Goal: Task Accomplishment & Management: Manage account settings

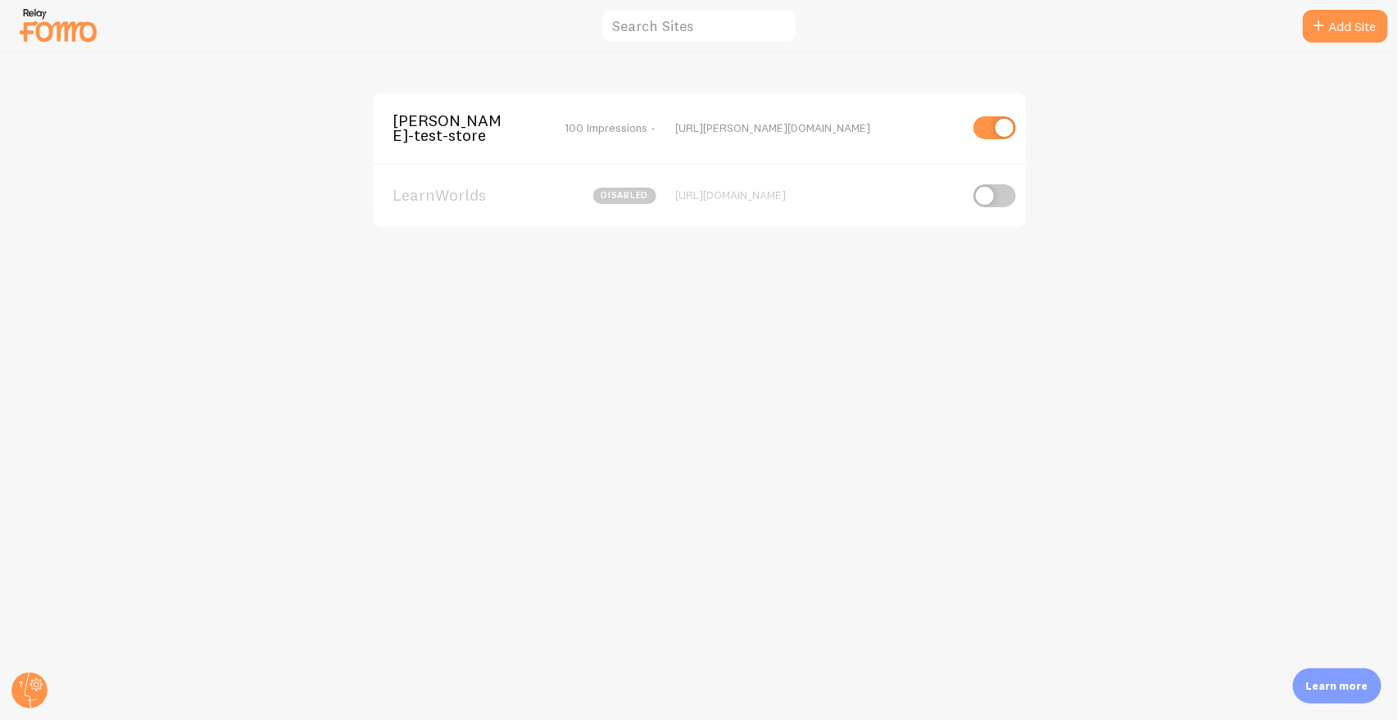
click at [1332, 694] on div "Learn more" at bounding box center [1337, 686] width 89 height 35
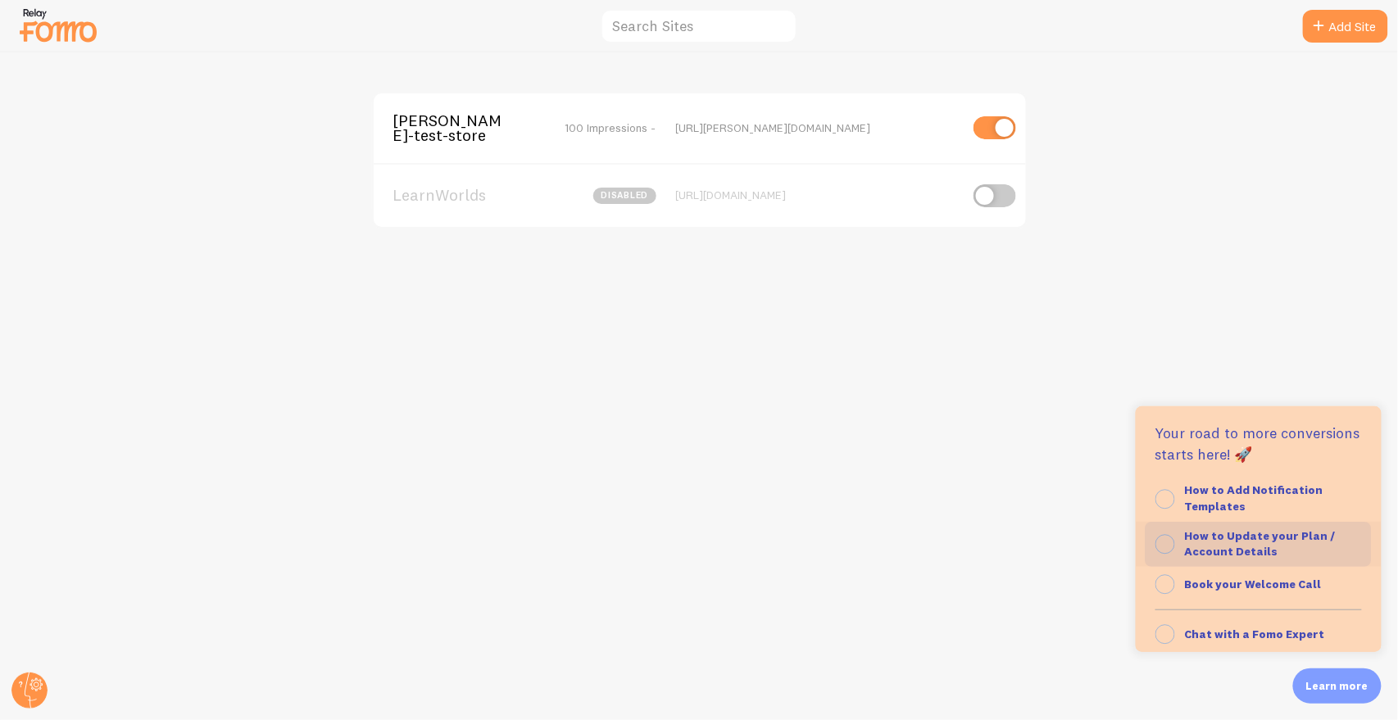
scroll to position [159, 0]
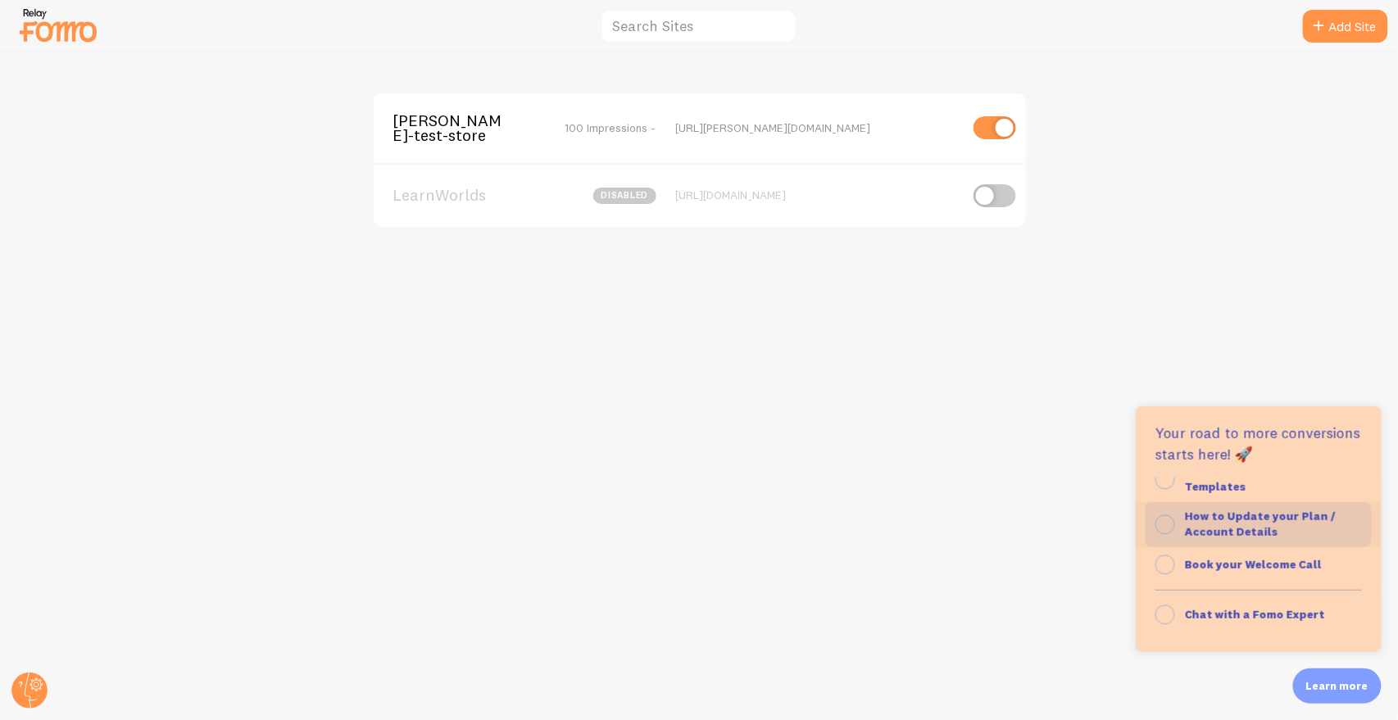
click at [1282, 521] on strong "How to Update your Plan / Account Details" at bounding box center [1260, 524] width 151 height 31
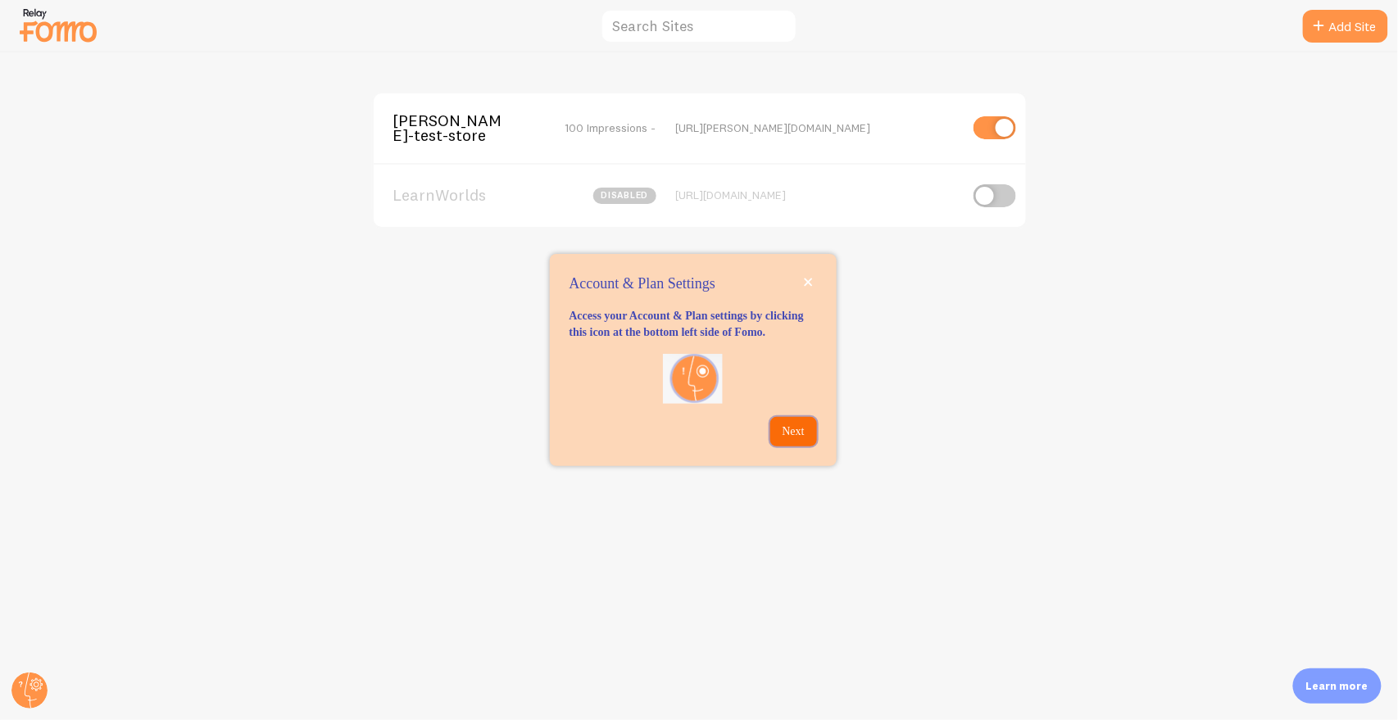
click at [794, 440] on p "Next" at bounding box center [793, 432] width 27 height 16
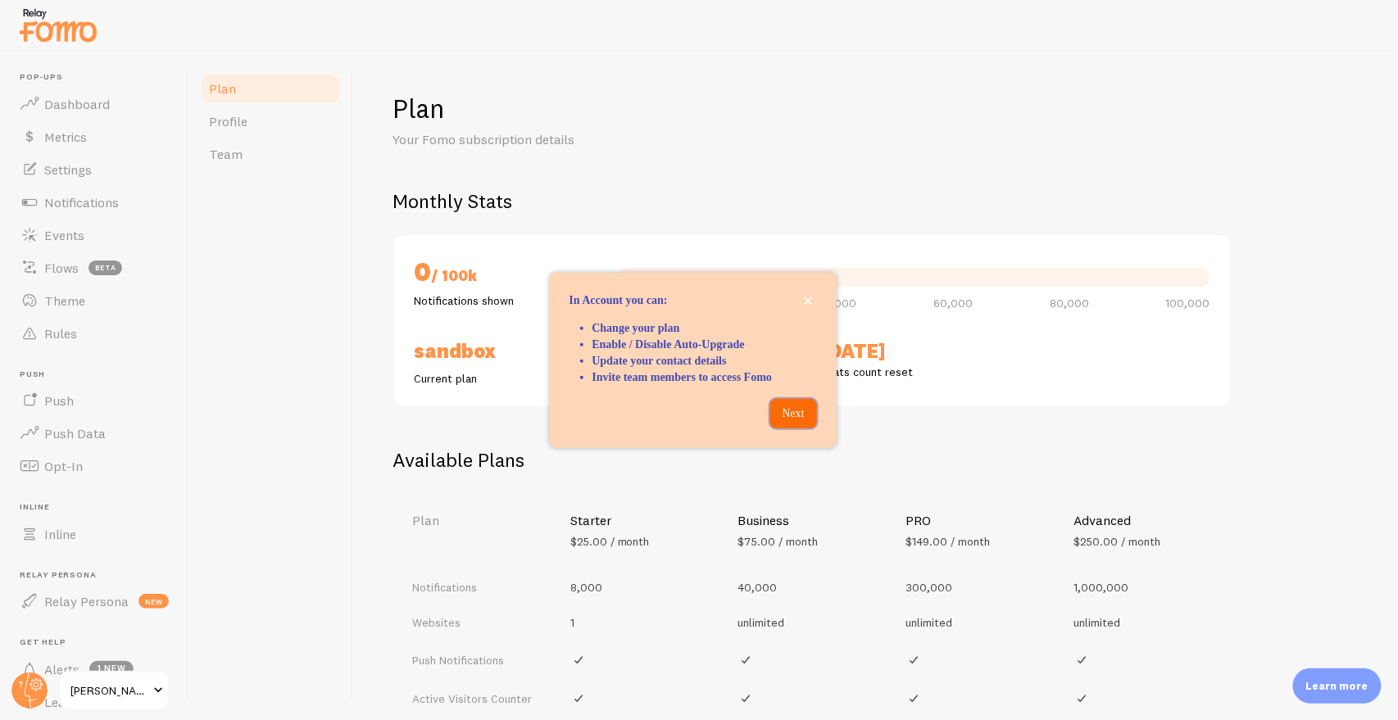
click at [797, 422] on p "Next" at bounding box center [793, 414] width 27 height 16
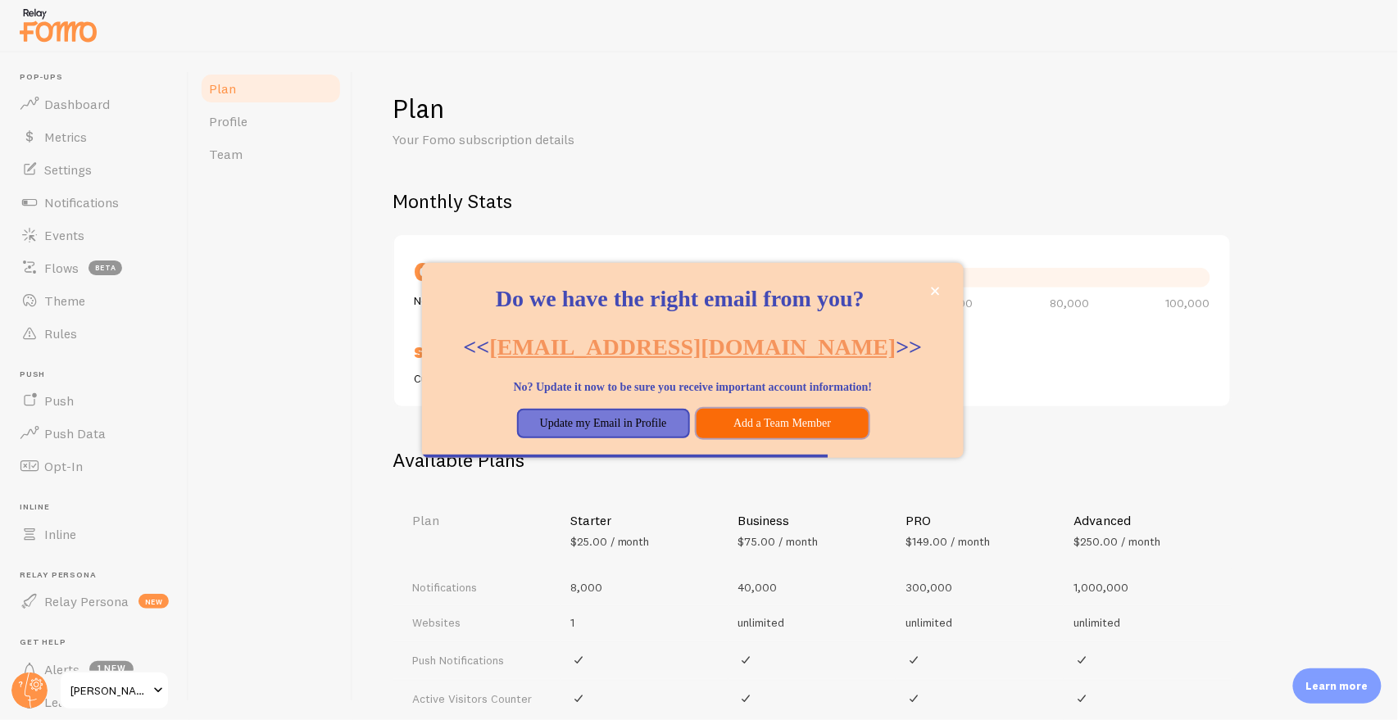
click at [749, 438] on button "Add a Team Member" at bounding box center [783, 424] width 173 height 30
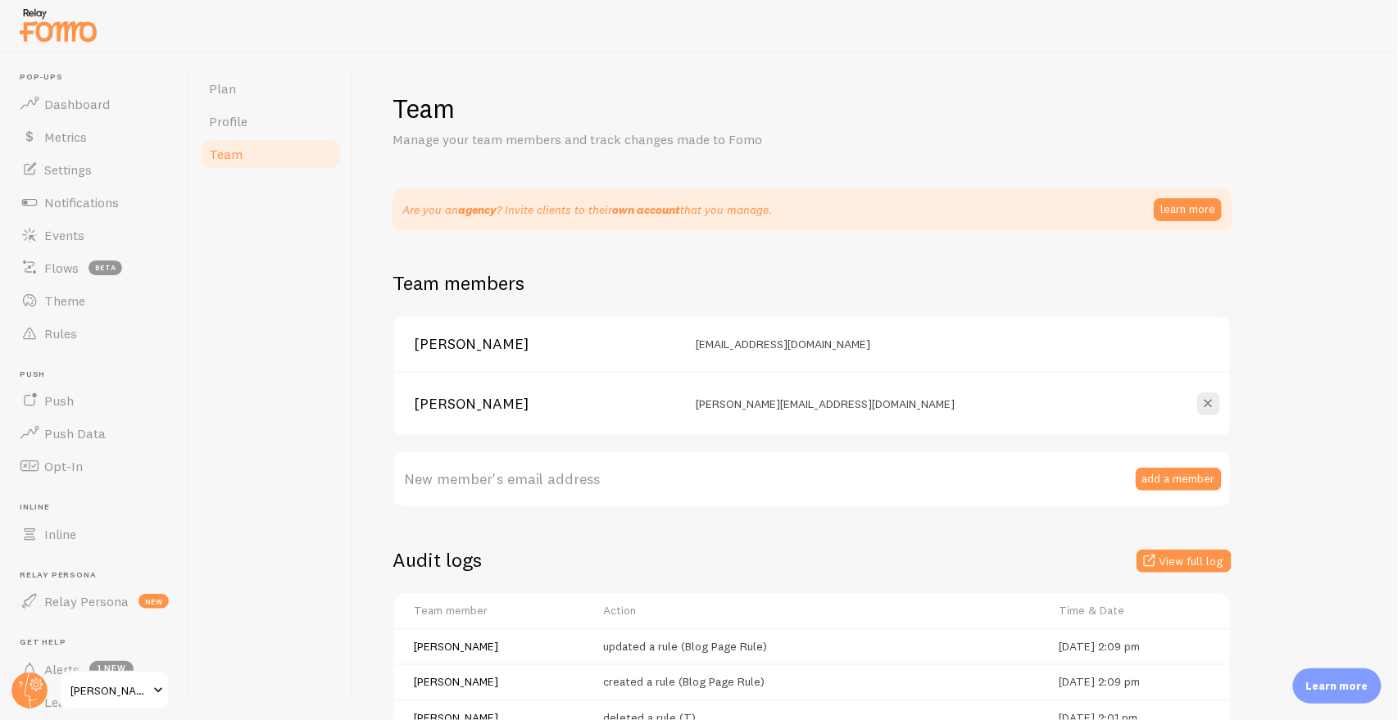
click at [1318, 686] on p "Learn more" at bounding box center [1337, 687] width 62 height 16
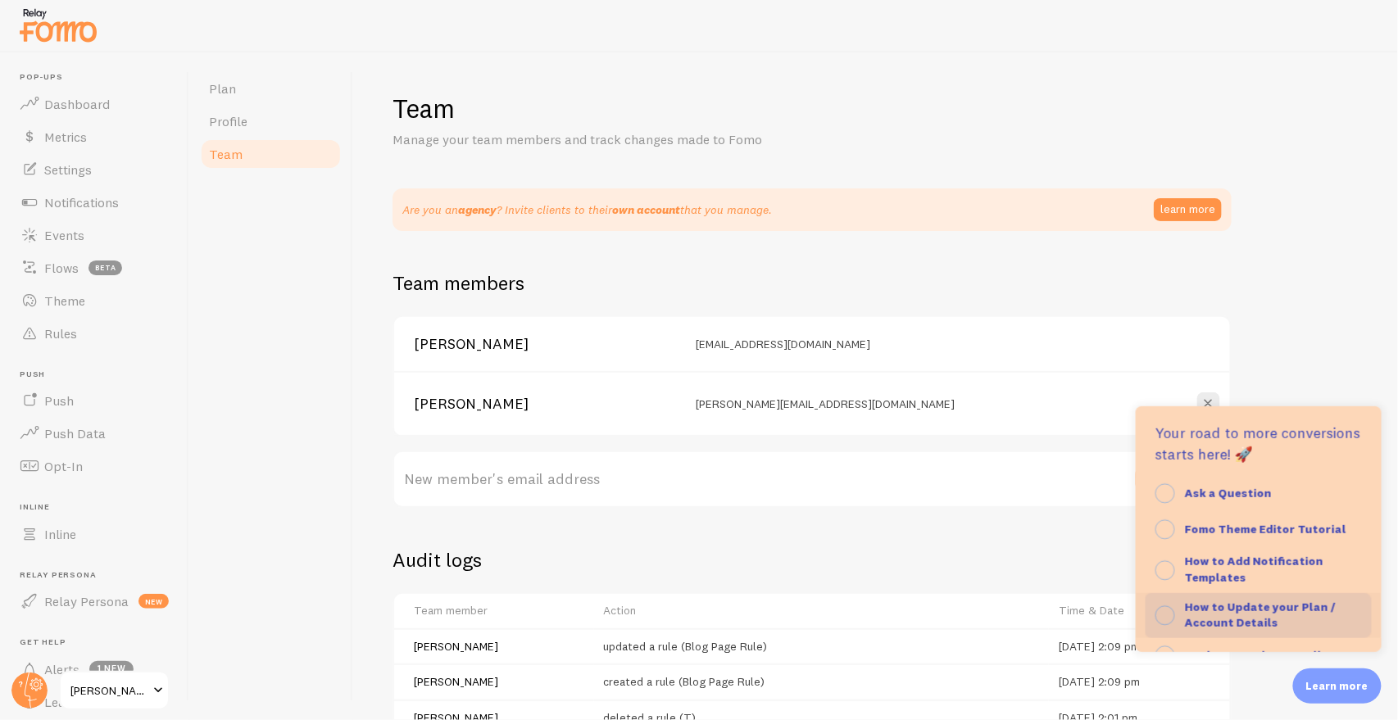
scroll to position [67, 0]
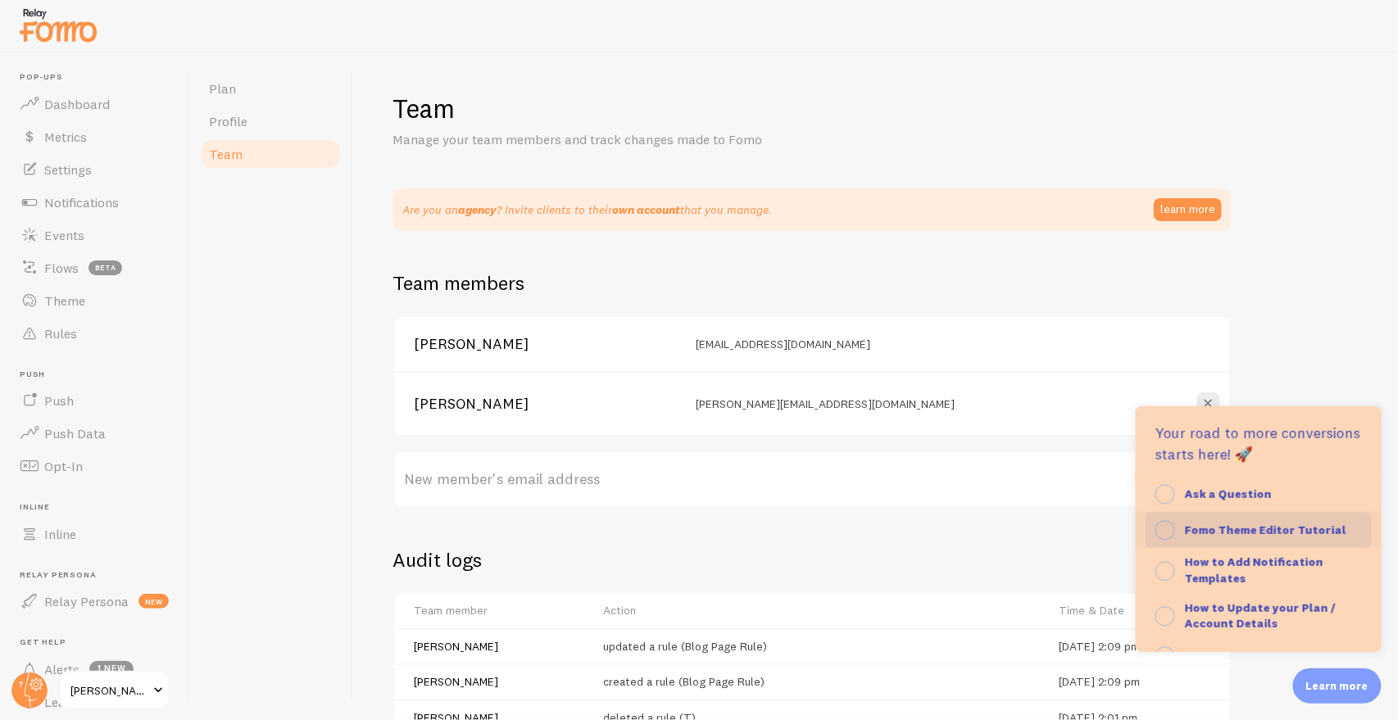
click at [1269, 538] on button "Fomo Theme Editor Tutorial" at bounding box center [1259, 530] width 246 height 36
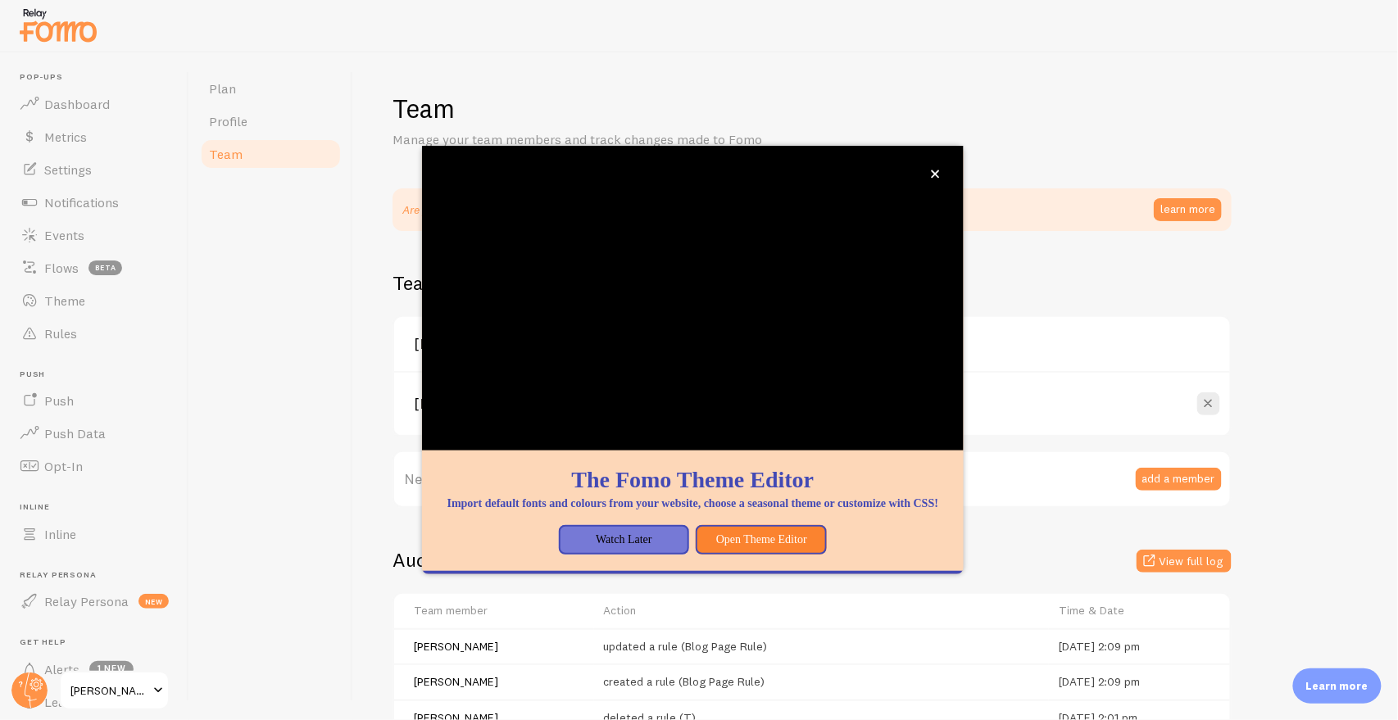
click at [1342, 688] on p "Learn more" at bounding box center [1337, 687] width 62 height 16
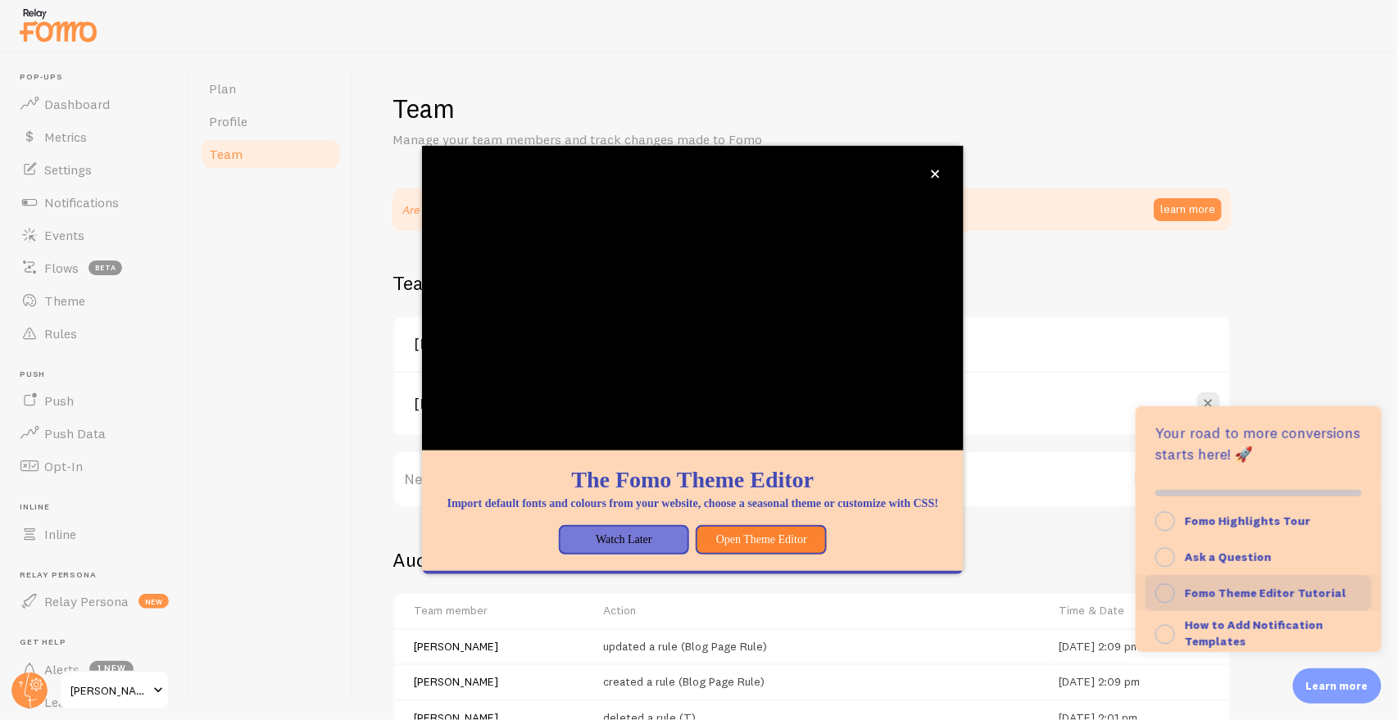
scroll to position [0, 0]
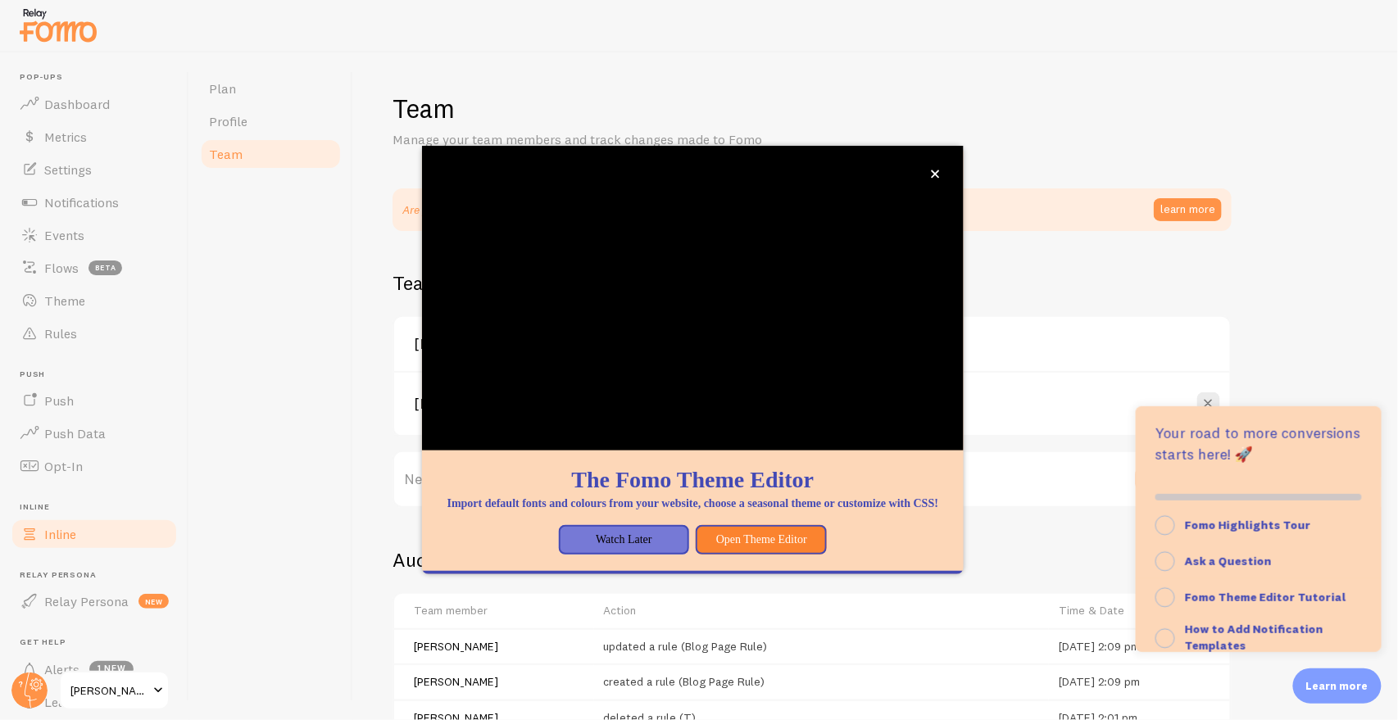
click at [60, 538] on span "Inline" at bounding box center [60, 534] width 32 height 16
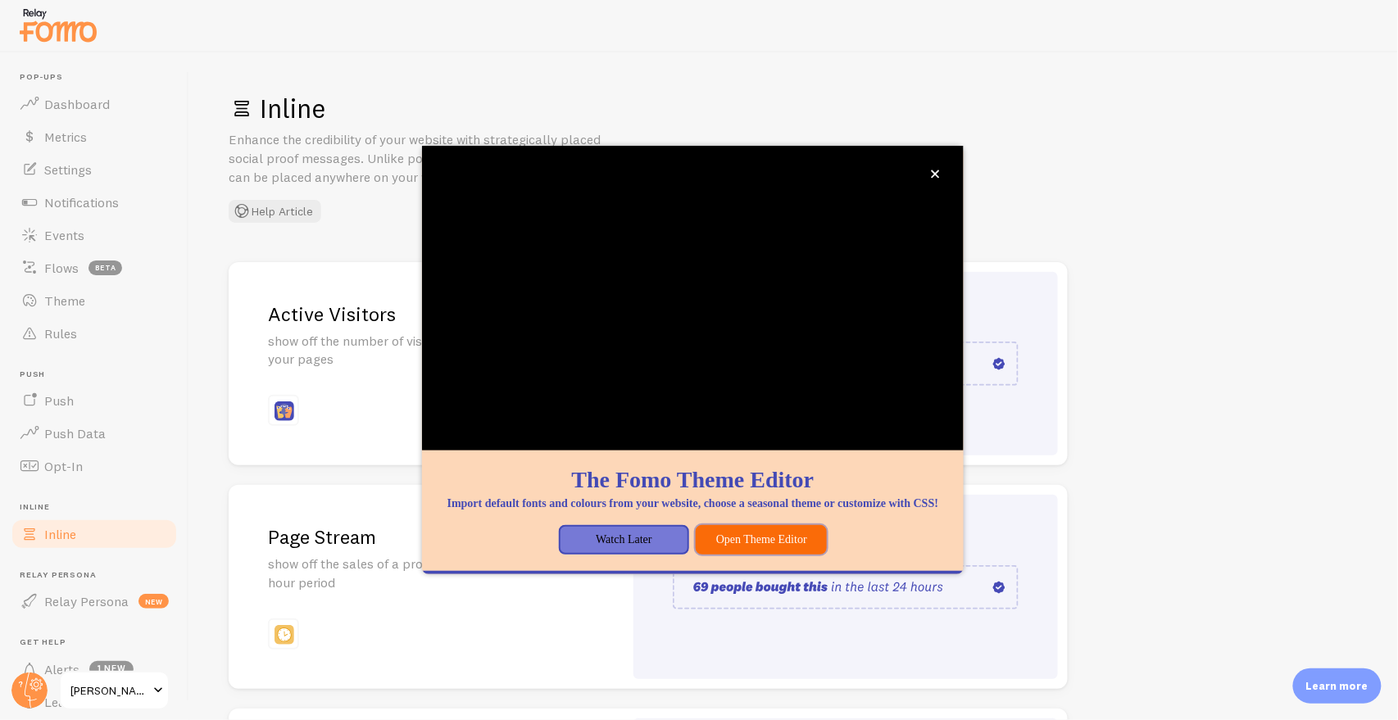
click at [795, 549] on button "Open Theme Editor" at bounding box center [761, 540] width 131 height 30
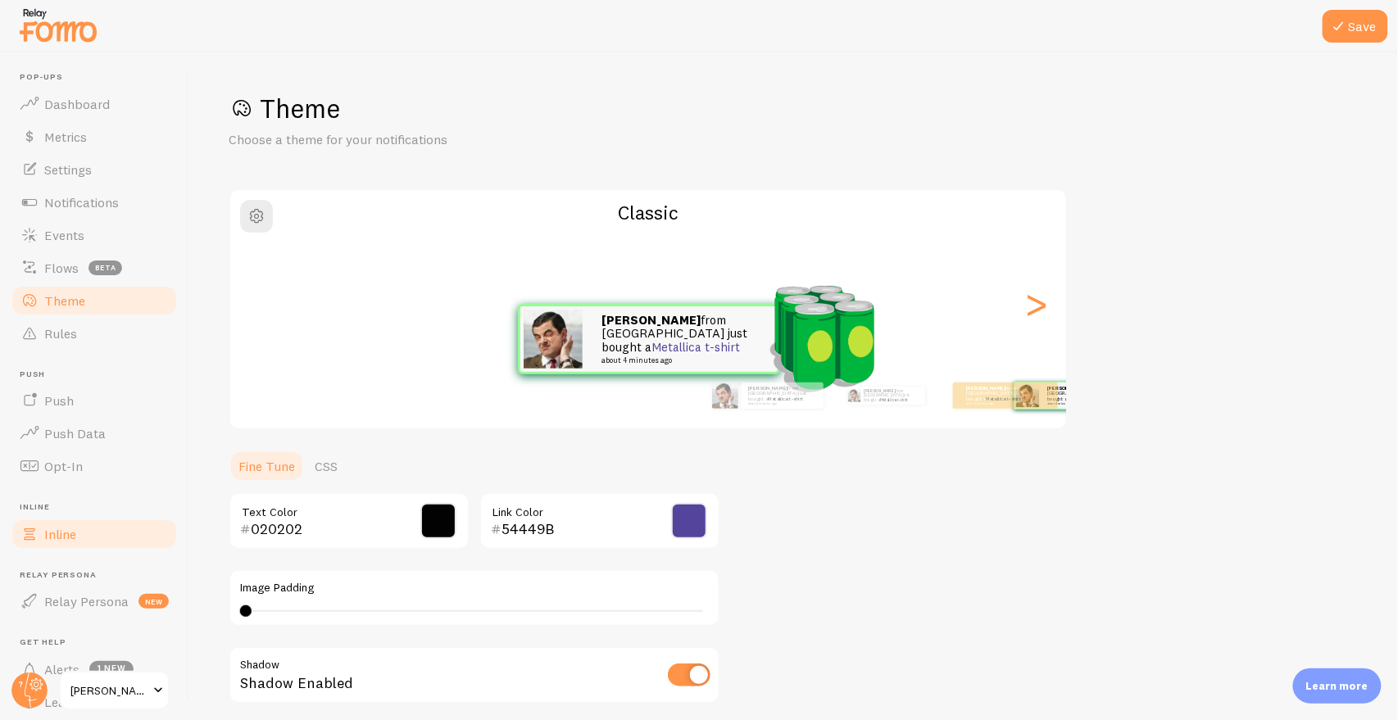
click at [70, 537] on span "Inline" at bounding box center [60, 534] width 32 height 16
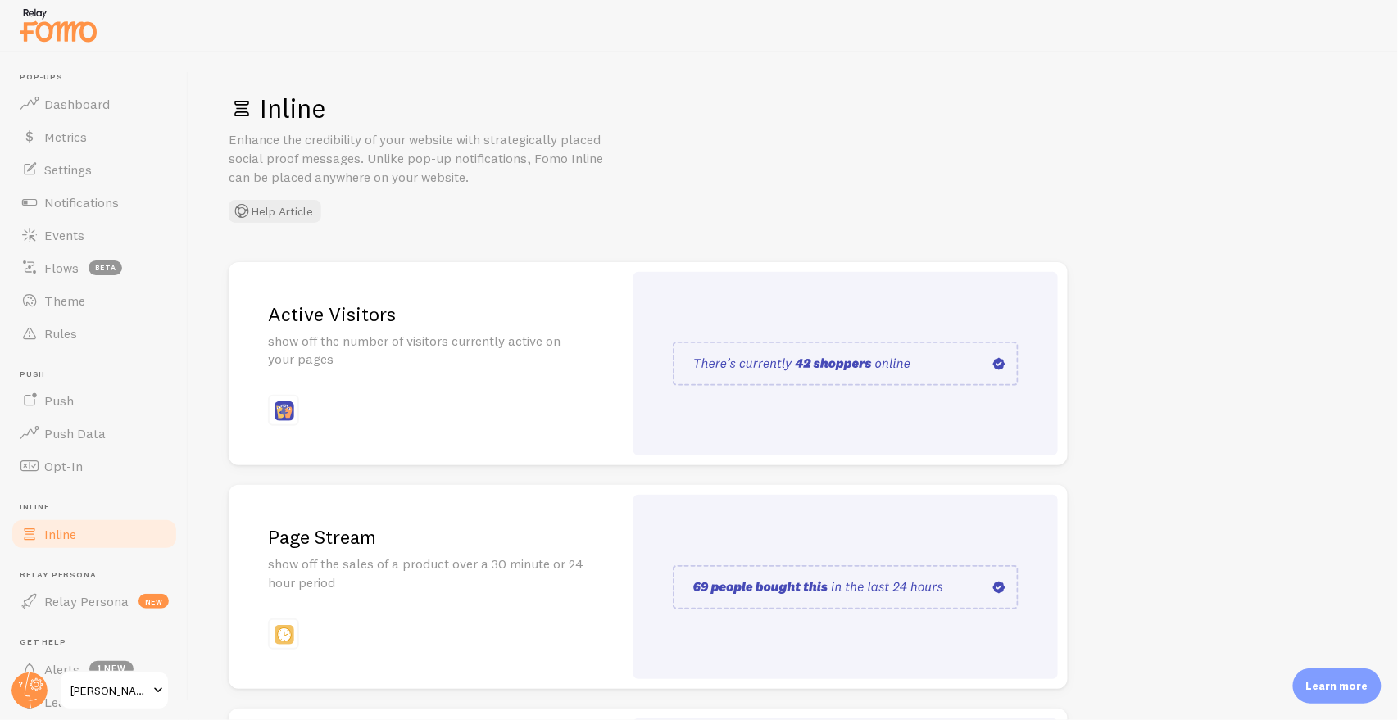
click at [82, 39] on img at bounding box center [58, 25] width 82 height 42
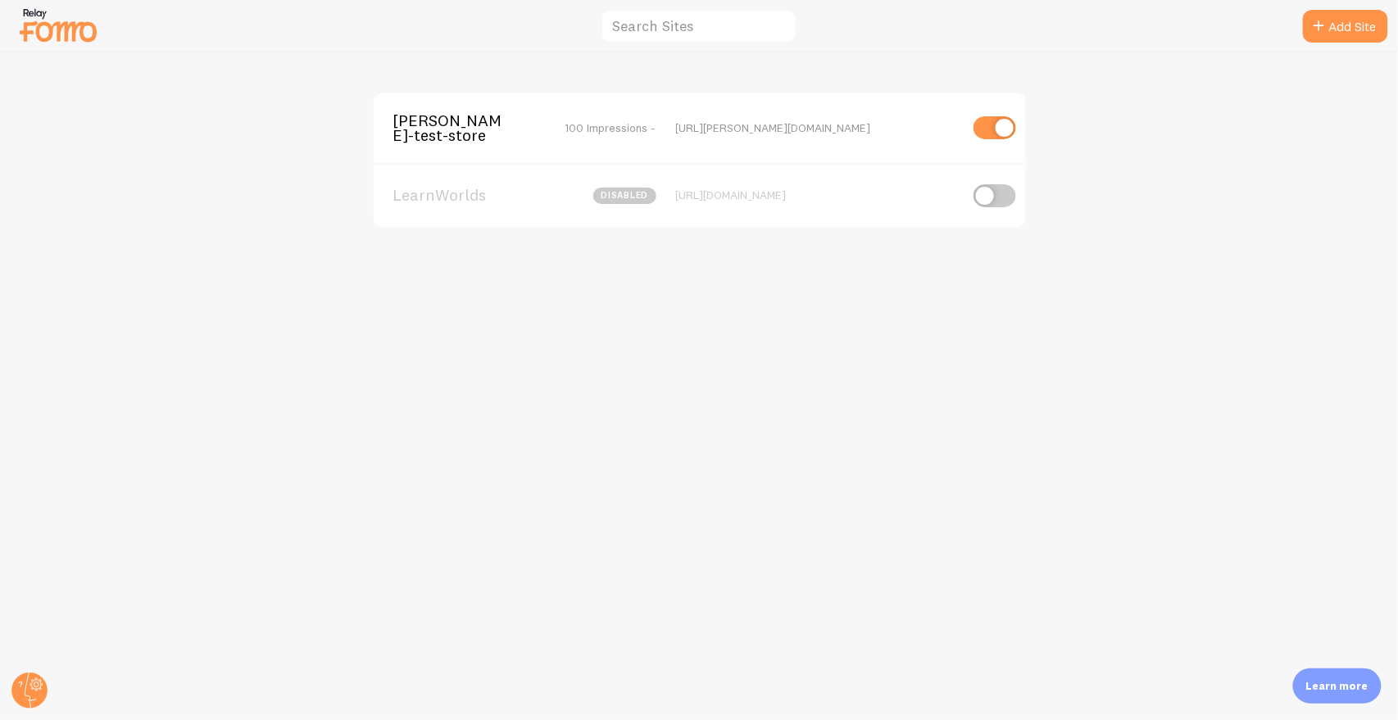
click at [434, 137] on span "[PERSON_NAME]-test-store" at bounding box center [459, 128] width 132 height 30
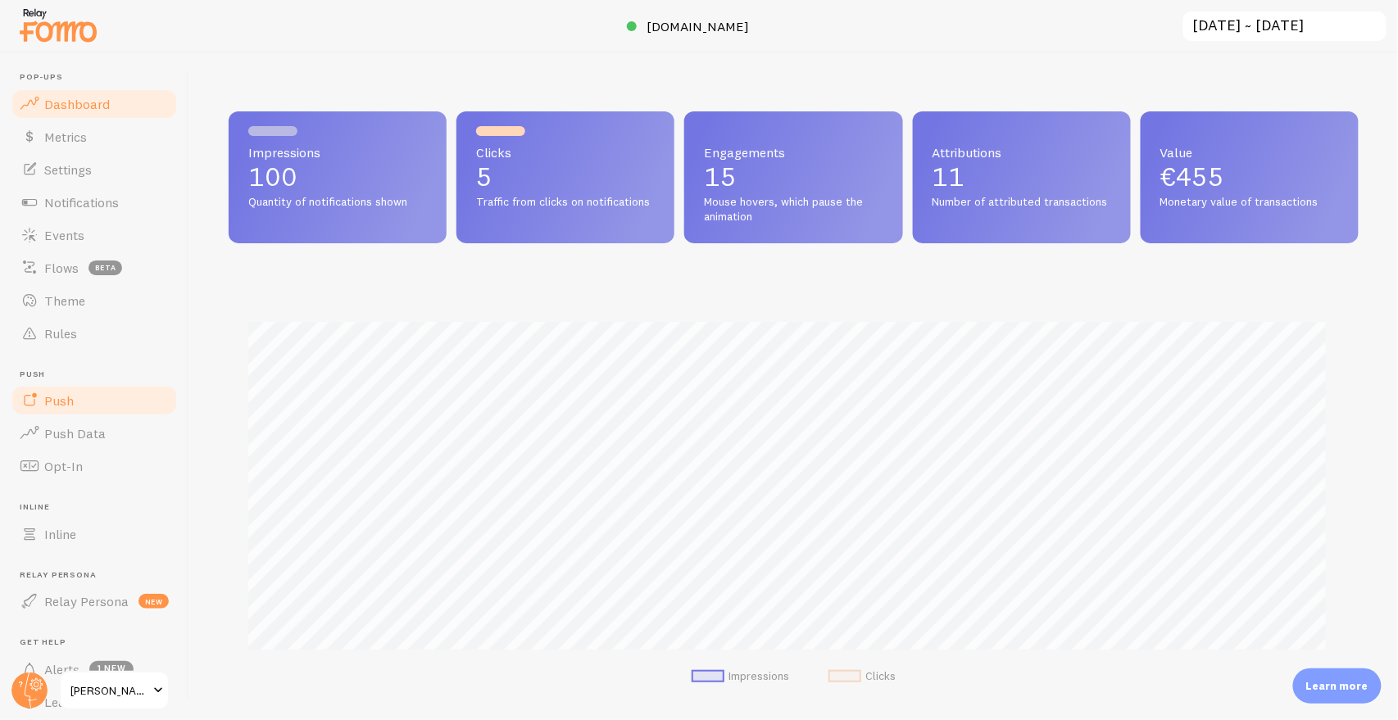
scroll to position [430, 1117]
click at [128, 202] on link "Notifications" at bounding box center [94, 202] width 169 height 33
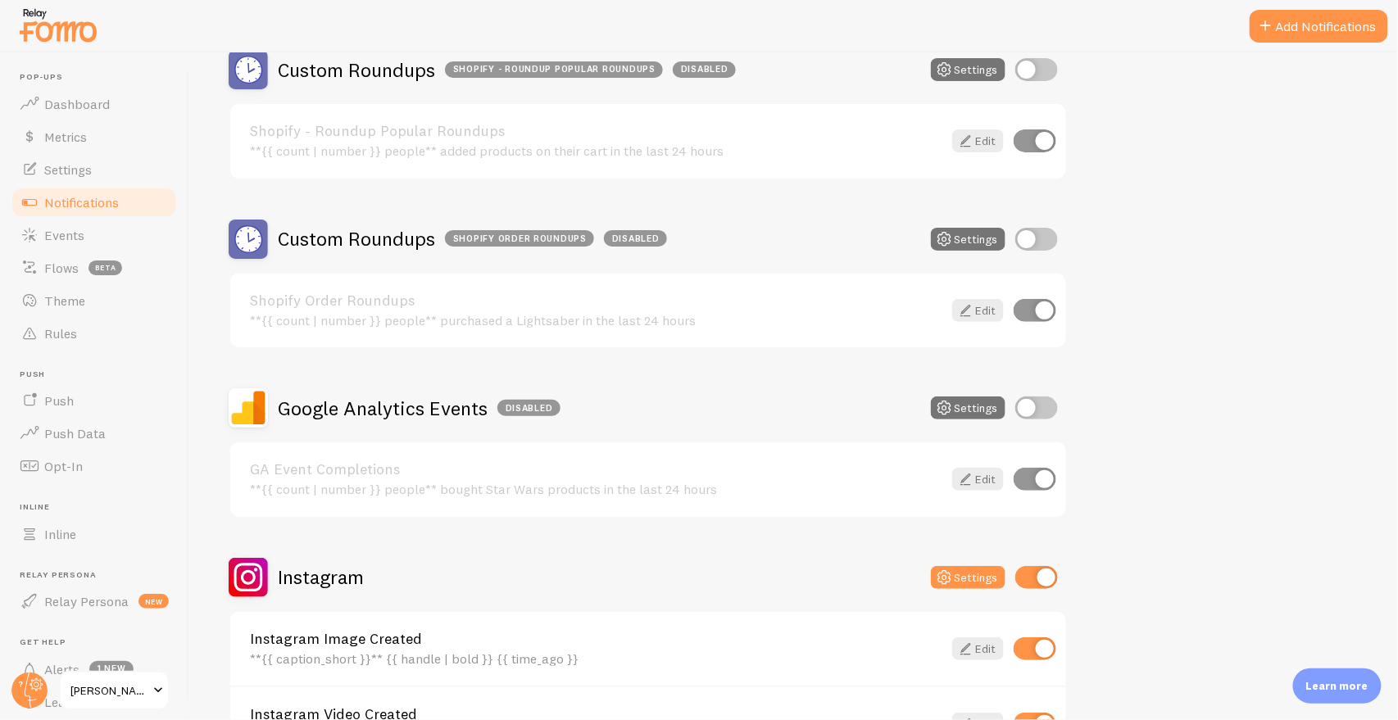
scroll to position [1187, 0]
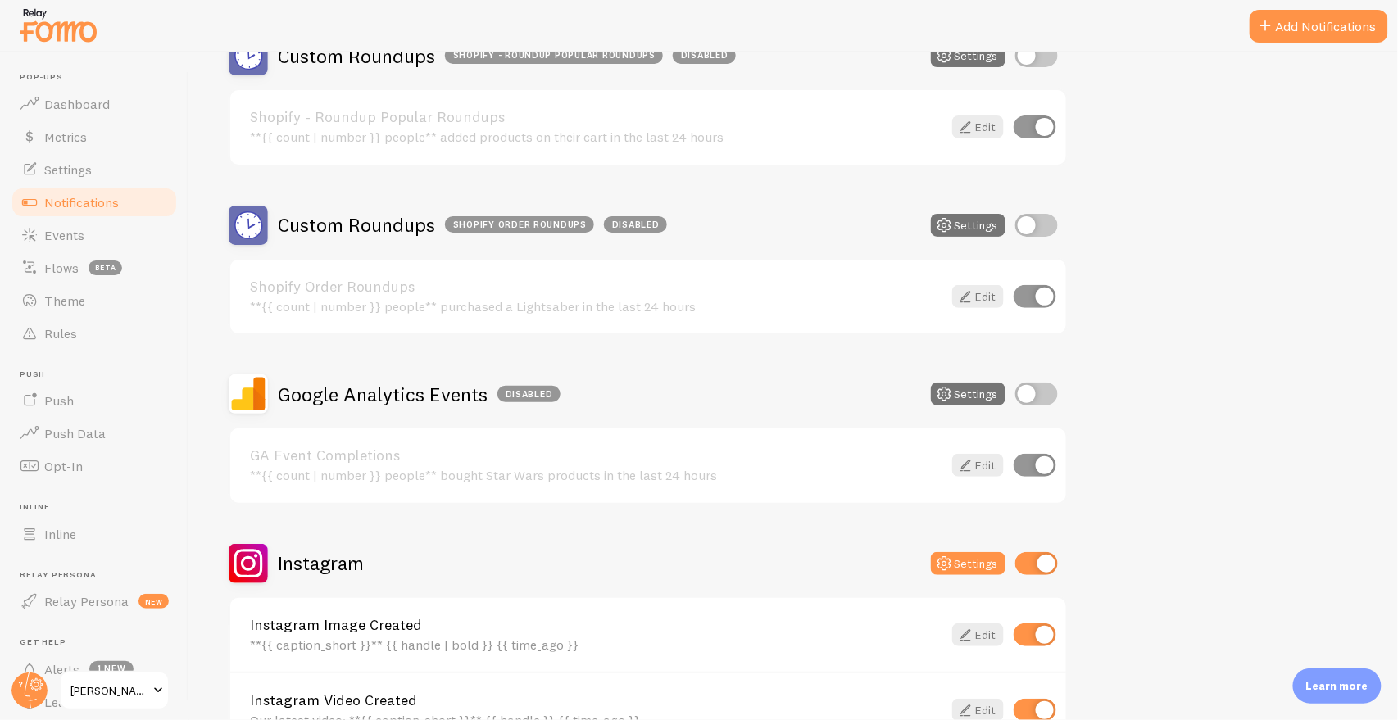
click at [1337, 683] on p "Learn more" at bounding box center [1337, 687] width 62 height 16
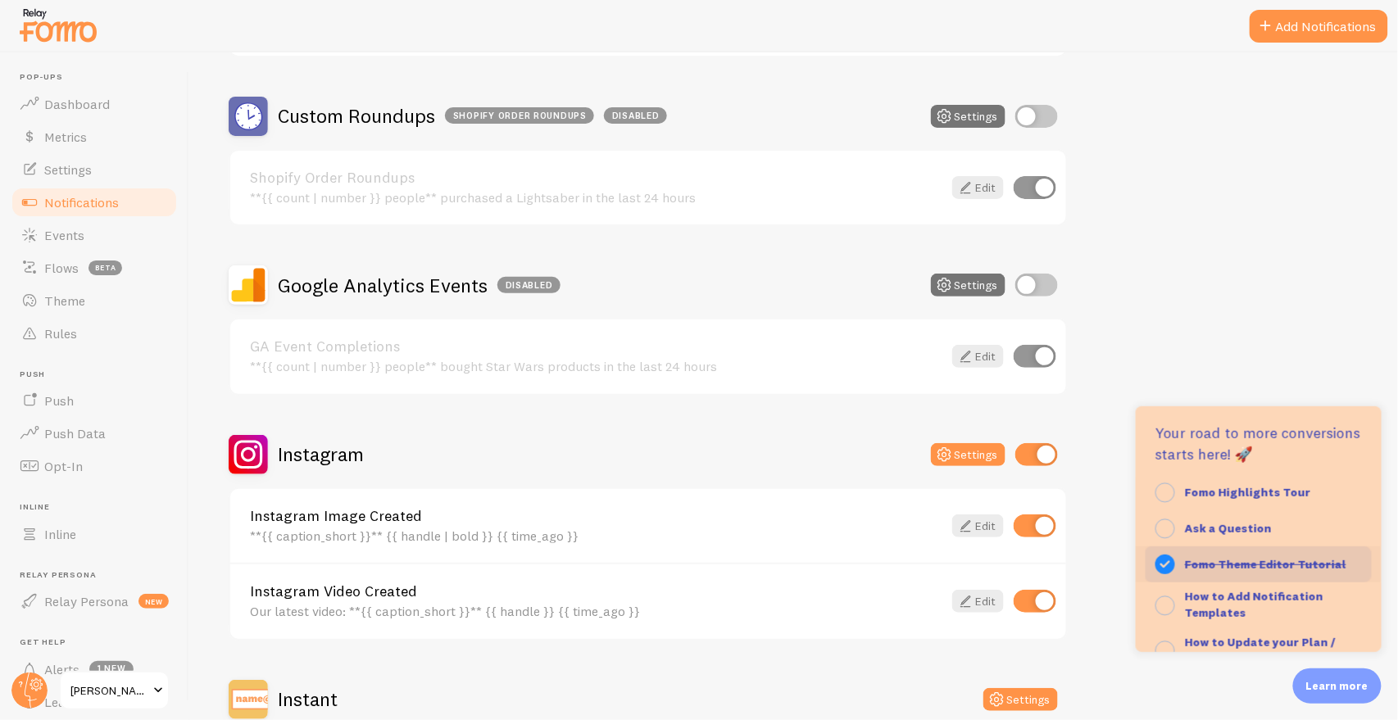
scroll to position [31, 0]
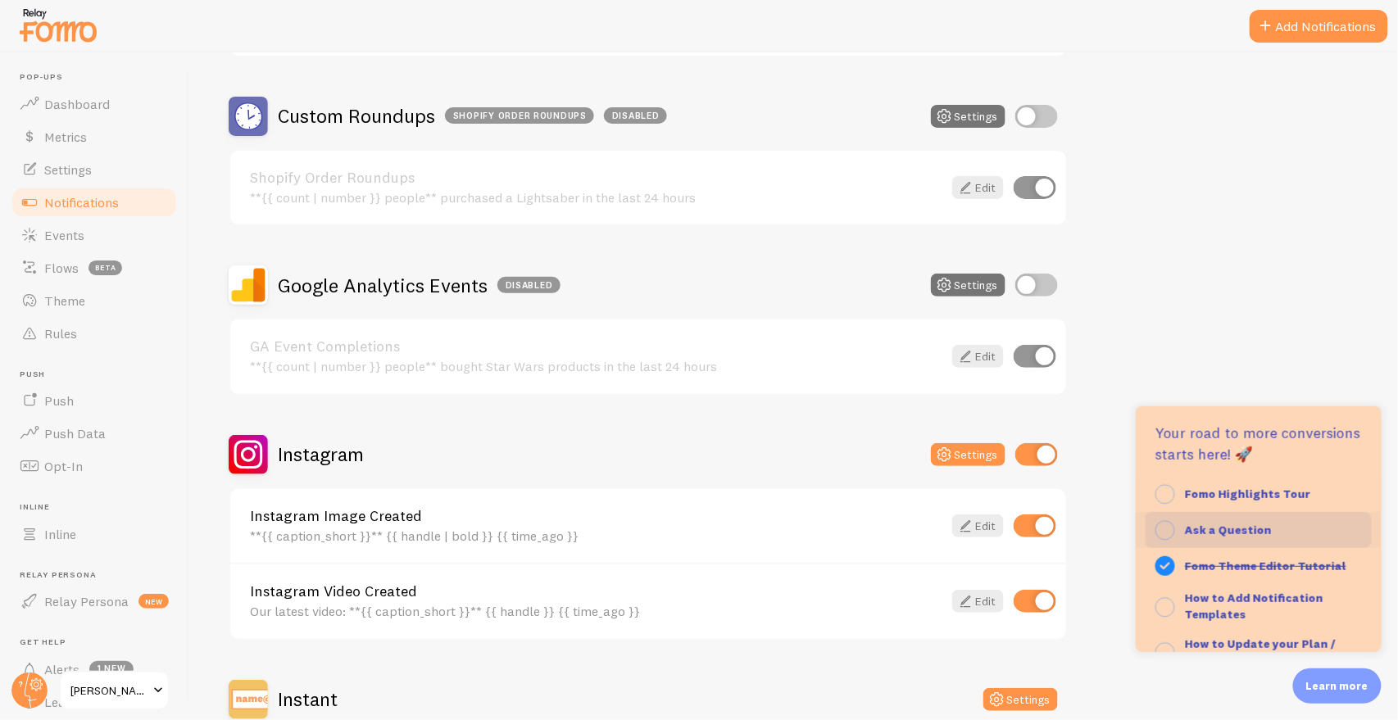
click at [1231, 533] on strong "Ask a Question" at bounding box center [1228, 530] width 87 height 15
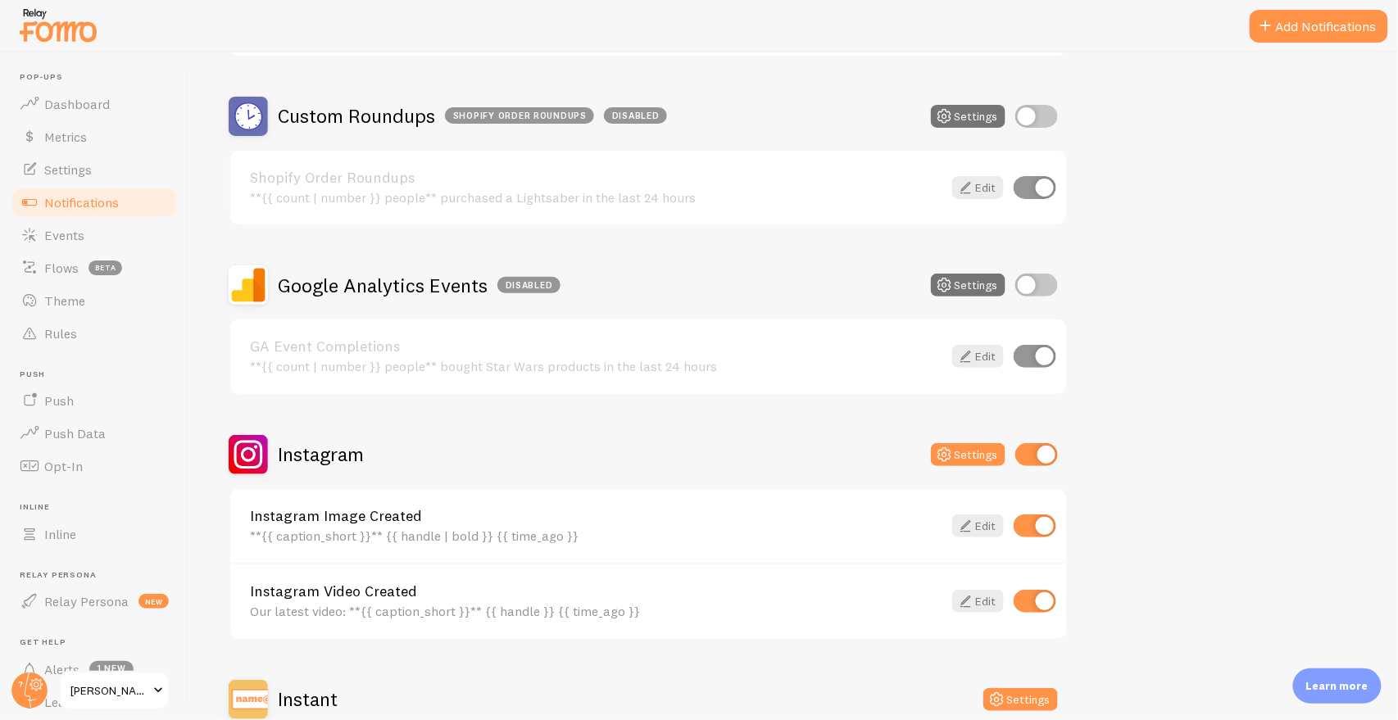
click at [1303, 677] on div "Learn more" at bounding box center [1337, 686] width 89 height 35
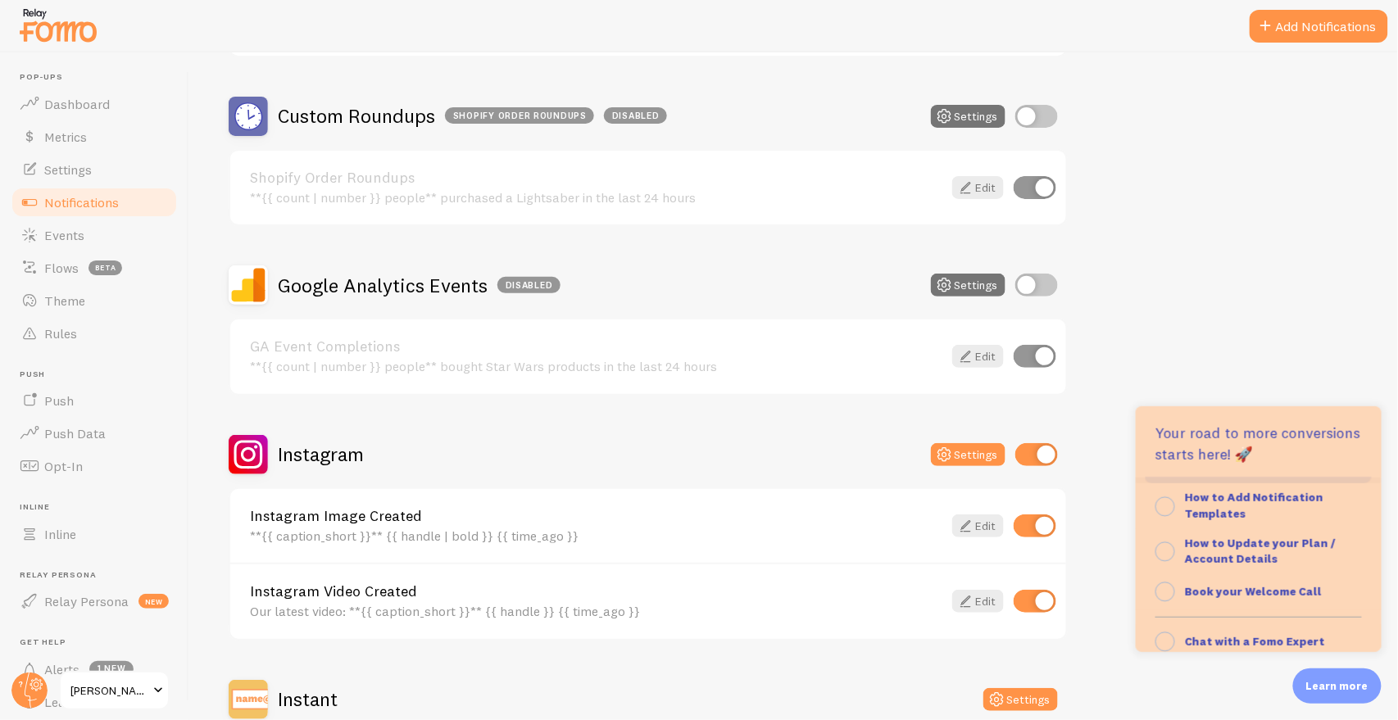
scroll to position [144, 0]
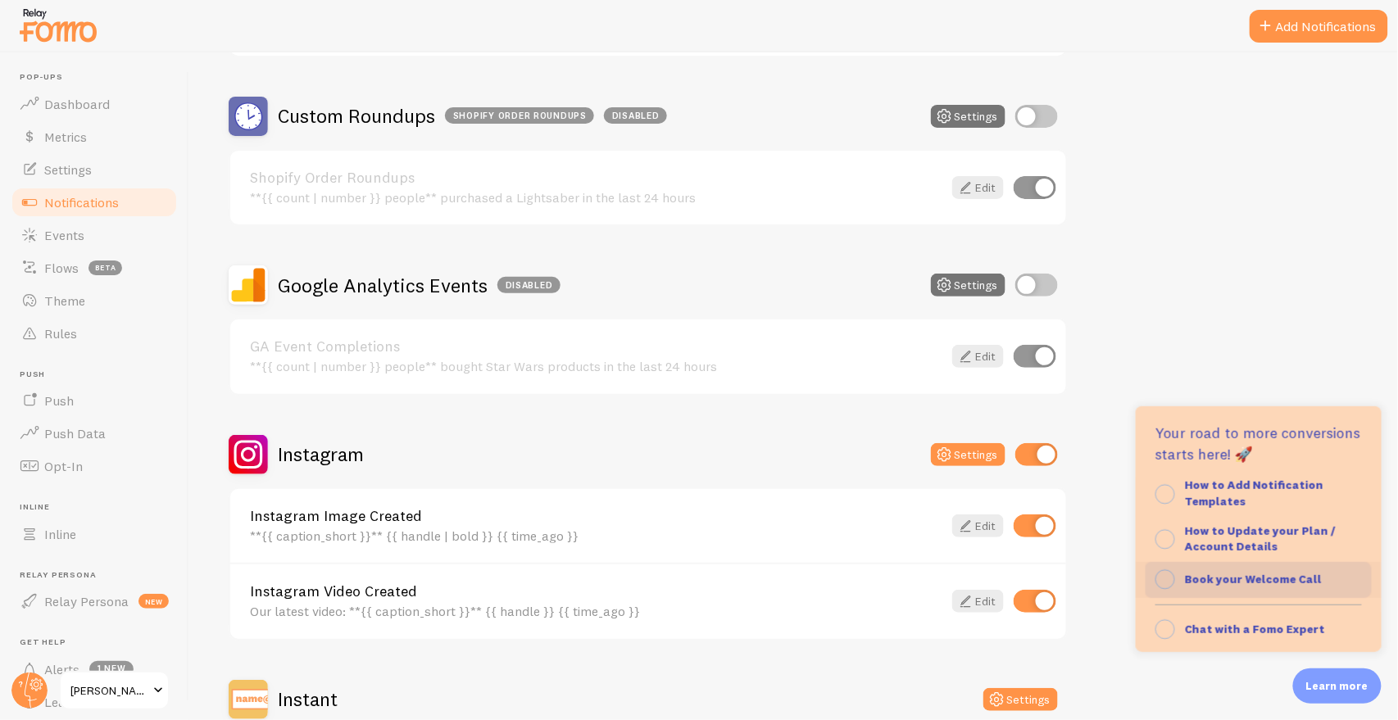
click at [1280, 576] on strong "Book your Welcome Call" at bounding box center [1253, 579] width 137 height 15
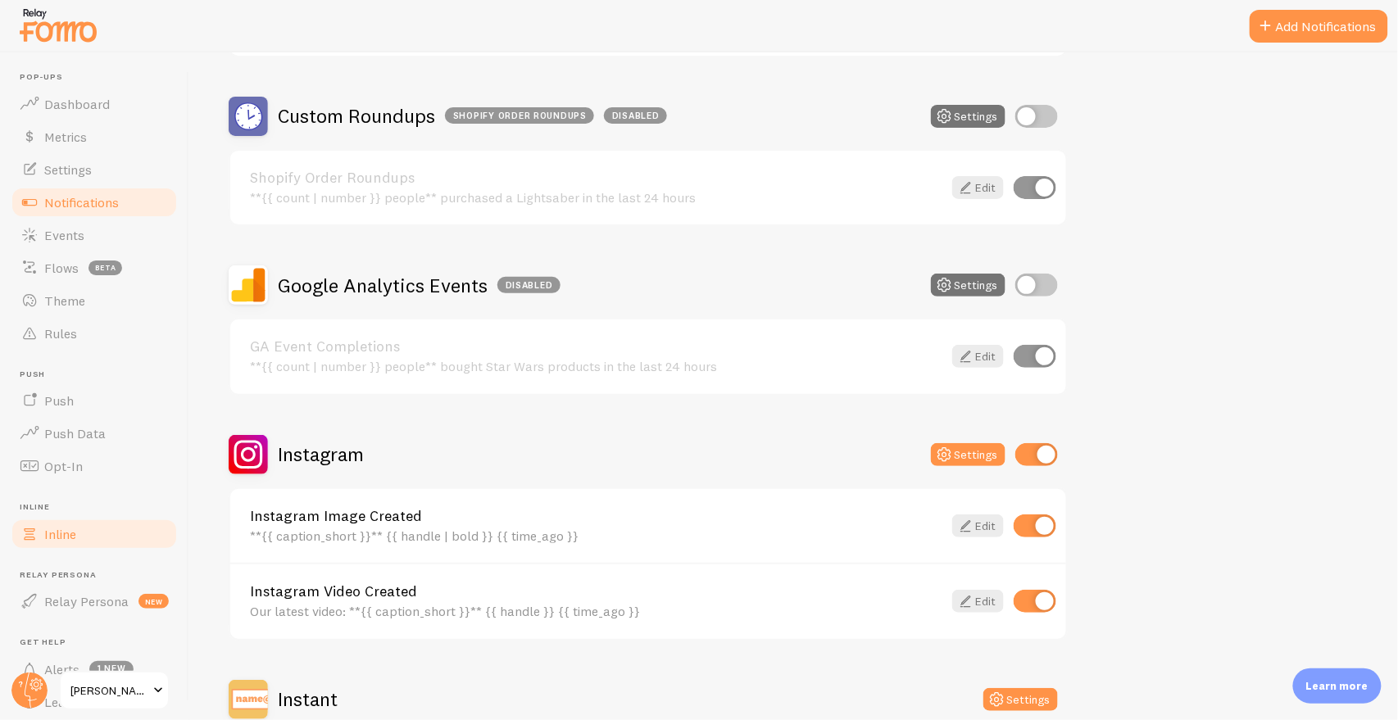
click at [52, 545] on link "Inline" at bounding box center [94, 534] width 169 height 33
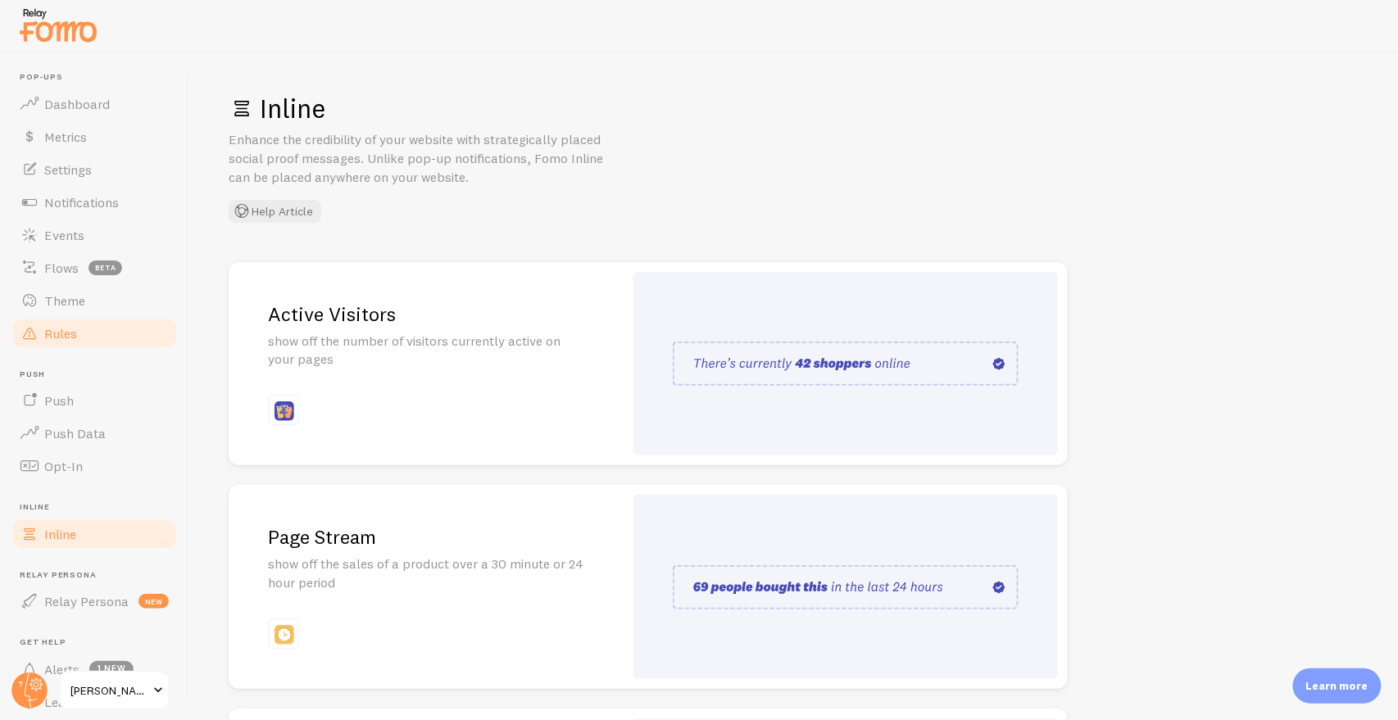
click at [102, 334] on link "Rules" at bounding box center [94, 333] width 169 height 33
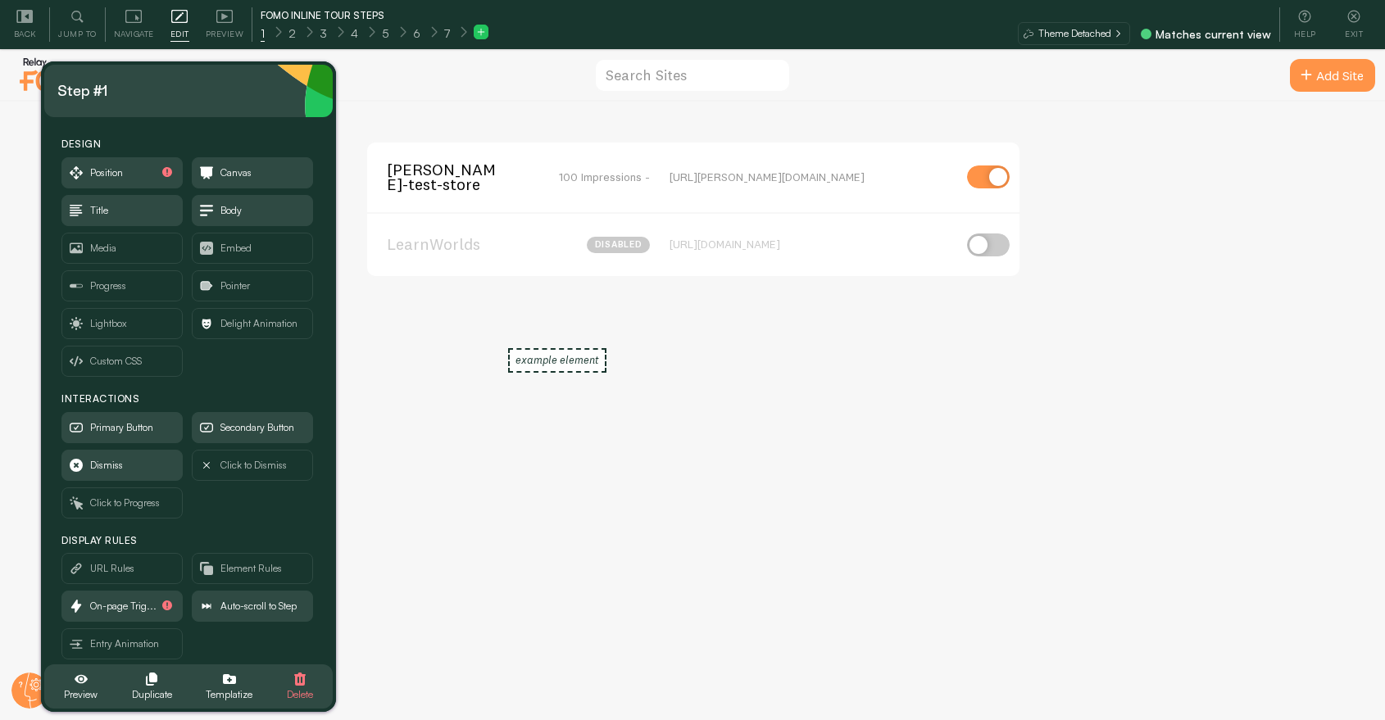
click at [469, 174] on span "[PERSON_NAME]-test-store" at bounding box center [453, 177] width 132 height 30
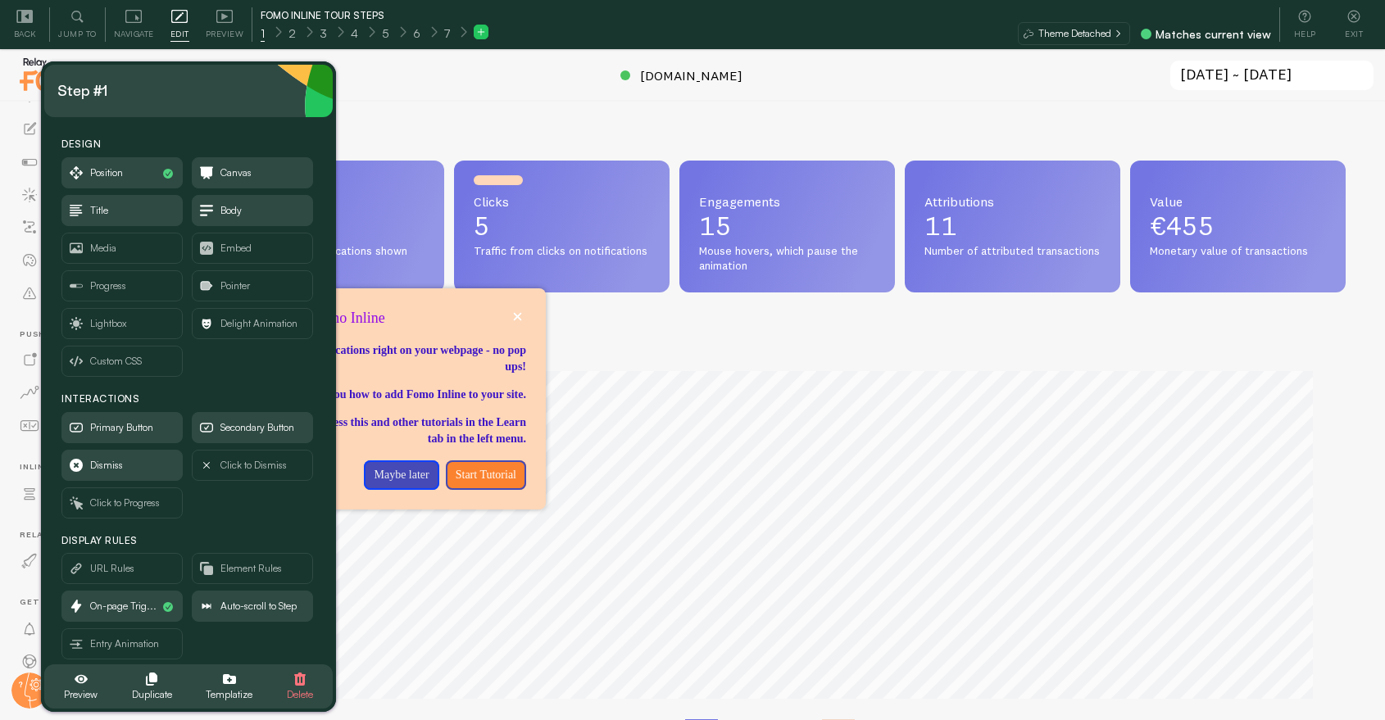
scroll to position [430, 1103]
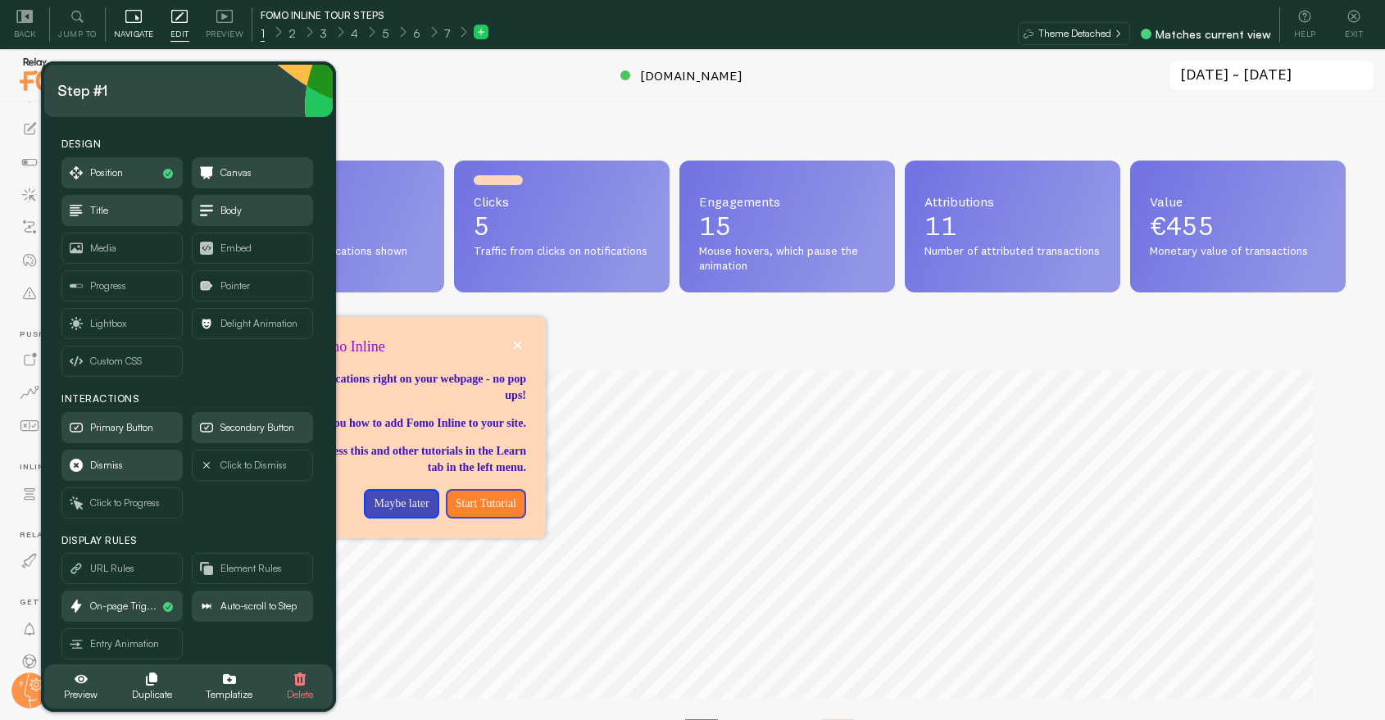
click at [142, 18] on div "Navigate" at bounding box center [134, 24] width 57 height 34
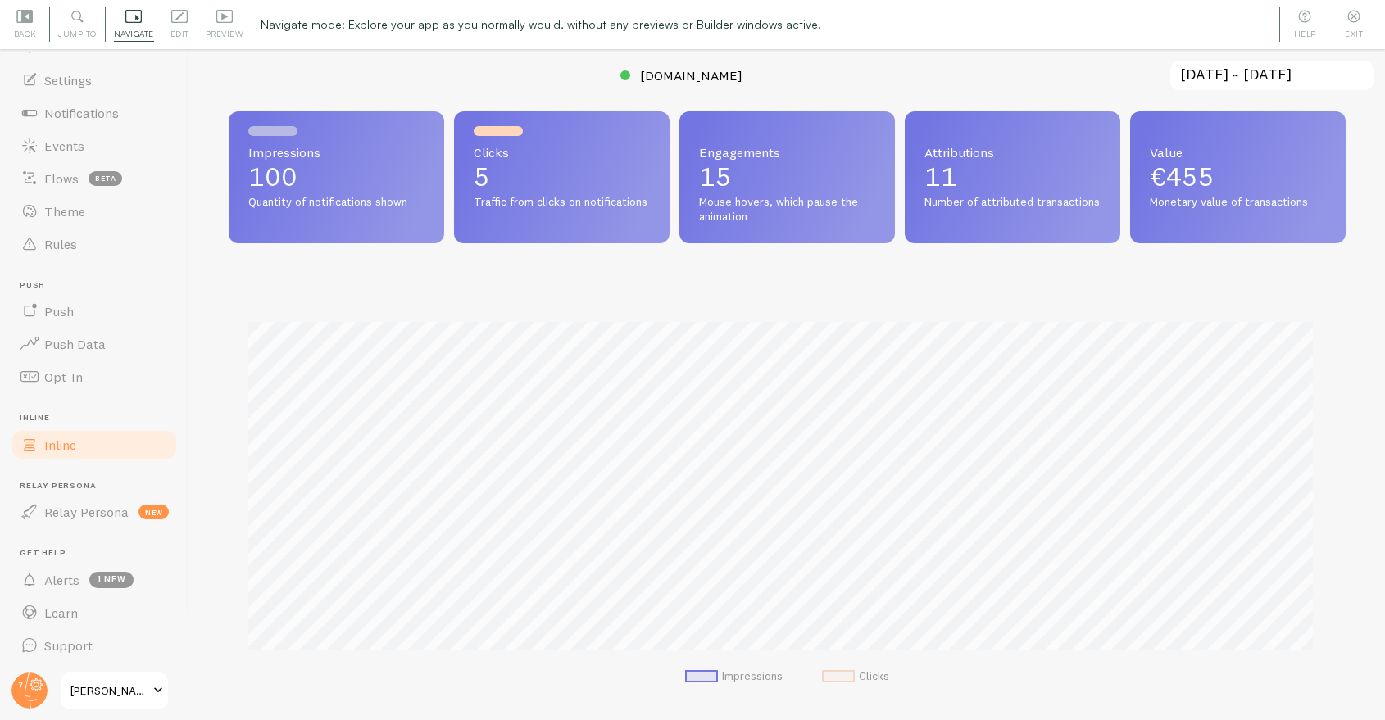
click at [56, 444] on span "Inline" at bounding box center [60, 445] width 32 height 16
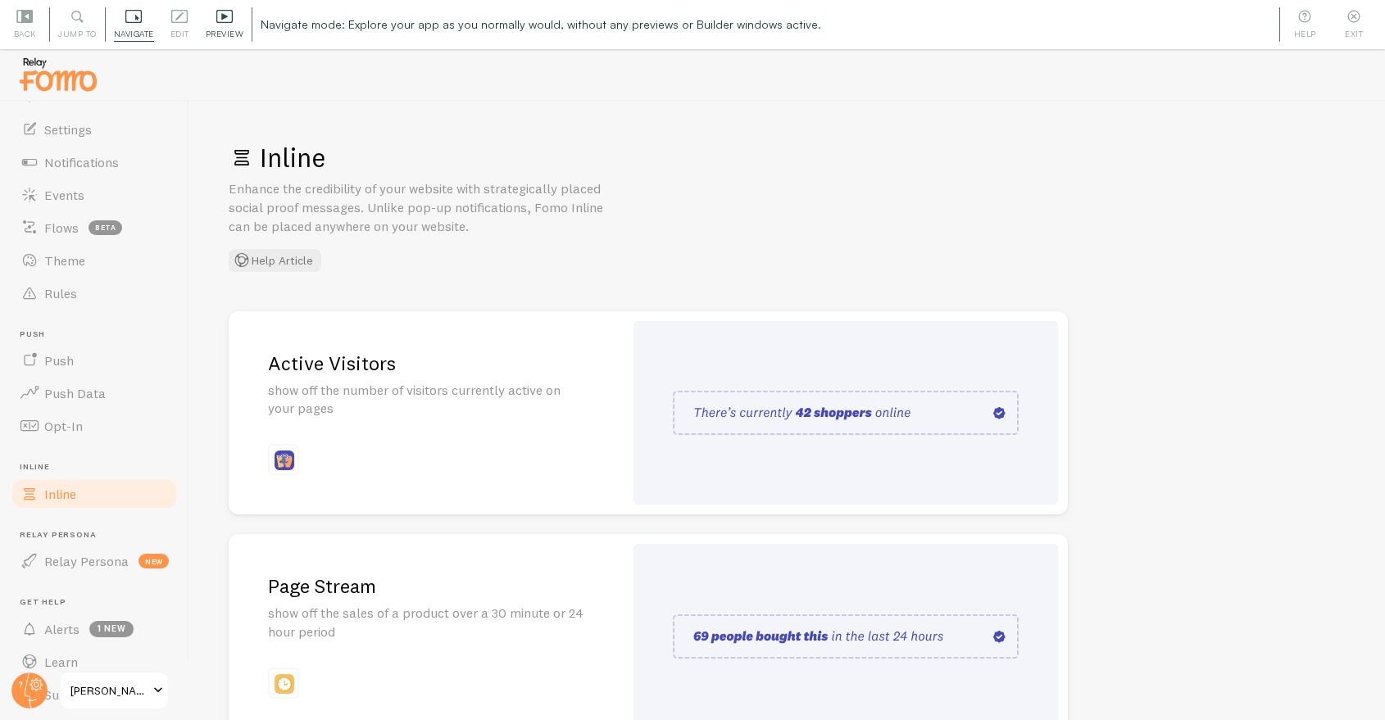
click at [214, 13] on div "Preview" at bounding box center [225, 24] width 55 height 34
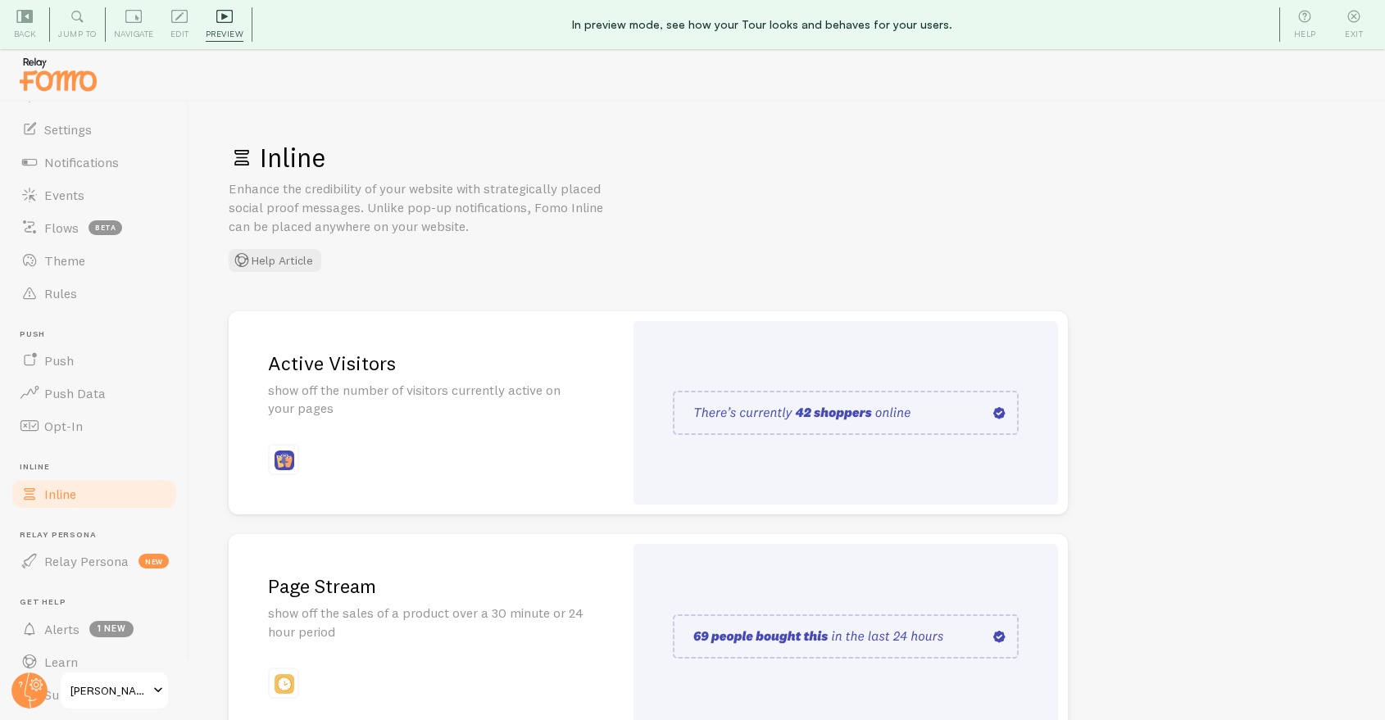
click at [202, 35] on div "Preview" at bounding box center [225, 24] width 55 height 34
click at [211, 30] on span "Preview" at bounding box center [225, 34] width 39 height 16
click at [179, 31] on span "Edit" at bounding box center [179, 34] width 19 height 16
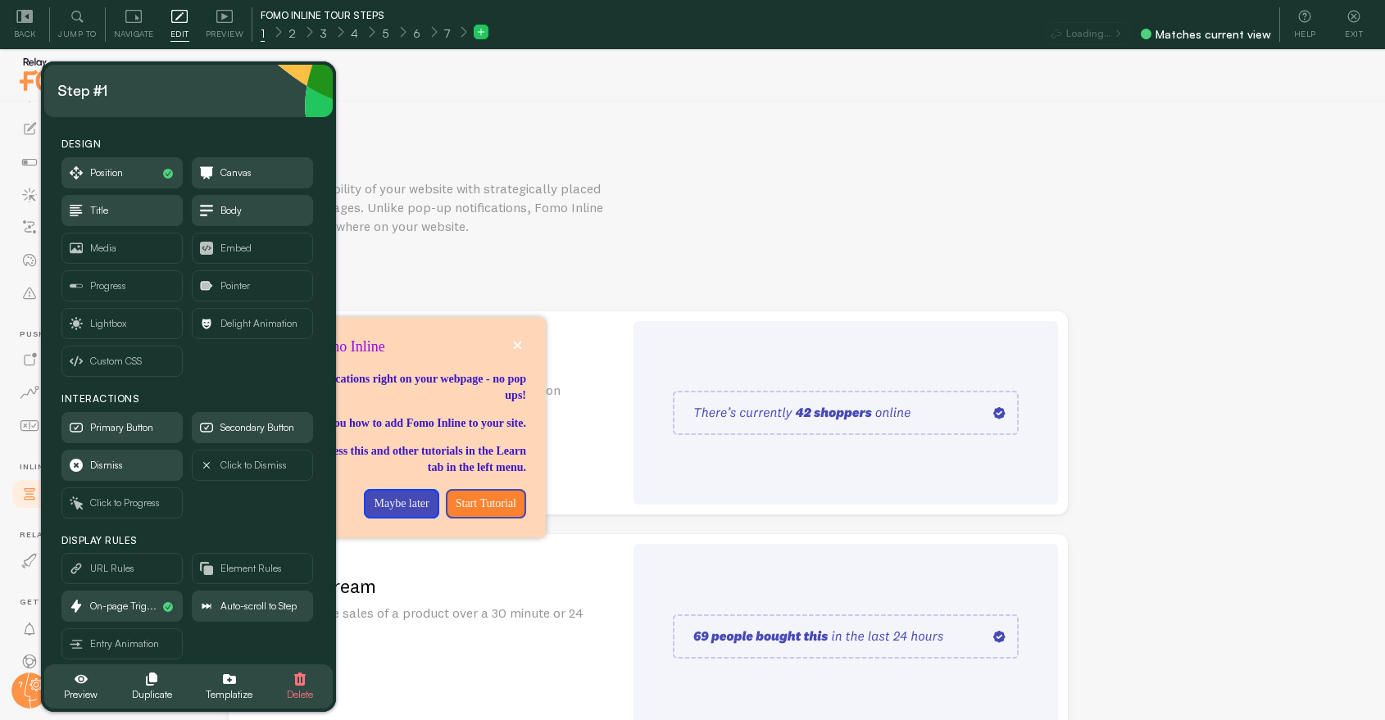
scroll to position [49, 0]
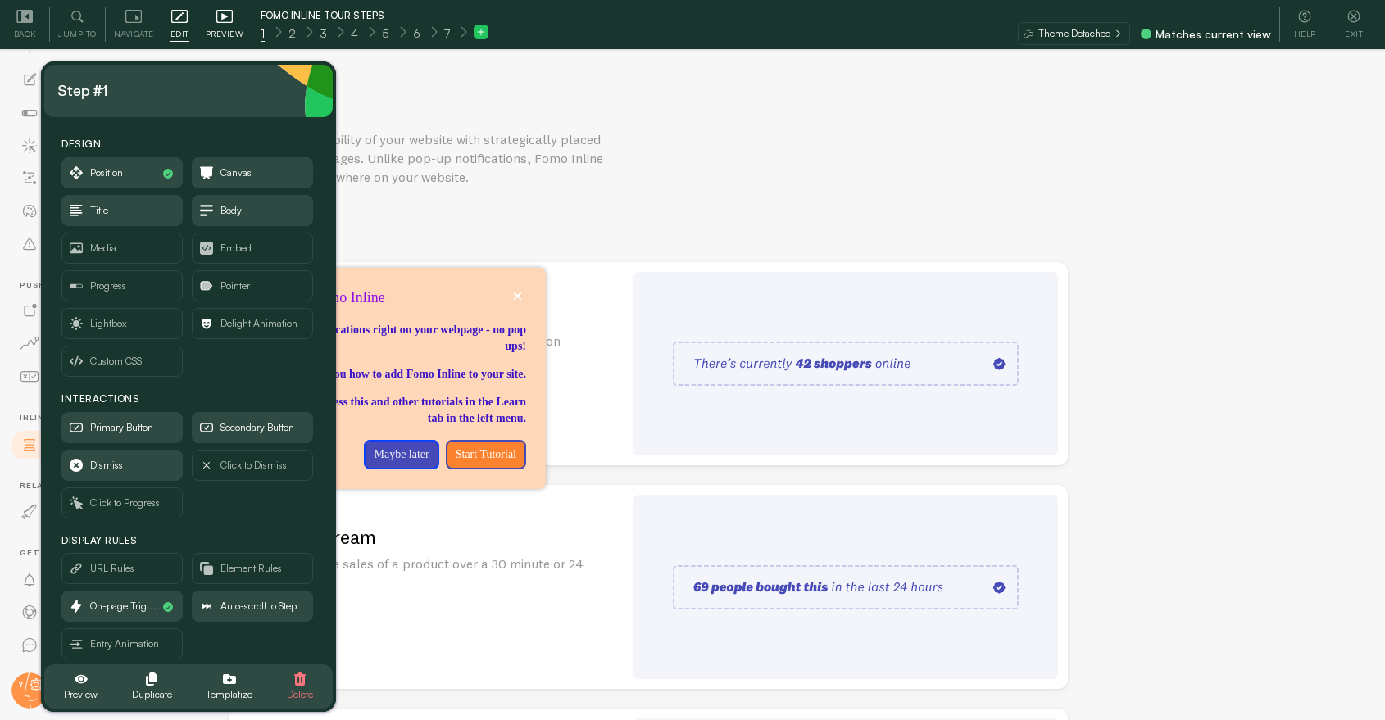
click at [233, 22] on div "Preview" at bounding box center [225, 24] width 55 height 34
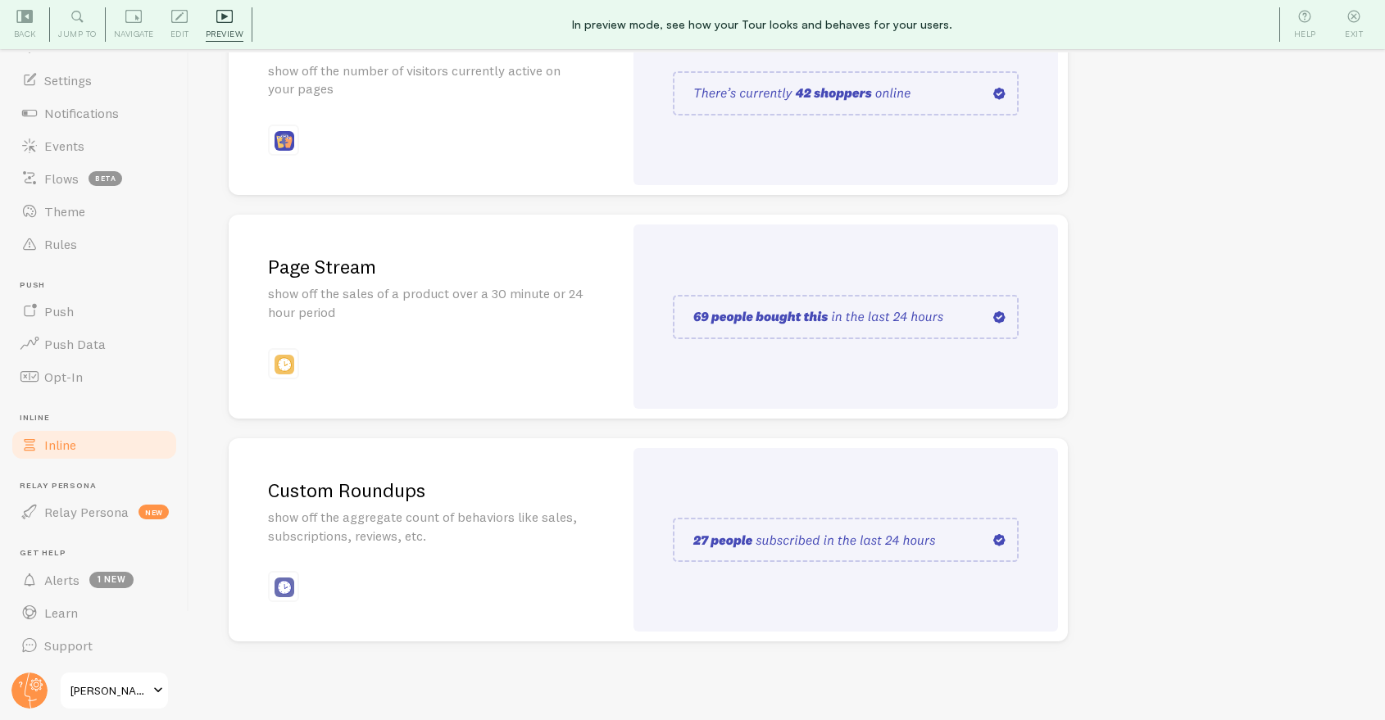
scroll to position [0, 0]
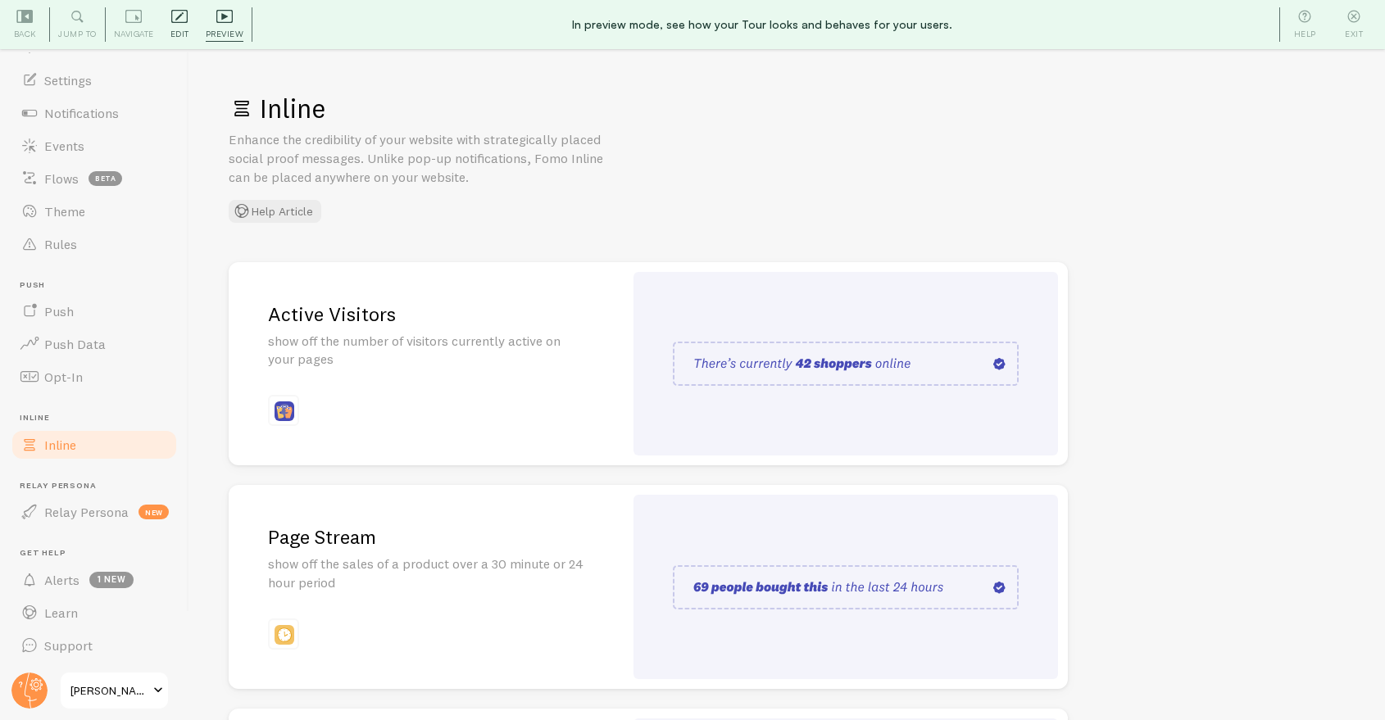
click at [193, 16] on div "Edit Editing is locked and can only be edited by Admins & Designers" at bounding box center [179, 24] width 35 height 34
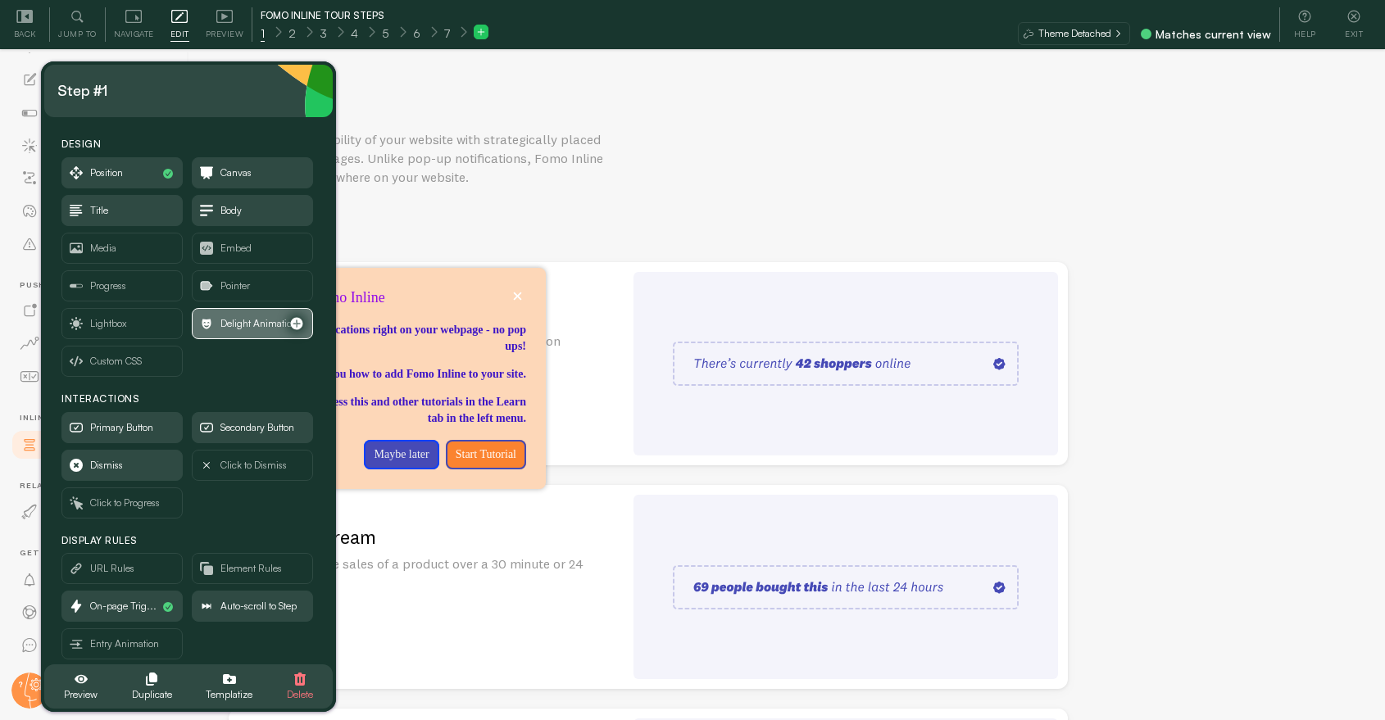
click at [303, 316] on span "Delight Animation" at bounding box center [253, 324] width 120 height 30
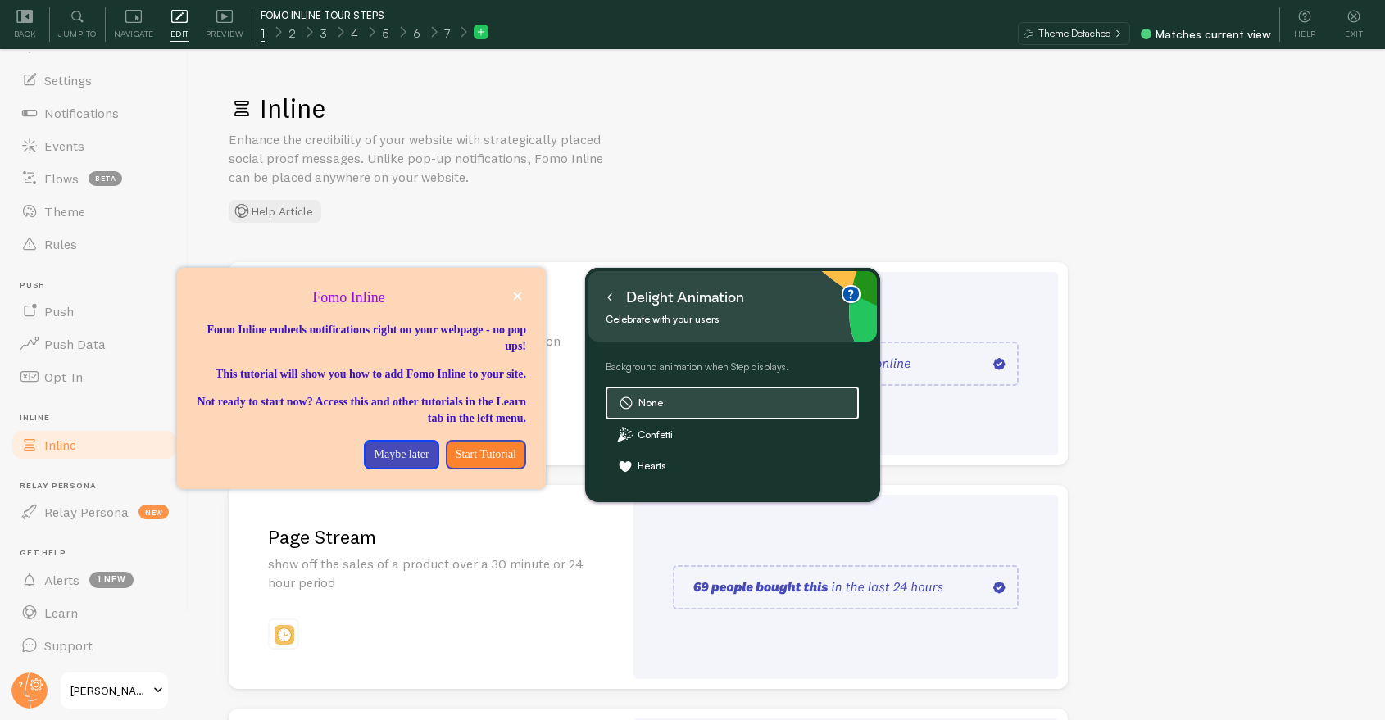
click at [206, 155] on div "Inline Enhance the credibility of your website with strategically placed social…" at bounding box center [787, 386] width 1196 height 668
click at [609, 303] on button at bounding box center [610, 297] width 16 height 26
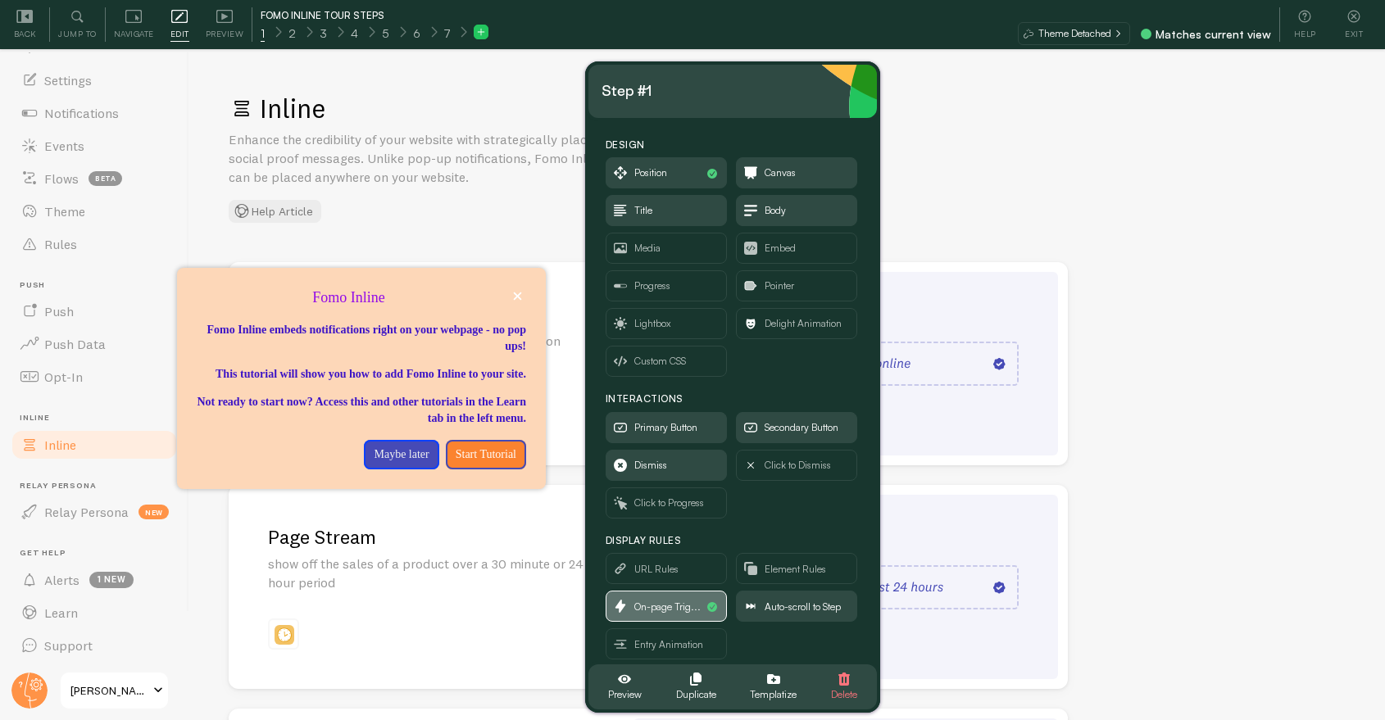
click at [663, 598] on span "On-page Trig..." at bounding box center [667, 607] width 66 height 18
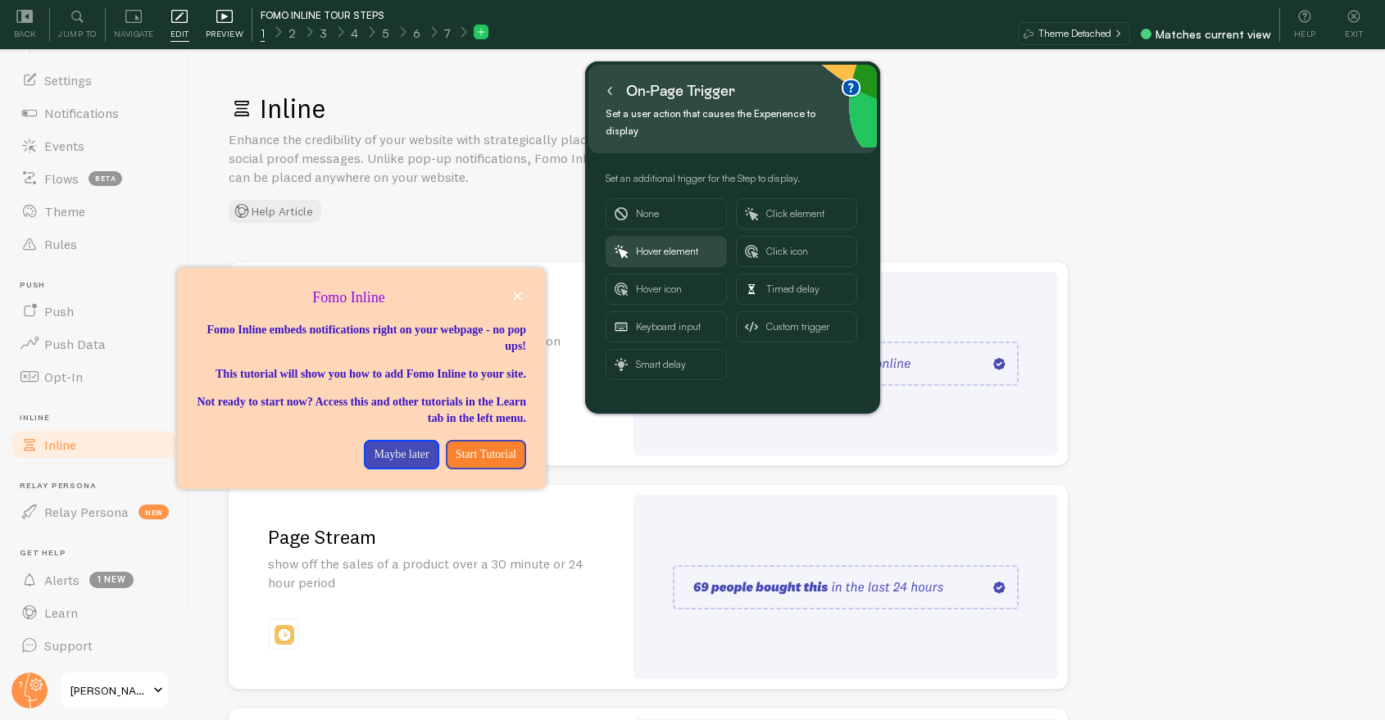
click at [216, 20] on icon at bounding box center [224, 16] width 16 height 16
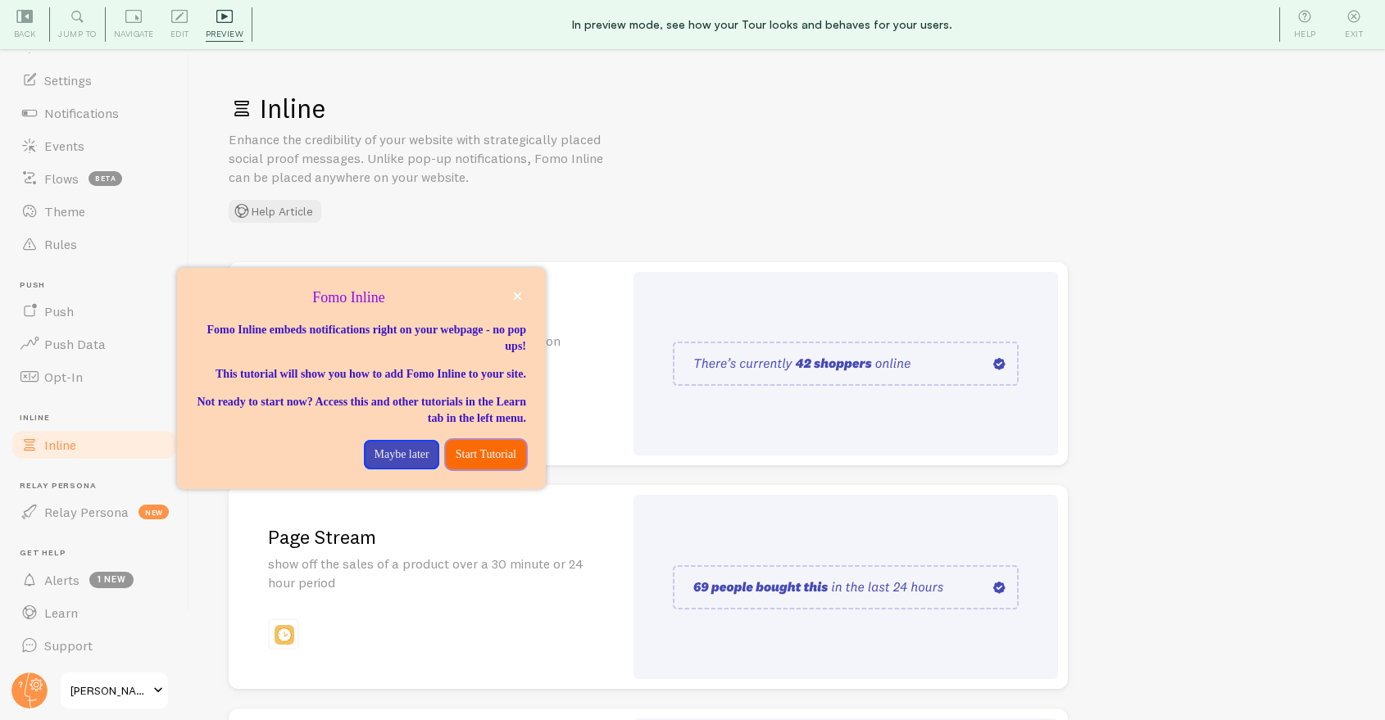
click at [477, 463] on p "Start Tutorial" at bounding box center [486, 455] width 61 height 16
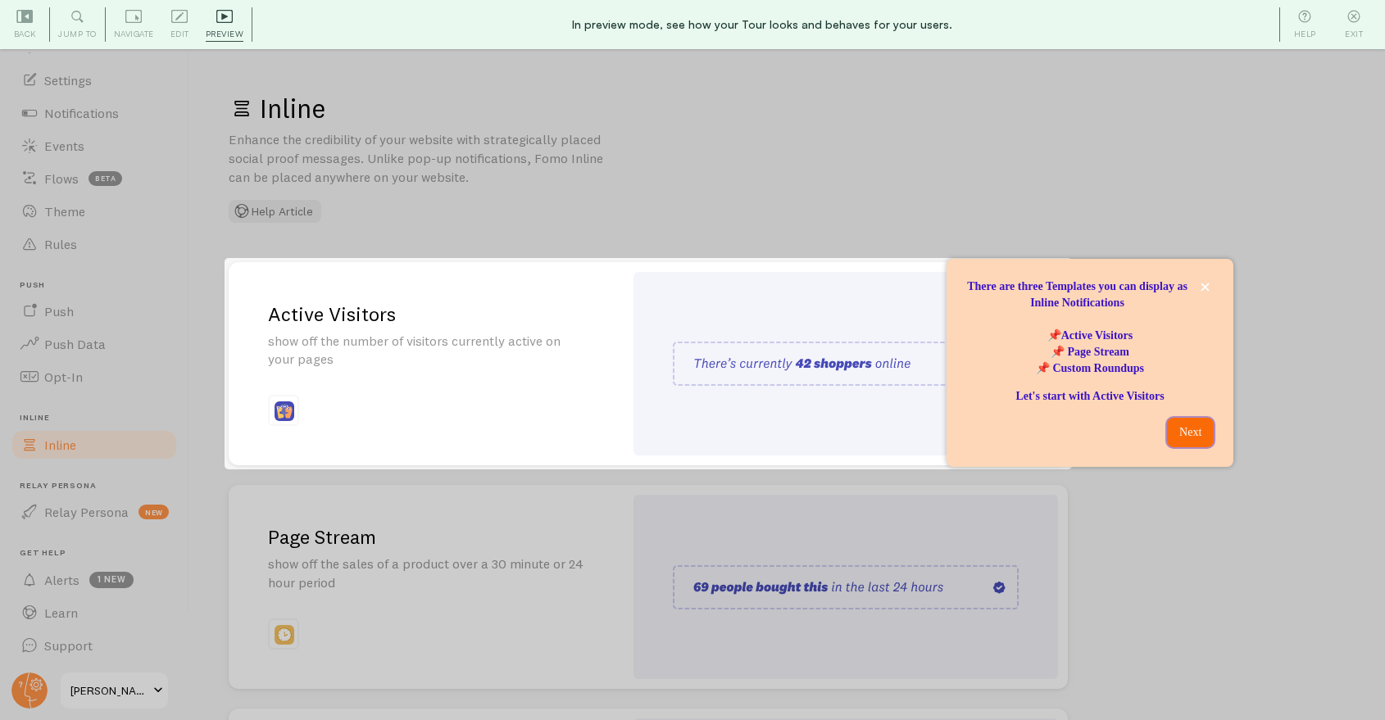
click at [1181, 430] on p "Next" at bounding box center [1190, 433] width 27 height 16
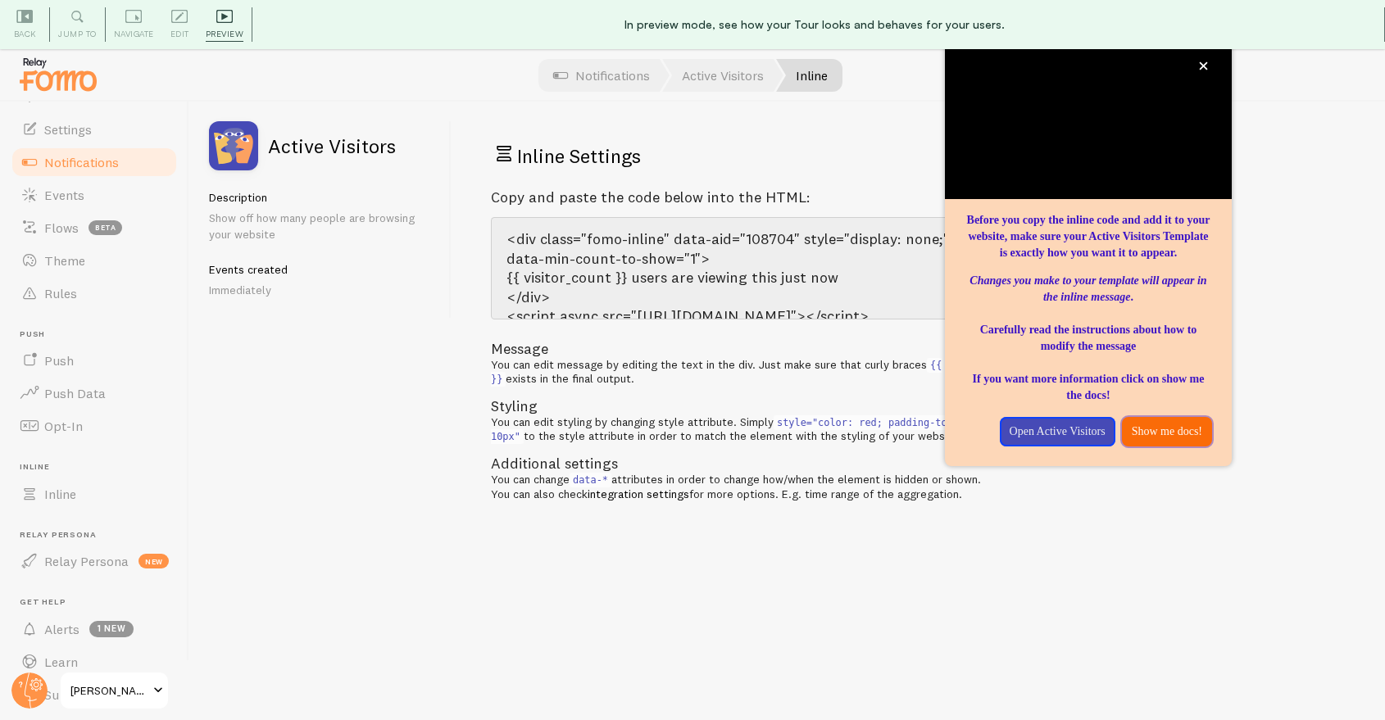
click at [1137, 440] on p "Show me docs!" at bounding box center [1167, 432] width 70 height 16
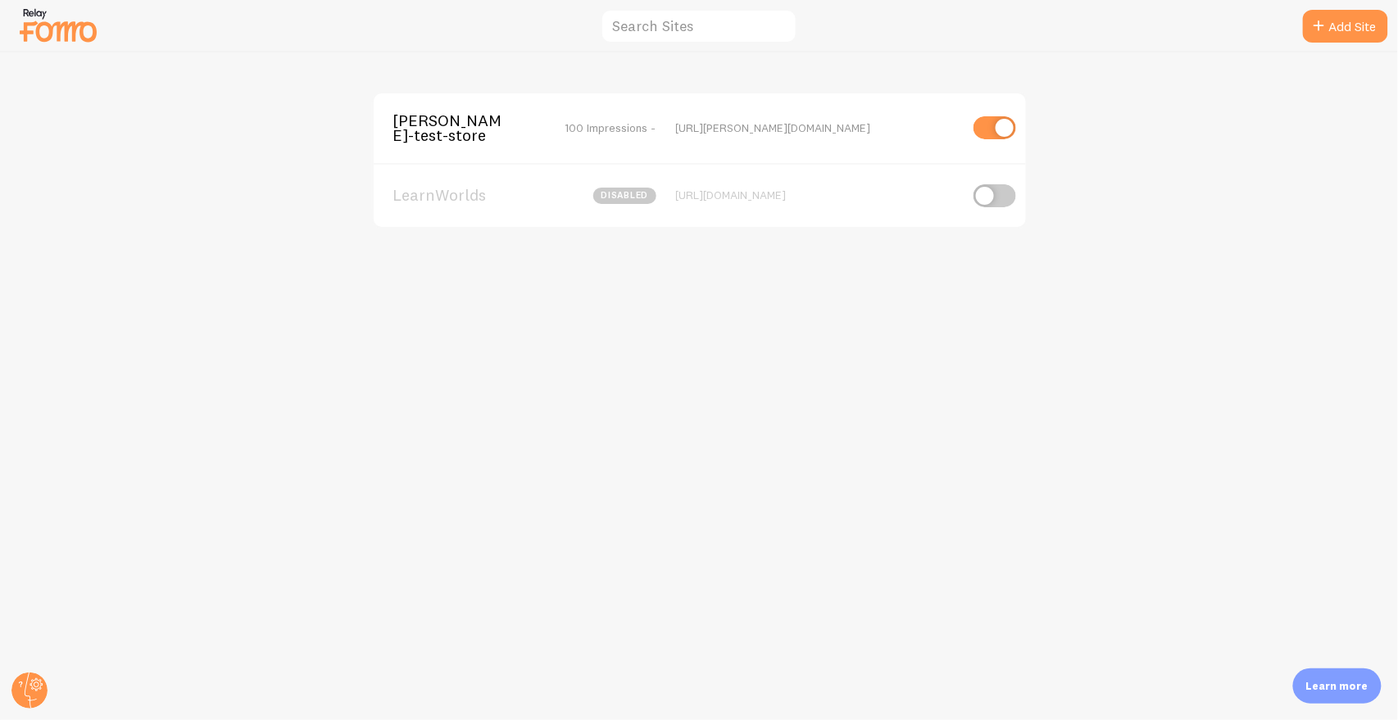
click at [438, 132] on span "[PERSON_NAME]-test-store" at bounding box center [459, 128] width 132 height 30
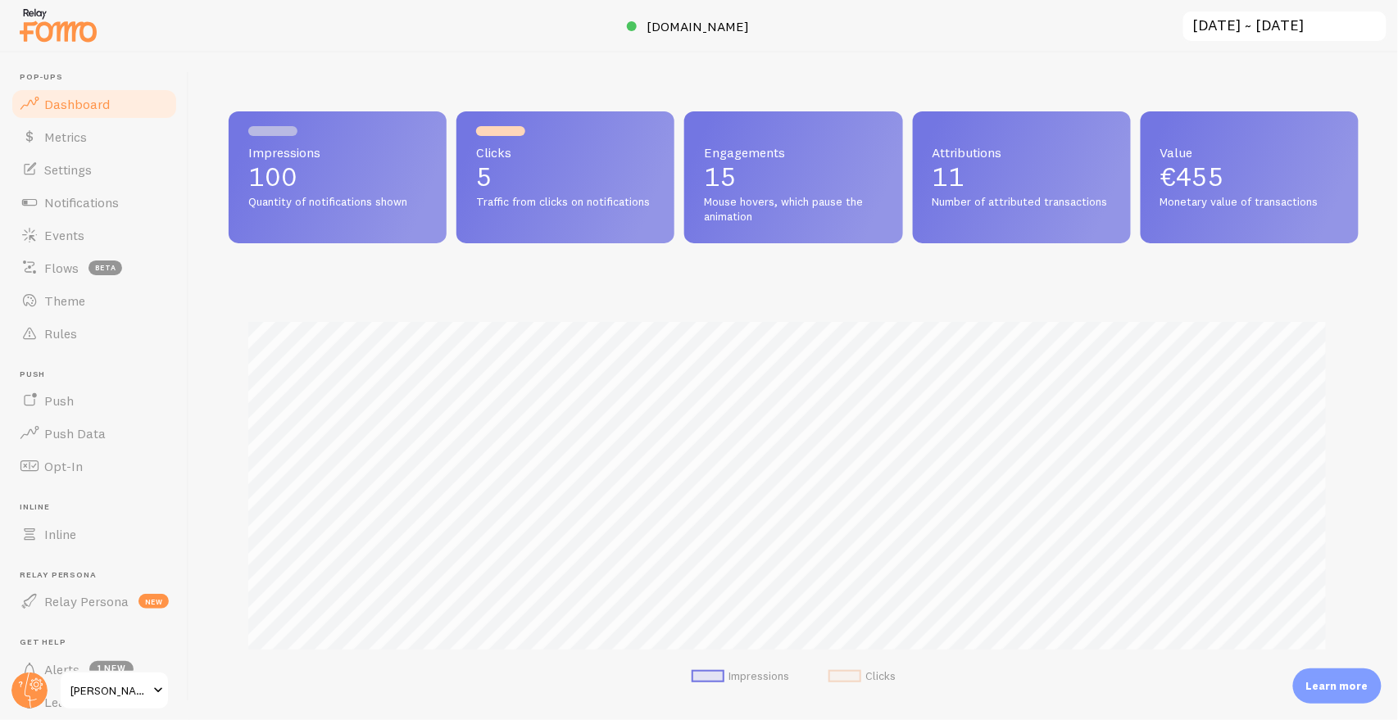
scroll to position [430, 1117]
click at [70, 541] on span "Inline" at bounding box center [60, 534] width 32 height 16
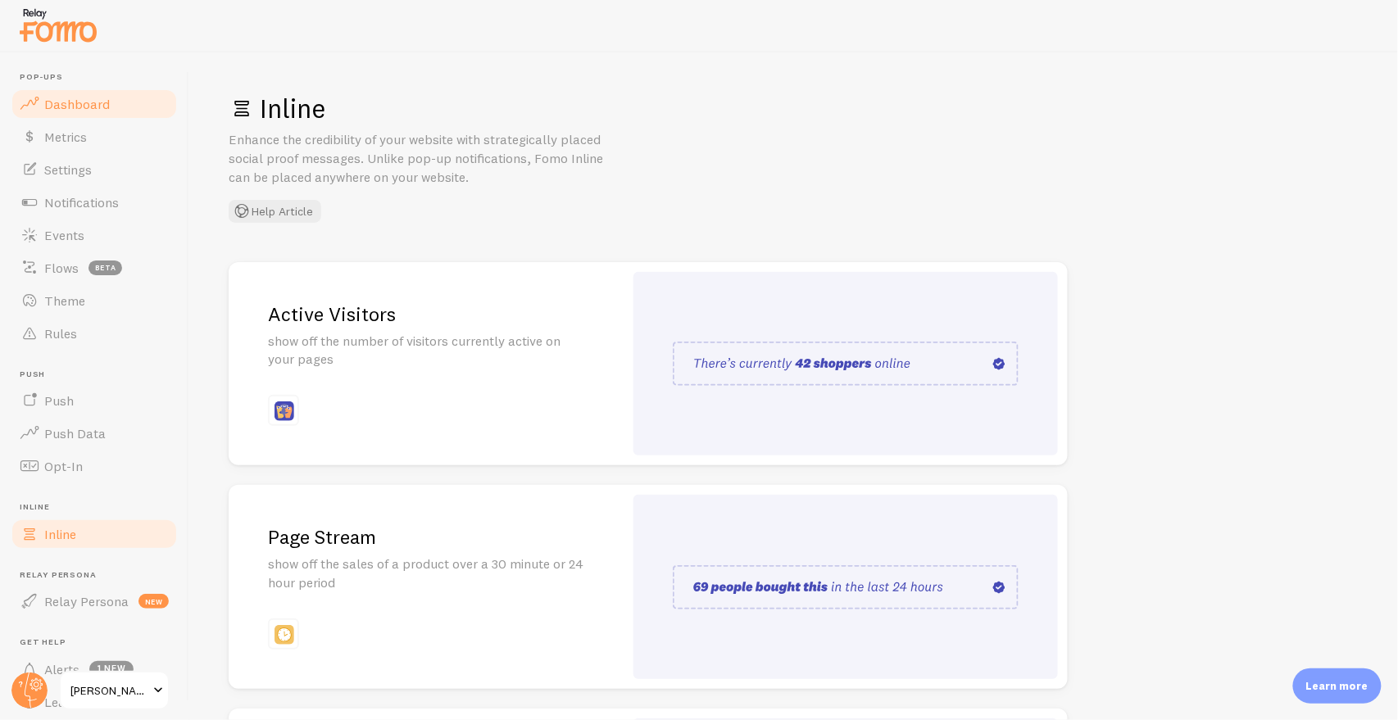
click at [93, 97] on span "Dashboard" at bounding box center [77, 104] width 66 height 16
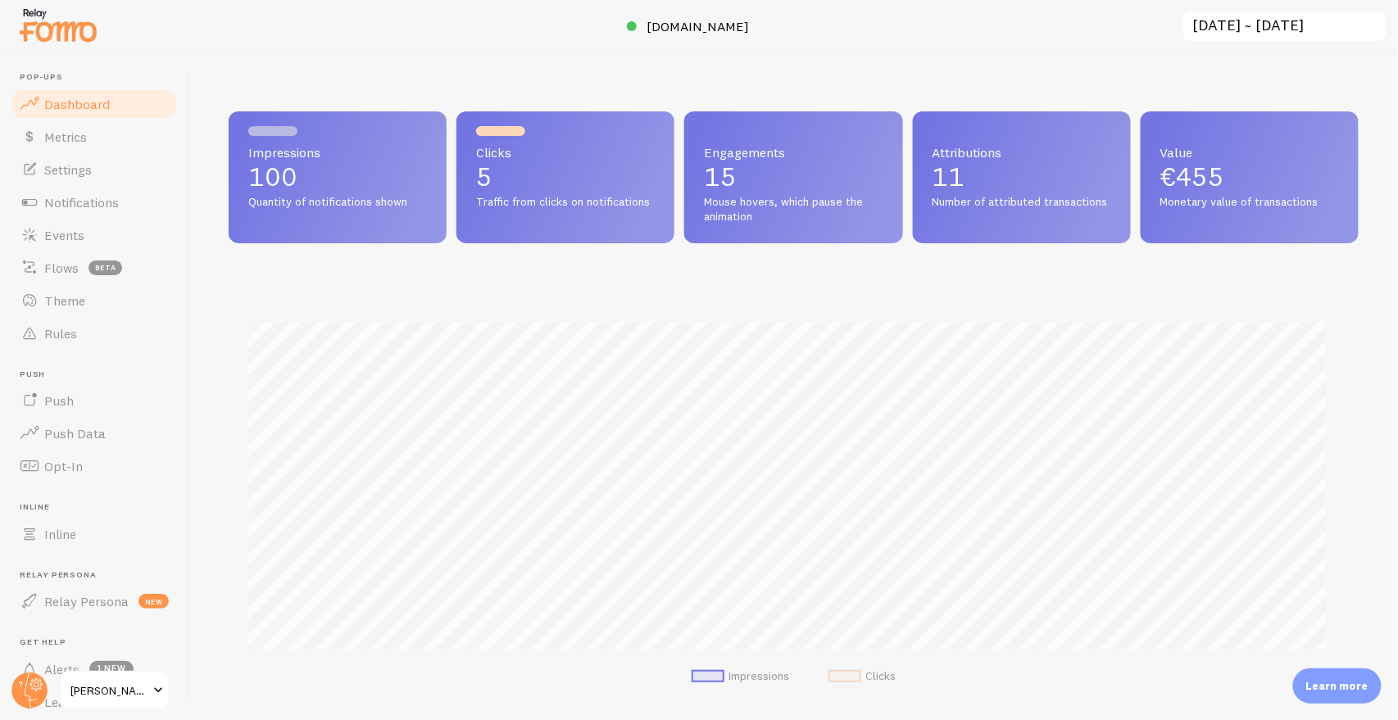
scroll to position [430, 1117]
click at [72, 539] on span "Inline" at bounding box center [60, 534] width 32 height 16
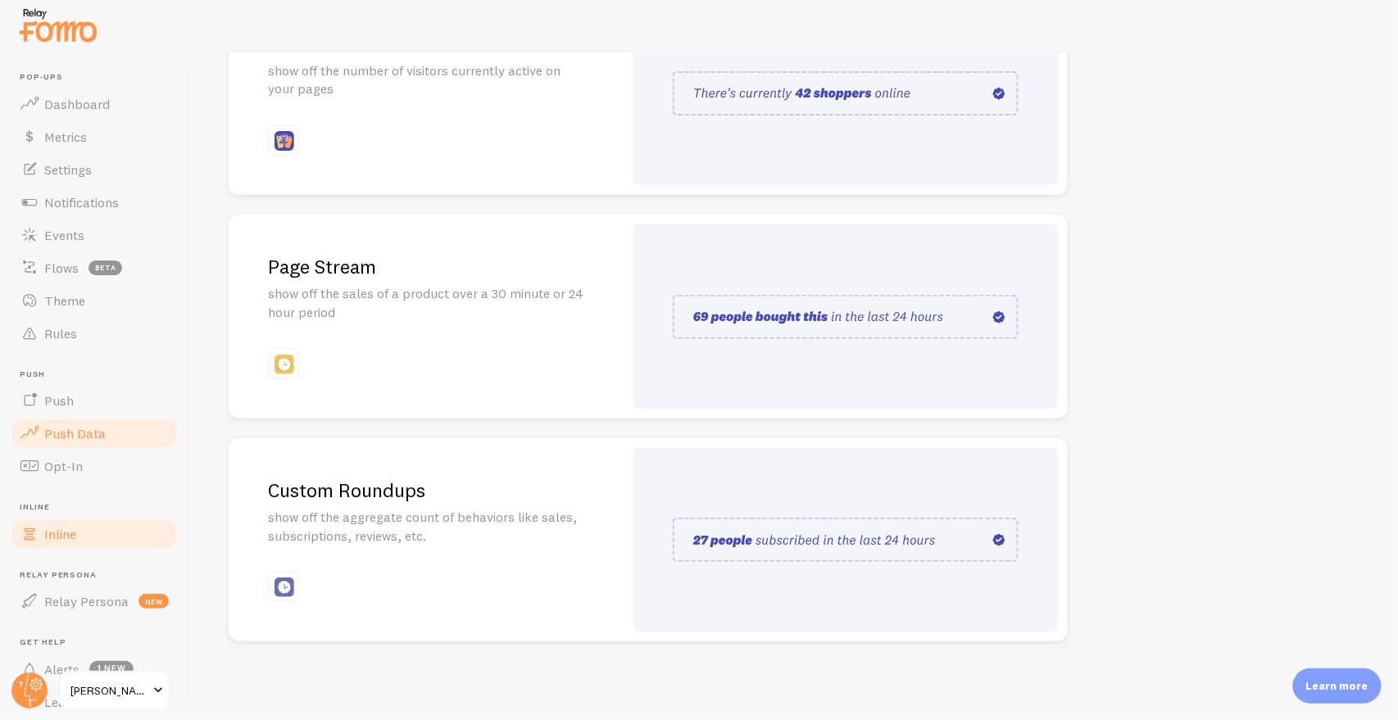
scroll to position [89, 0]
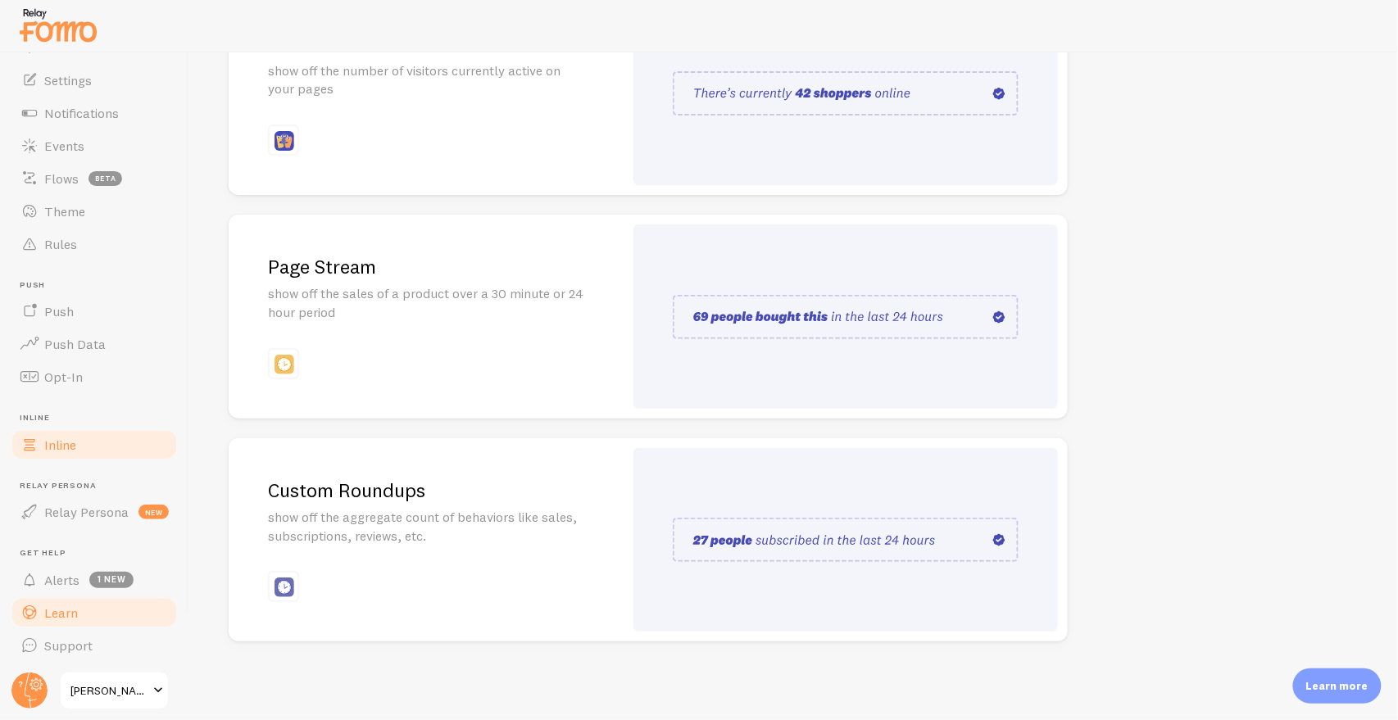
click at [78, 610] on link "Learn" at bounding box center [94, 613] width 169 height 33
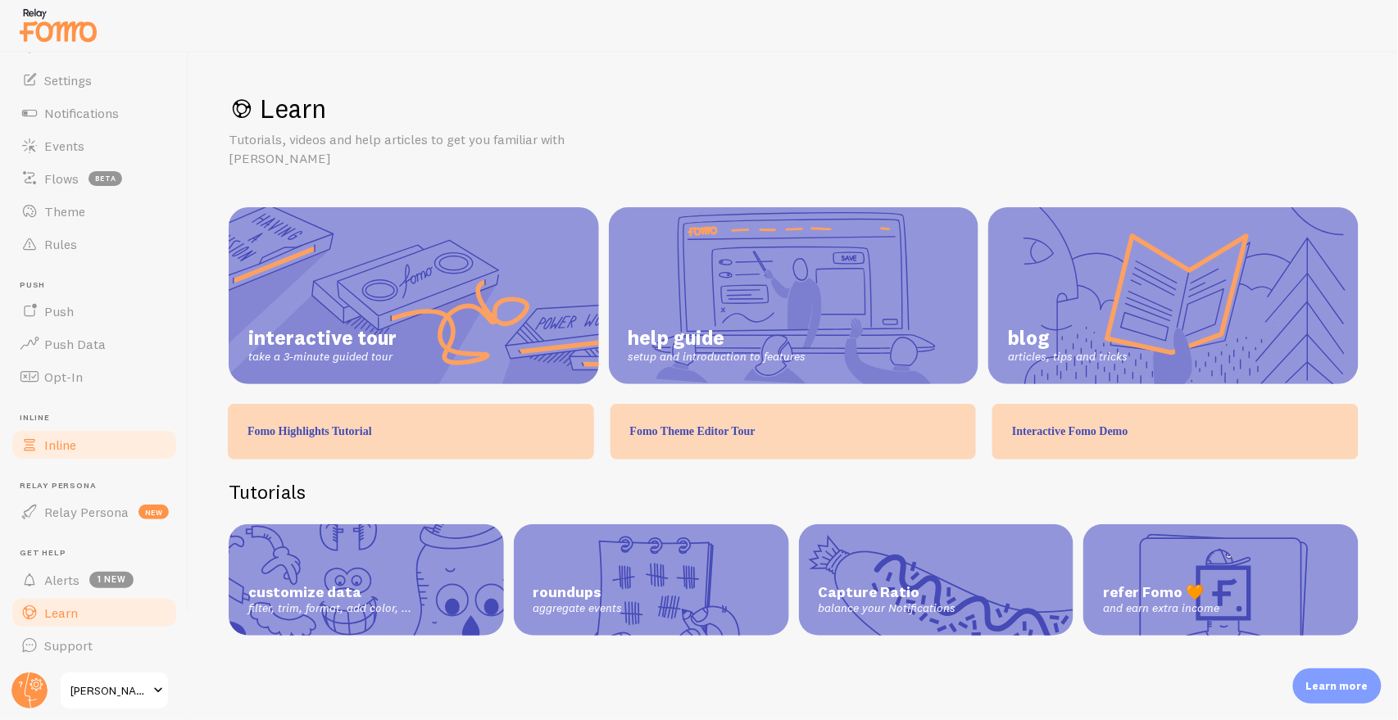
click at [84, 448] on link "Inline" at bounding box center [94, 445] width 169 height 33
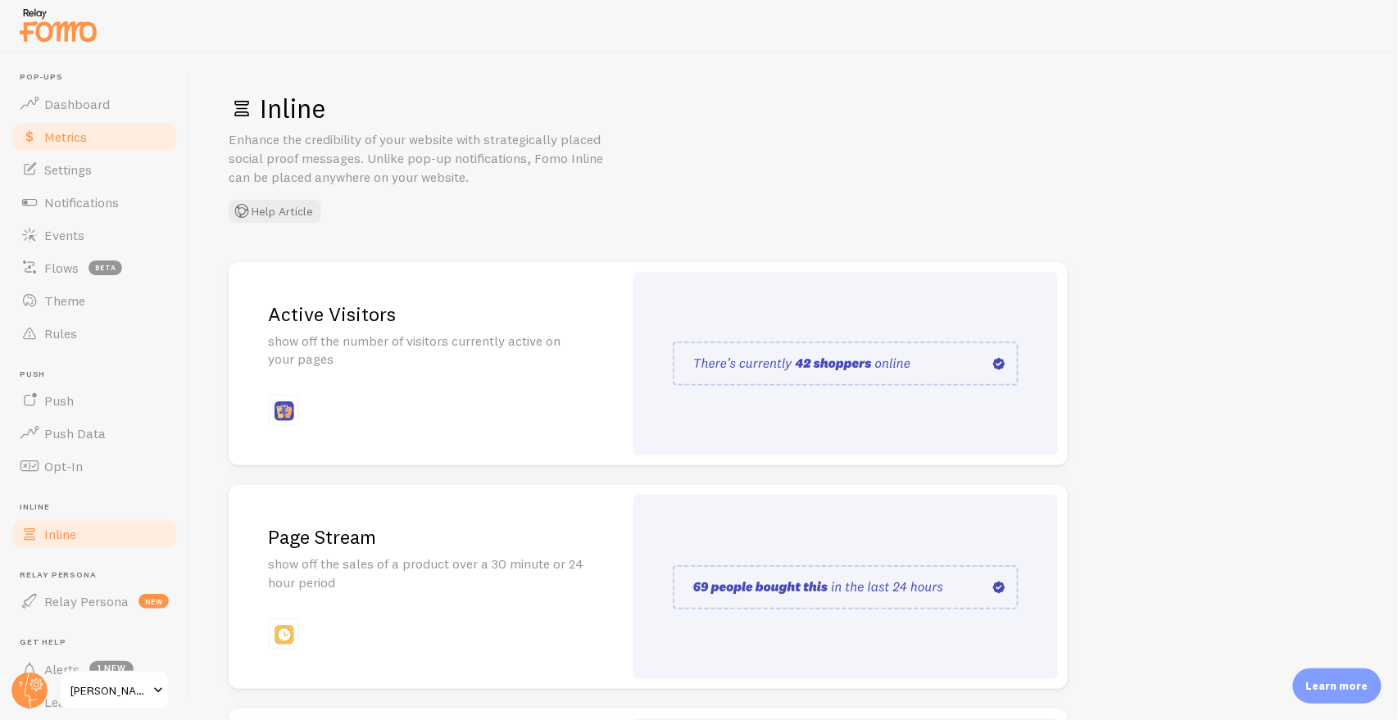
click at [92, 138] on link "Metrics" at bounding box center [94, 136] width 169 height 33
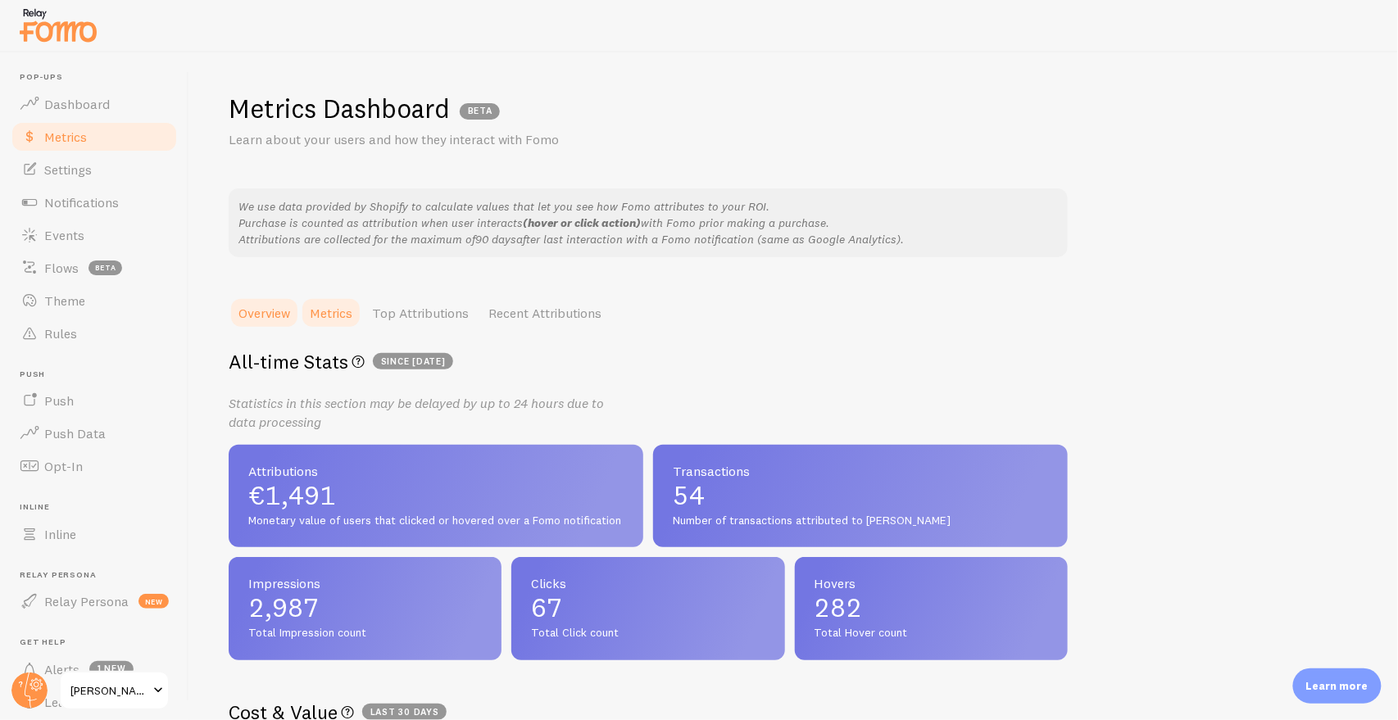
click at [359, 305] on link "Metrics" at bounding box center [331, 313] width 62 height 33
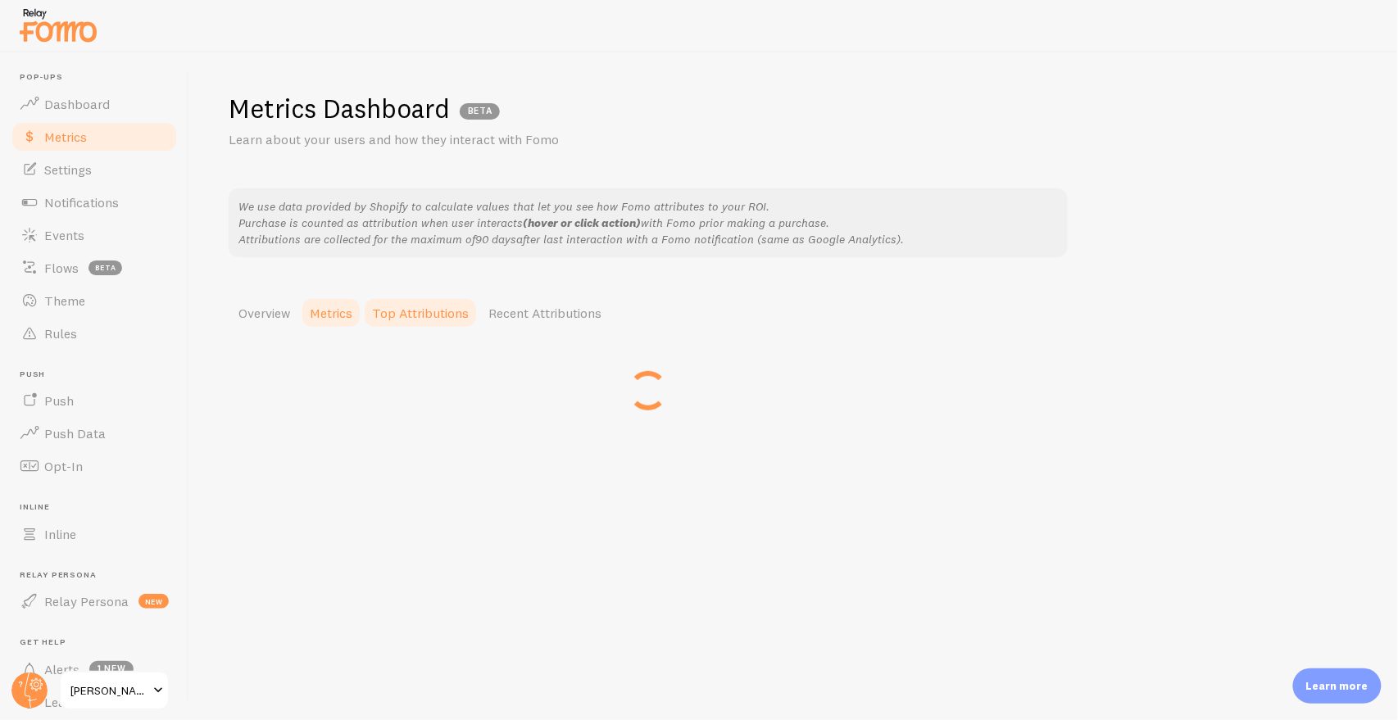
click at [420, 316] on link "Top Attributions" at bounding box center [420, 313] width 116 height 33
click at [539, 330] on div "Top Attributions - By Event Type Top Event Types that contributes the most to a…" at bounding box center [648, 600] width 839 height 543
click at [543, 318] on link "Recent Attributions" at bounding box center [545, 313] width 133 height 33
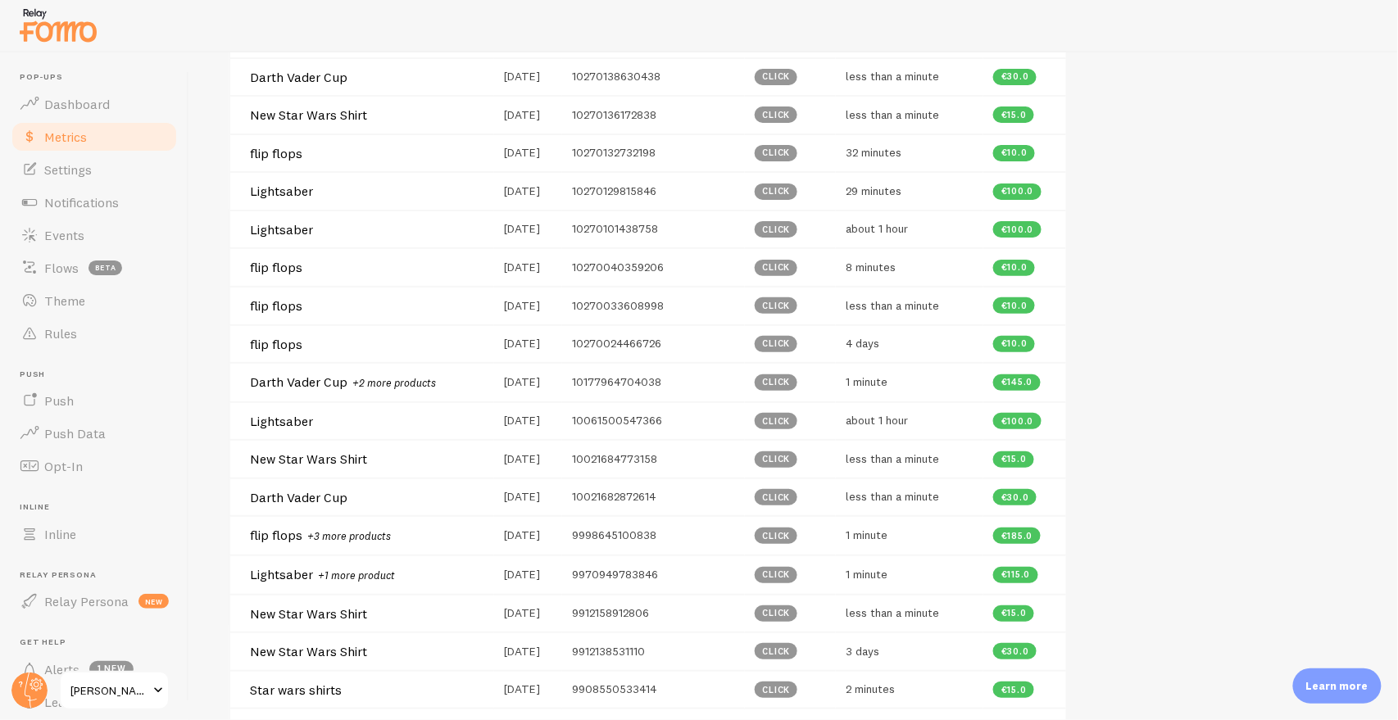
scroll to position [546, 0]
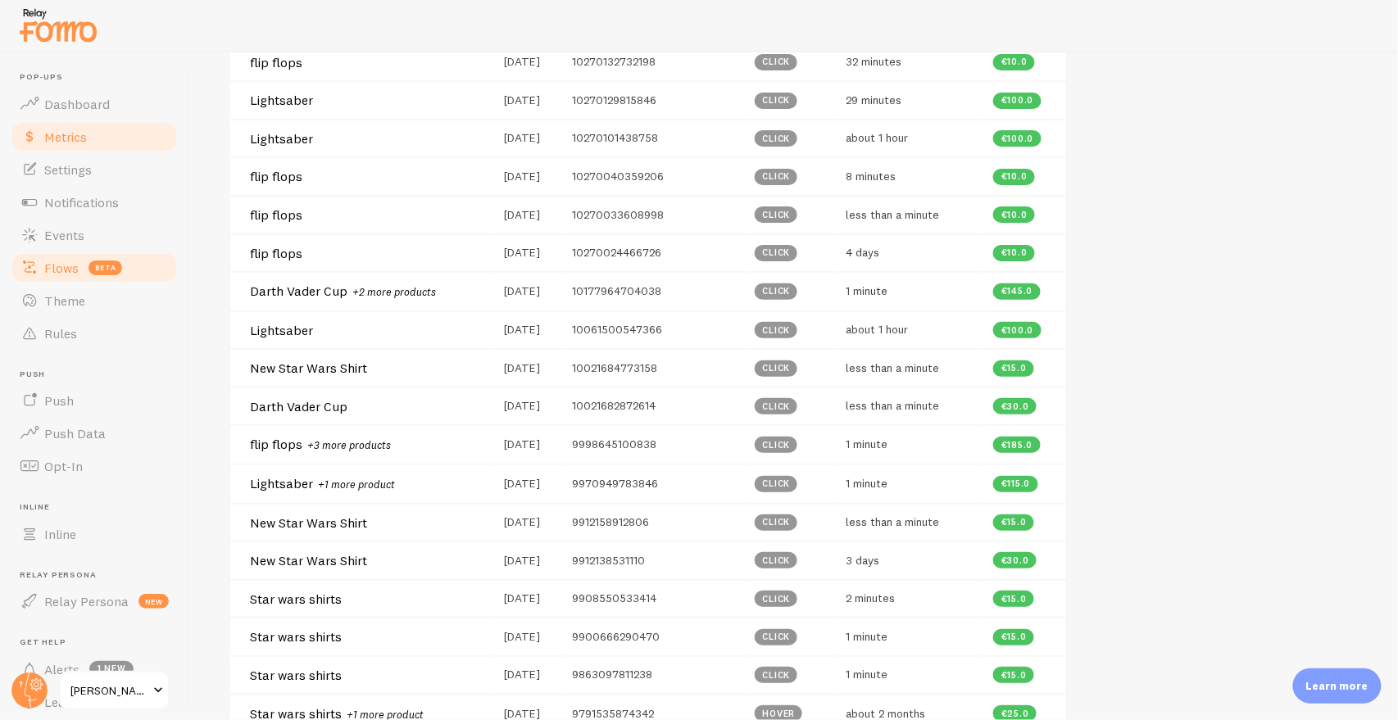
click at [63, 273] on span "Flows" at bounding box center [61, 268] width 34 height 16
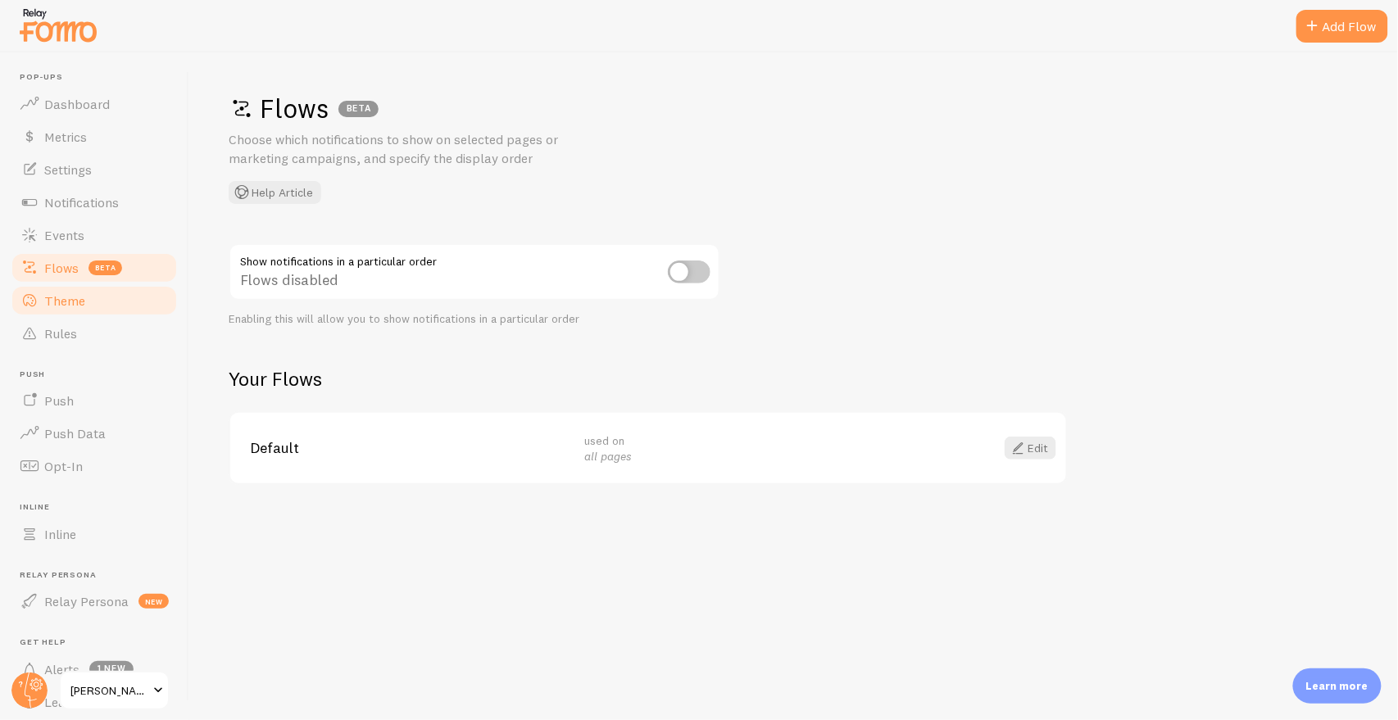
click at [117, 293] on link "Theme" at bounding box center [94, 300] width 169 height 33
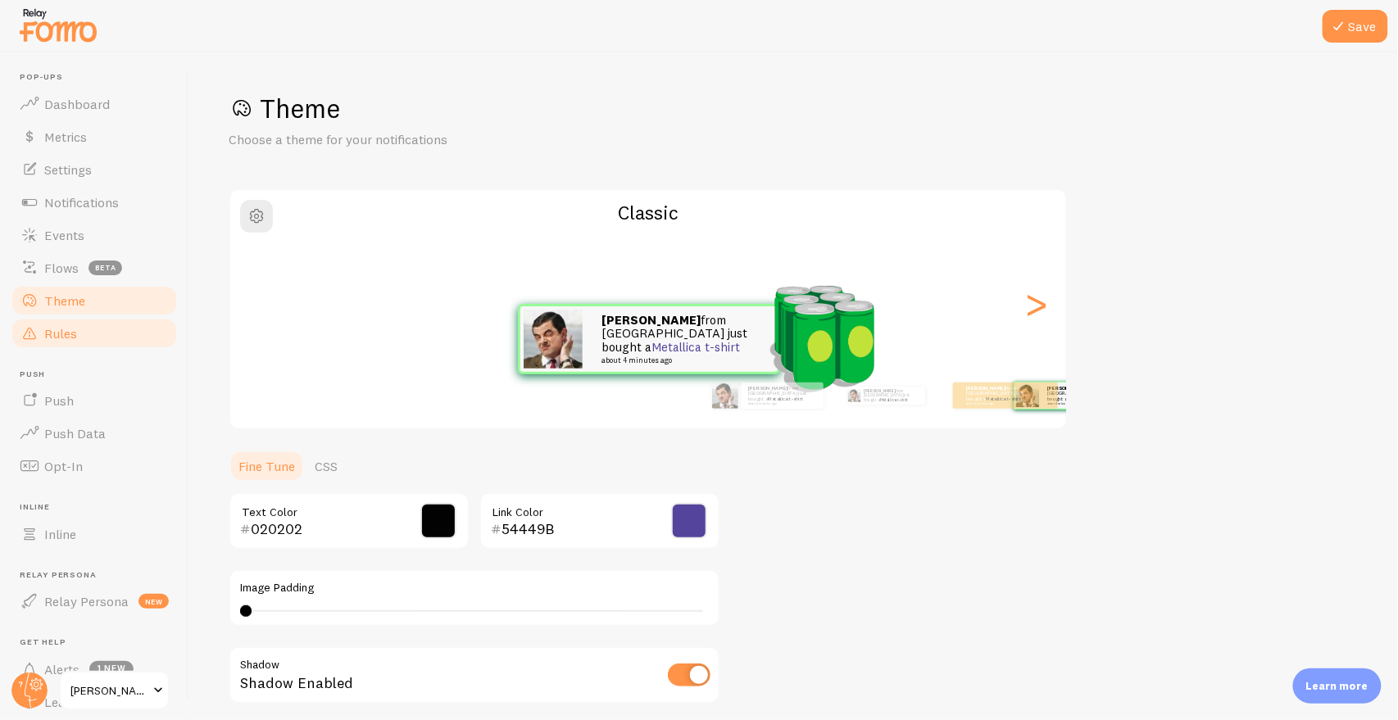
click at [92, 329] on link "Rules" at bounding box center [94, 333] width 169 height 33
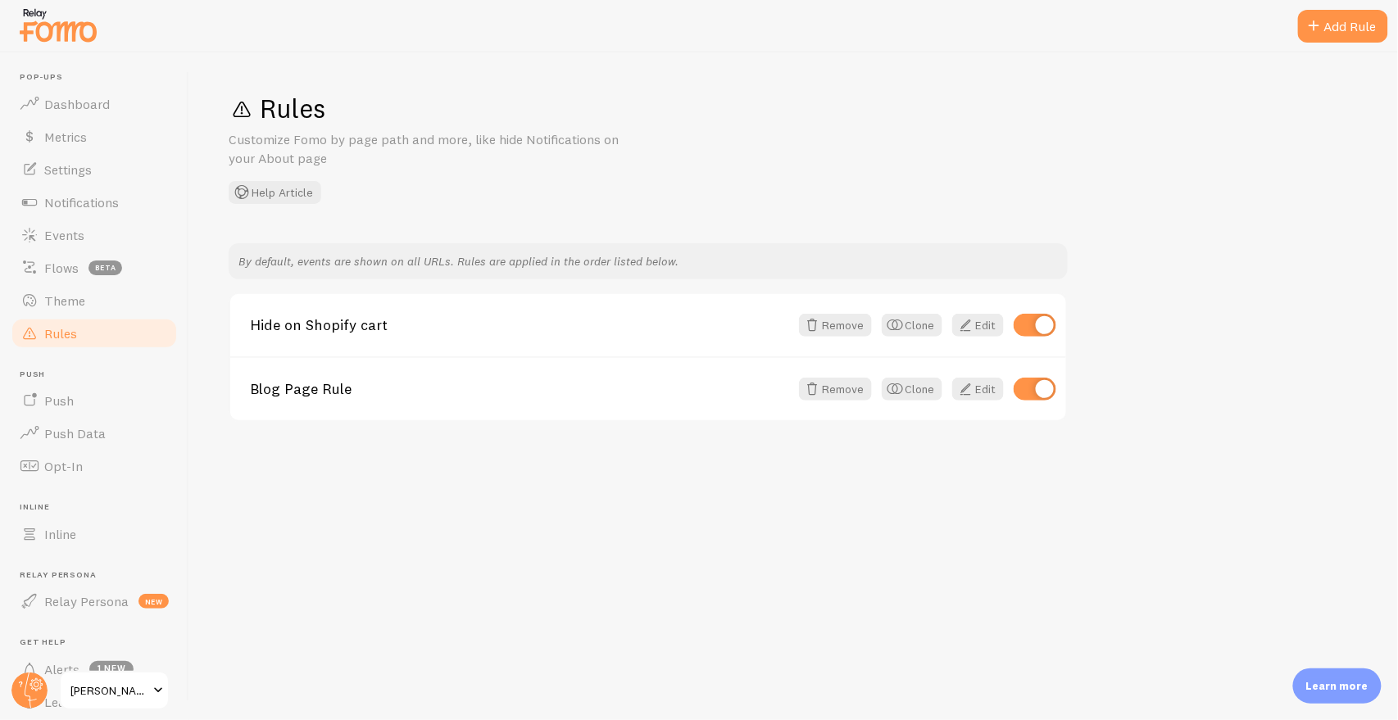
click at [1258, 647] on p "Learn more" at bounding box center [1337, 687] width 62 height 16
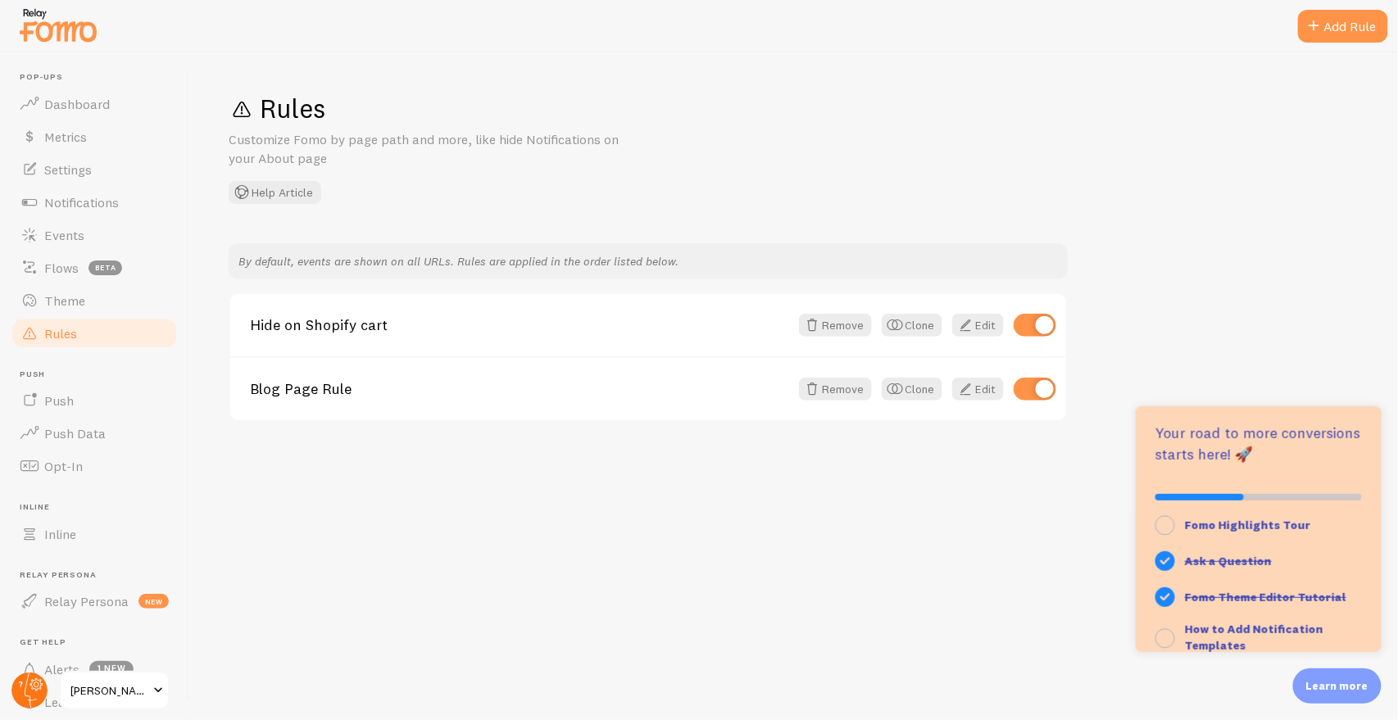
click at [39, 647] on circle at bounding box center [29, 691] width 36 height 36
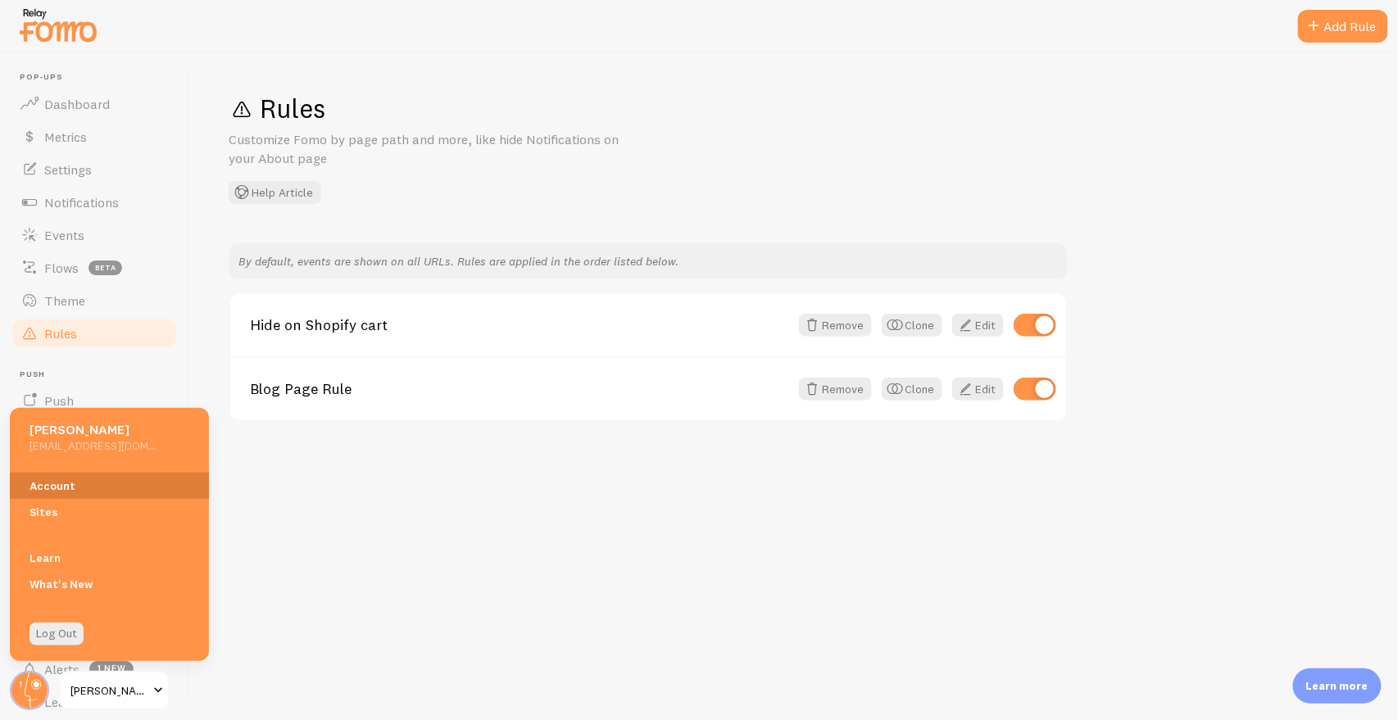
click at [66, 496] on link "Account" at bounding box center [109, 486] width 199 height 26
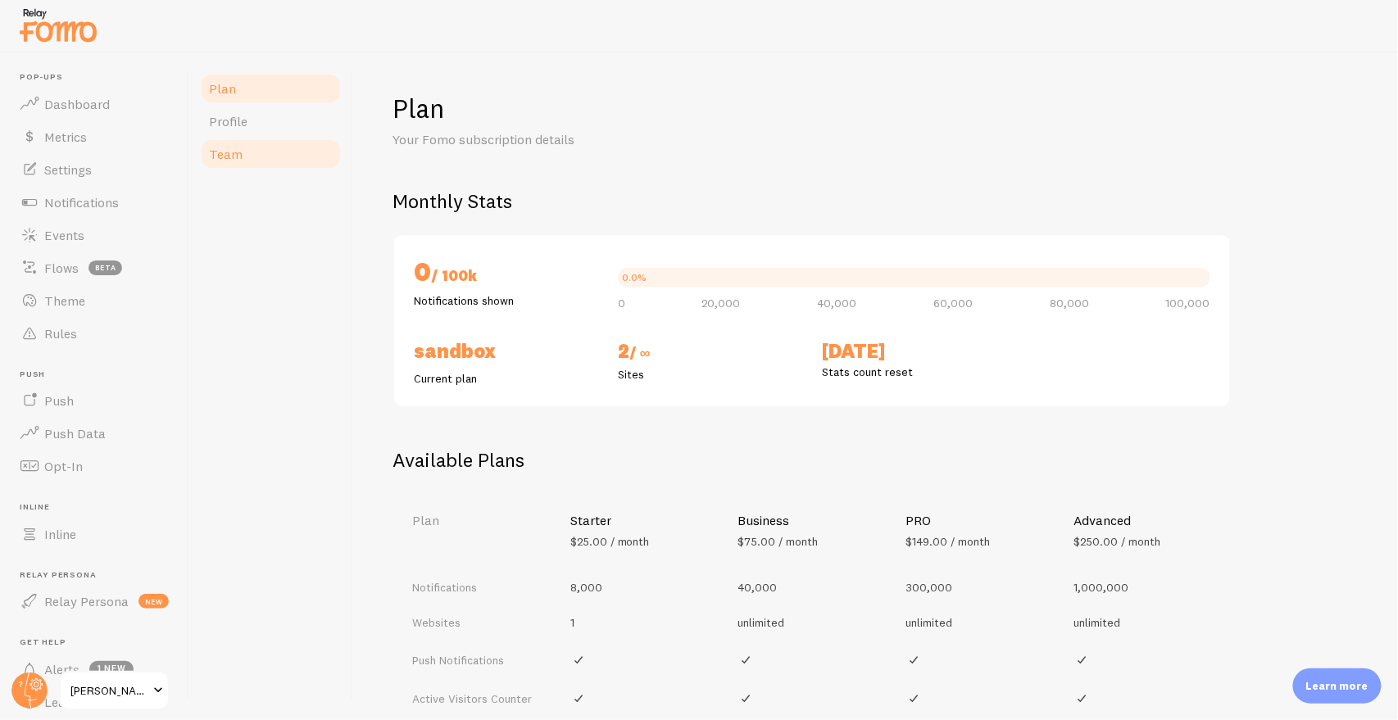
click at [254, 150] on link "Team" at bounding box center [270, 154] width 143 height 33
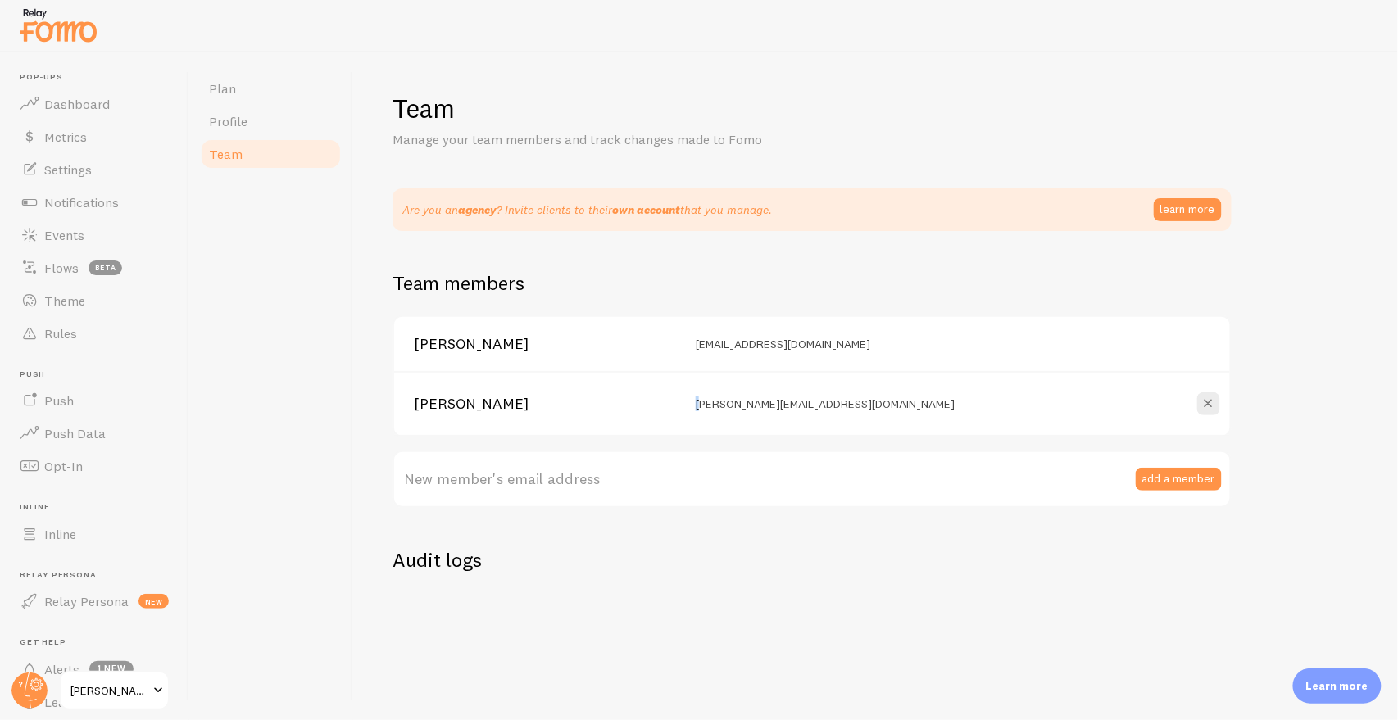
click at [697, 389] on div "Elias M elias@fomo.com" at bounding box center [812, 403] width 836 height 65
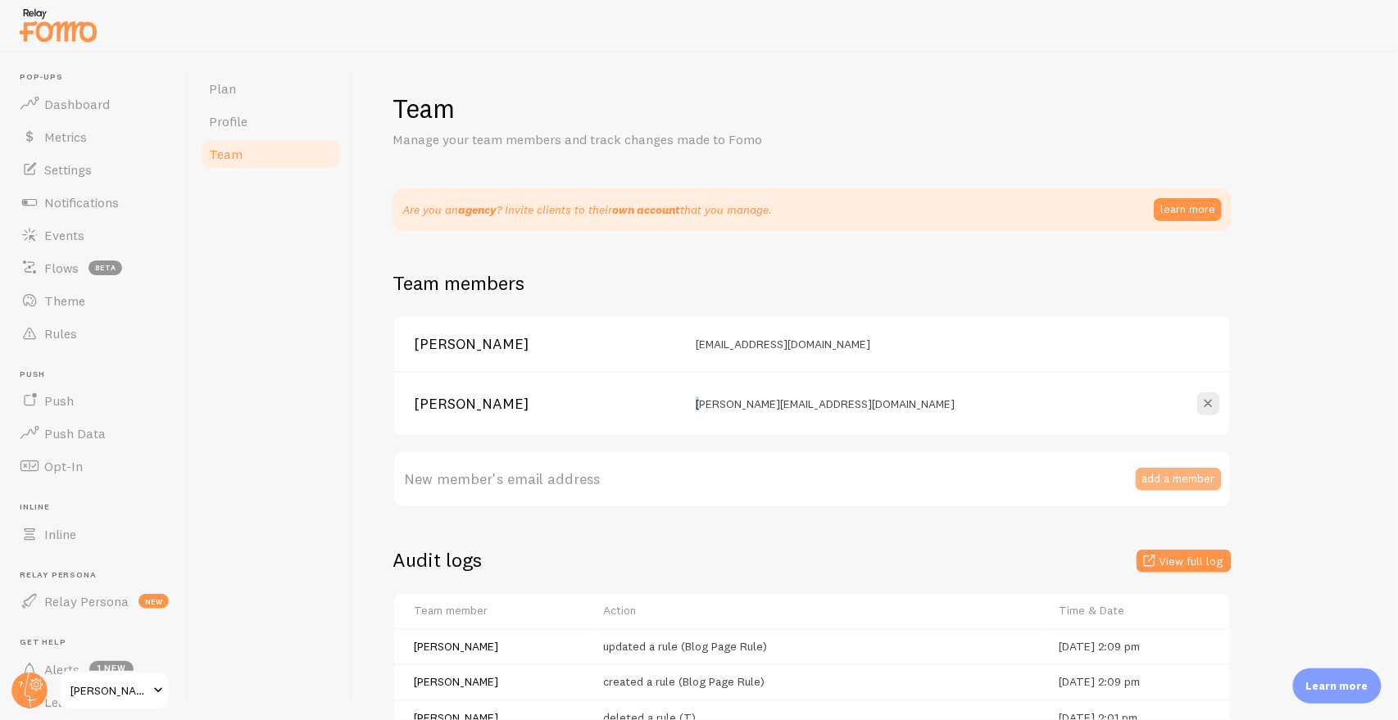
click at [1176, 478] on button "add a member" at bounding box center [1179, 479] width 86 height 23
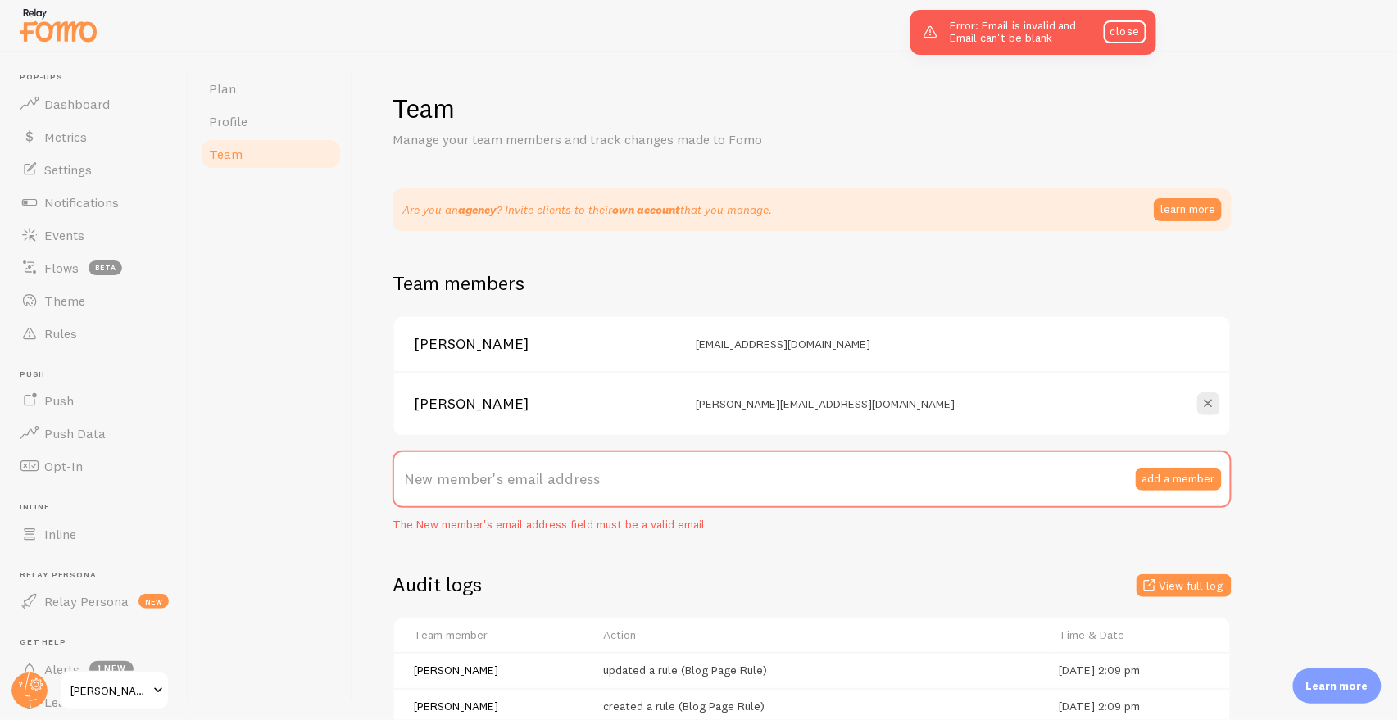
click at [457, 505] on label "New member's email address" at bounding box center [812, 479] width 839 height 57
click at [457, 505] on input "New member's email address" at bounding box center [812, 479] width 839 height 57
click at [456, 484] on label "New member's email address" at bounding box center [812, 479] width 839 height 57
click at [456, 484] on input "New member's email address" at bounding box center [812, 479] width 839 height 57
drag, startPoint x: 451, startPoint y: 475, endPoint x: 459, endPoint y: 489, distance: 16.2
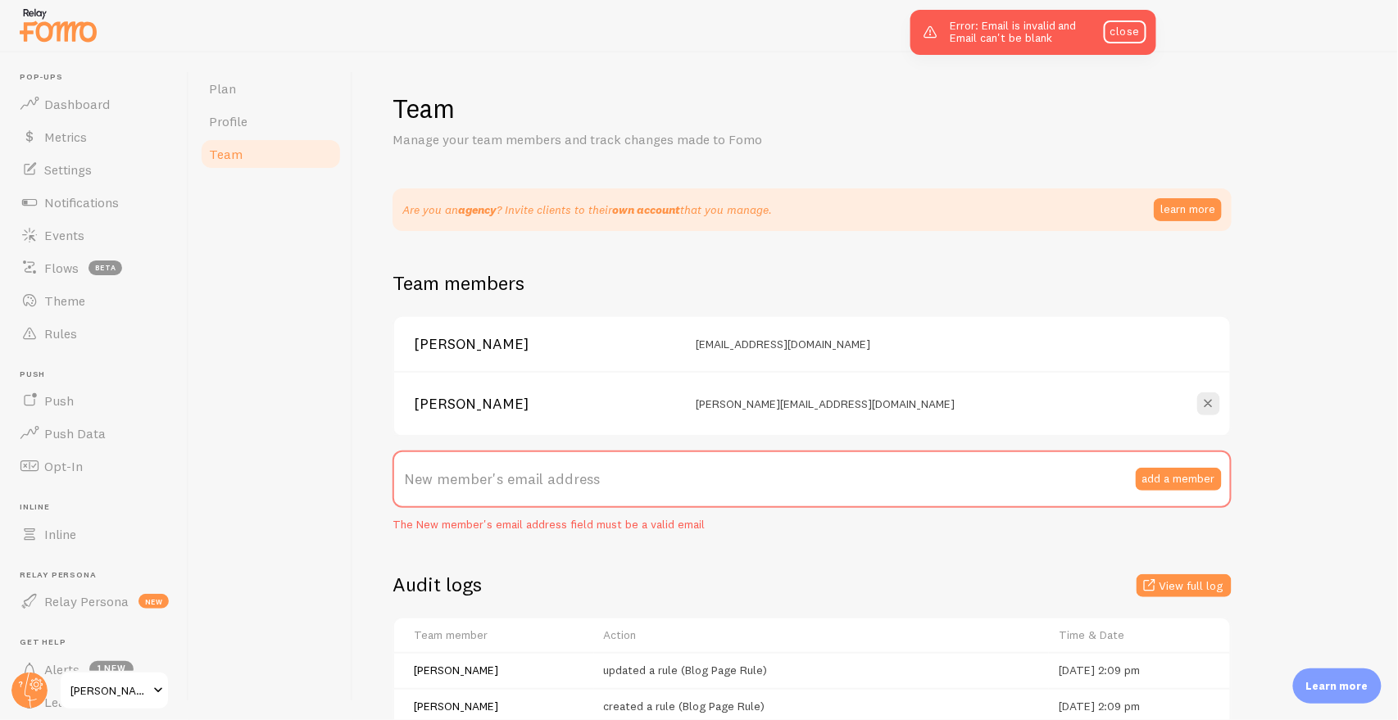
click at [459, 489] on label "New member's email address" at bounding box center [812, 479] width 839 height 57
click at [459, 489] on input "New member's email address" at bounding box center [812, 479] width 839 height 57
paste input "emontauti@relaycommerce.io"
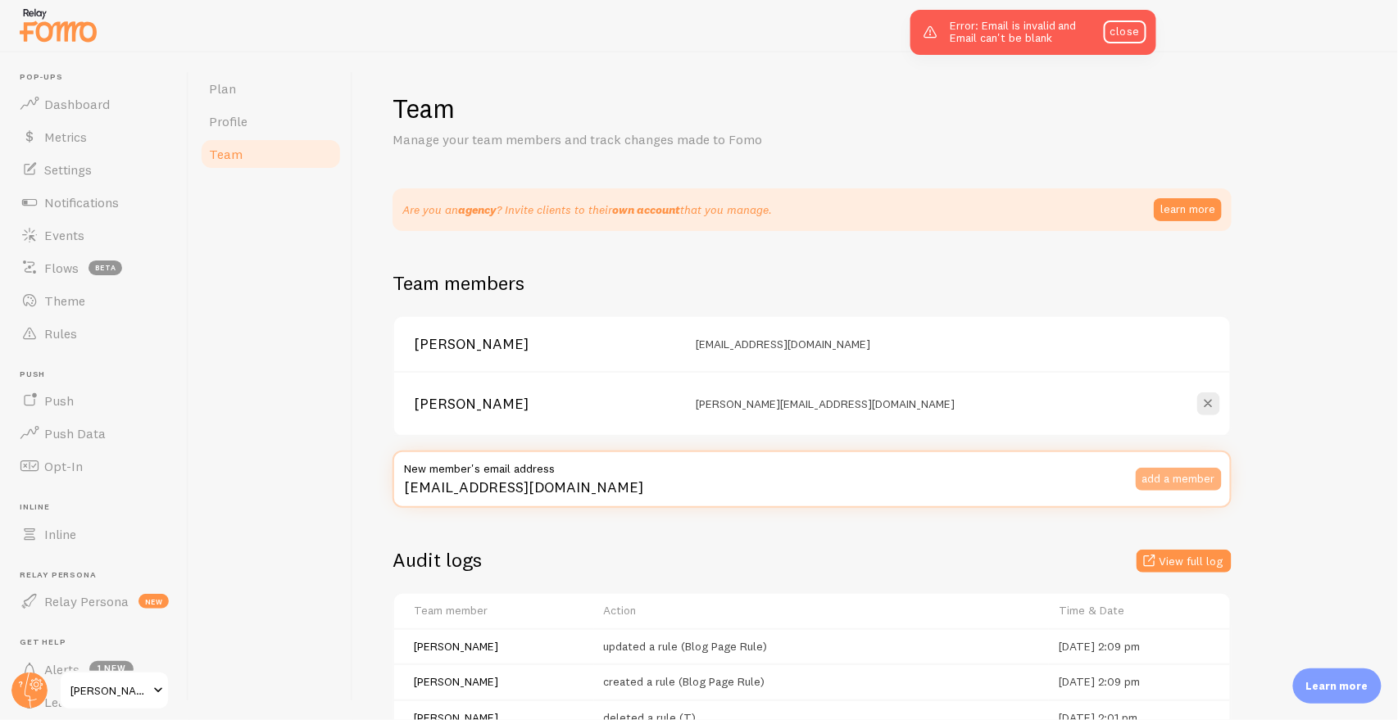
type input "emontauti@relaycommerce.io"
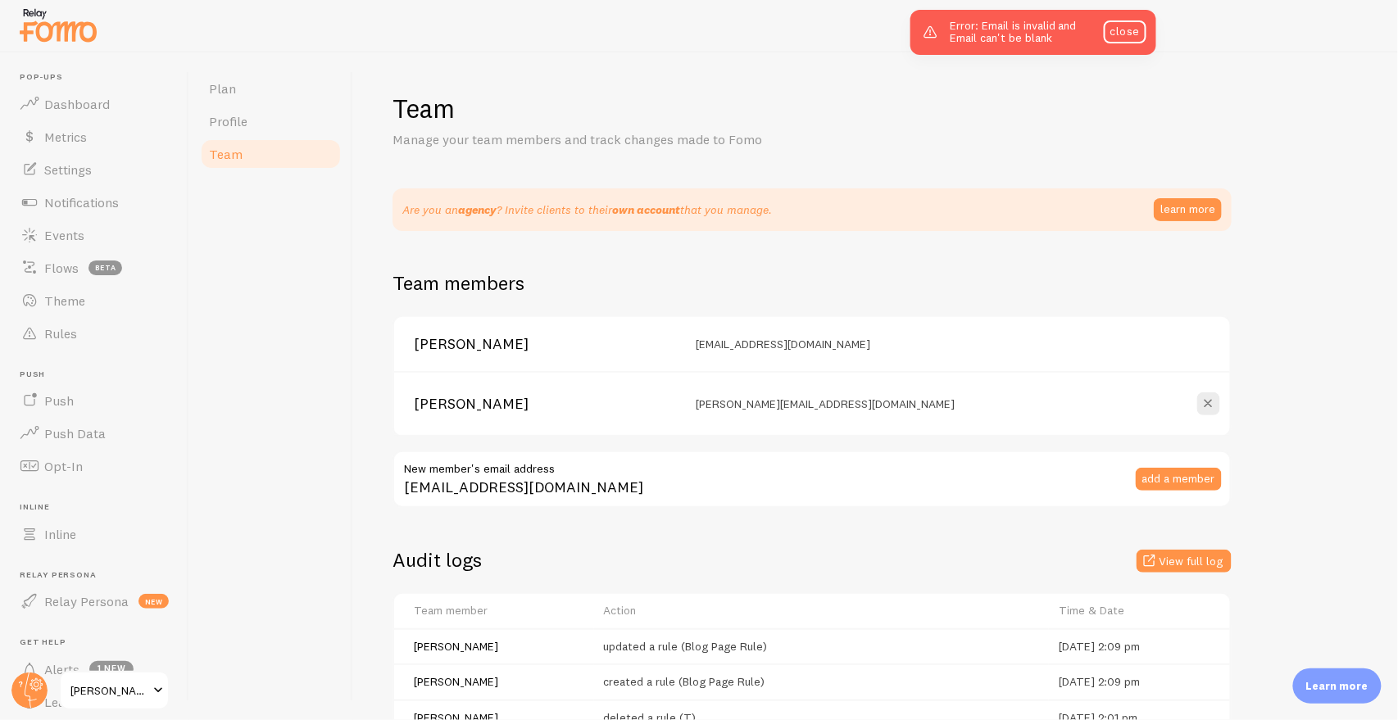
click at [1161, 476] on button "add a member" at bounding box center [1179, 479] width 86 height 23
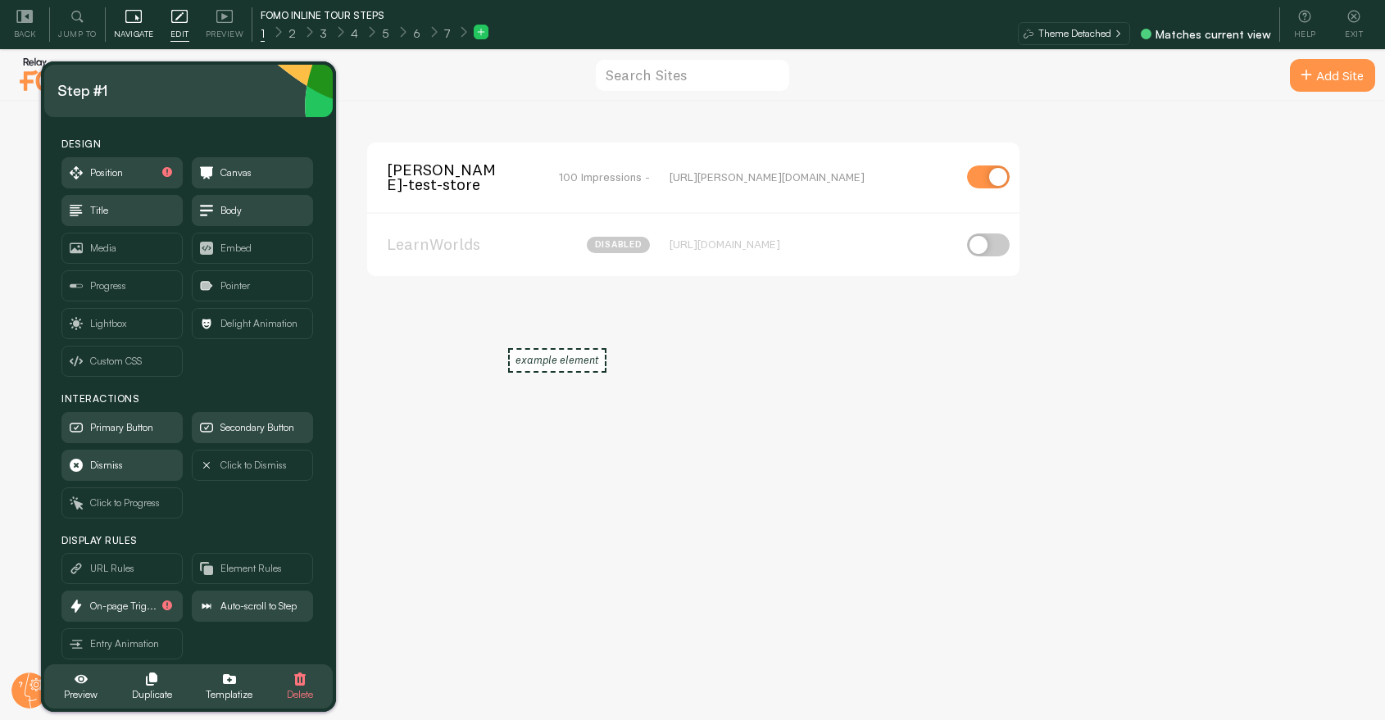
click at [125, 17] on icon at bounding box center [133, 16] width 16 height 13
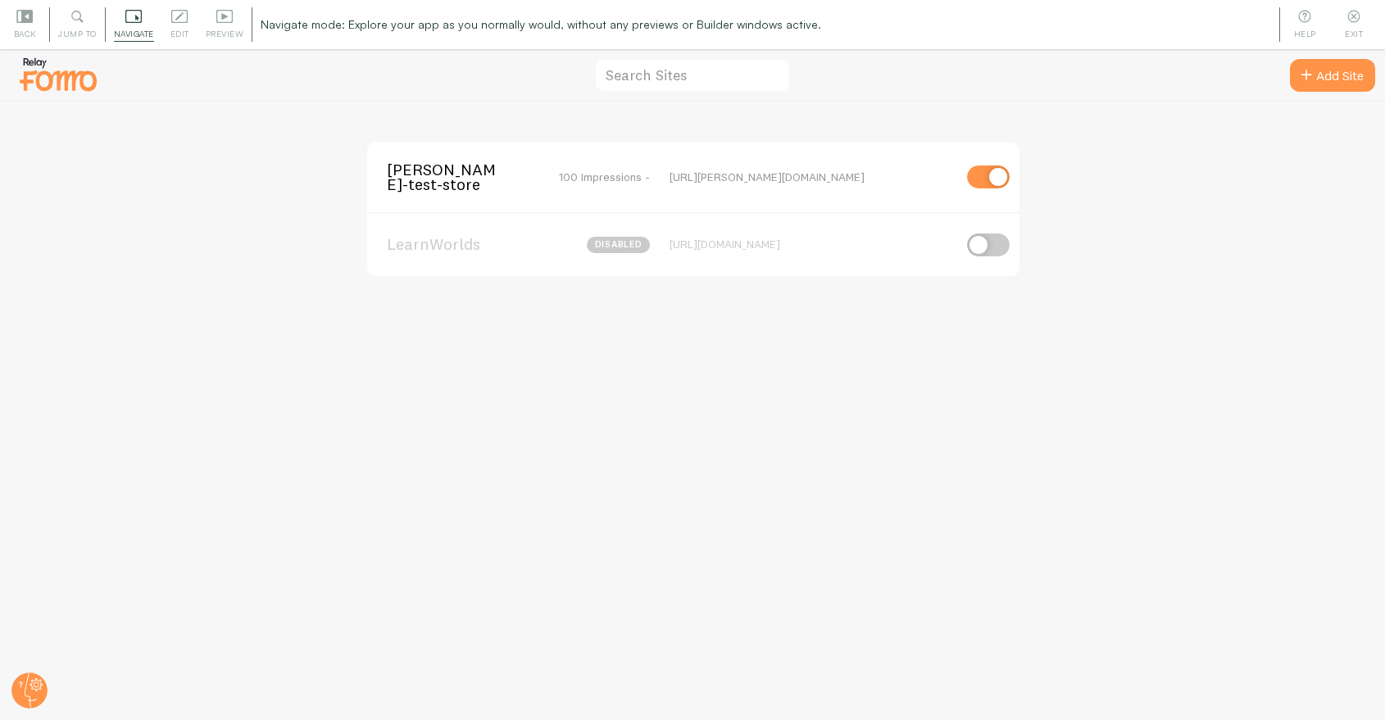
click at [430, 163] on span "[PERSON_NAME]-test-store" at bounding box center [453, 177] width 132 height 30
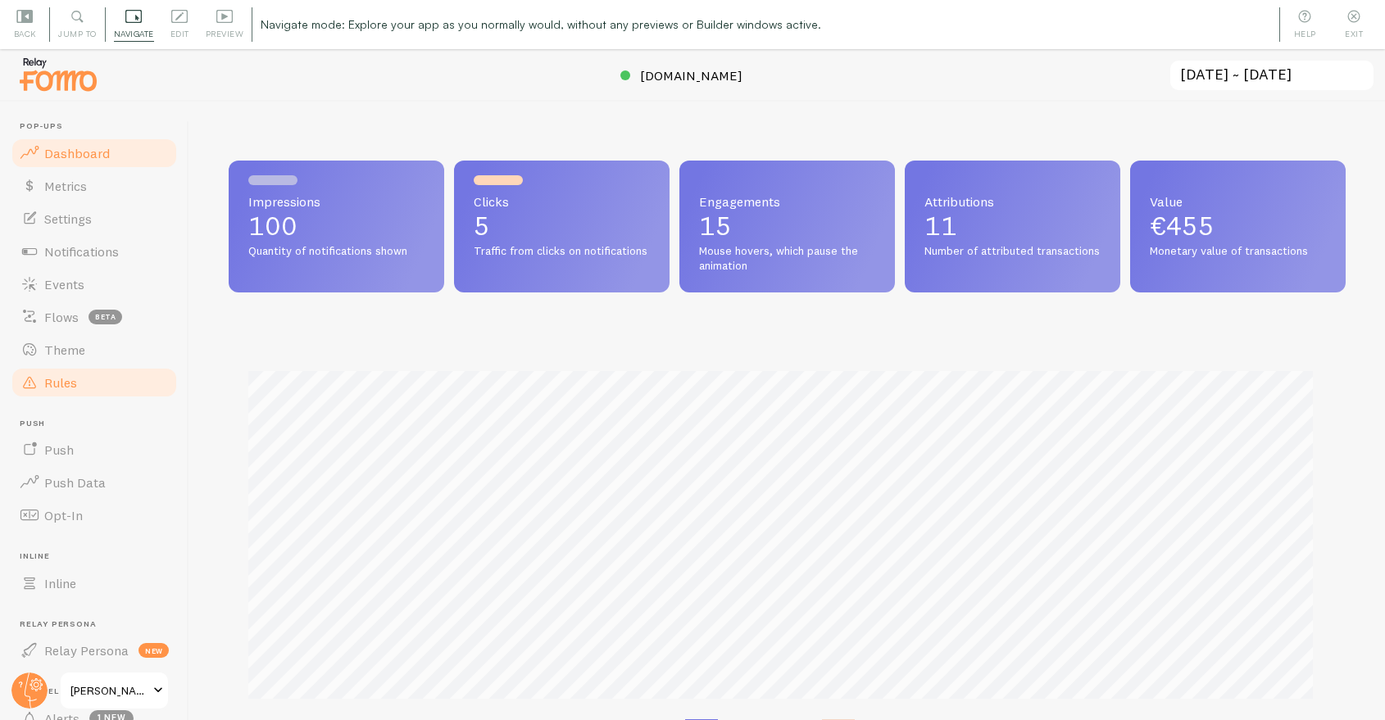
scroll to position [430, 1103]
click at [72, 567] on link "Inline" at bounding box center [94, 583] width 169 height 33
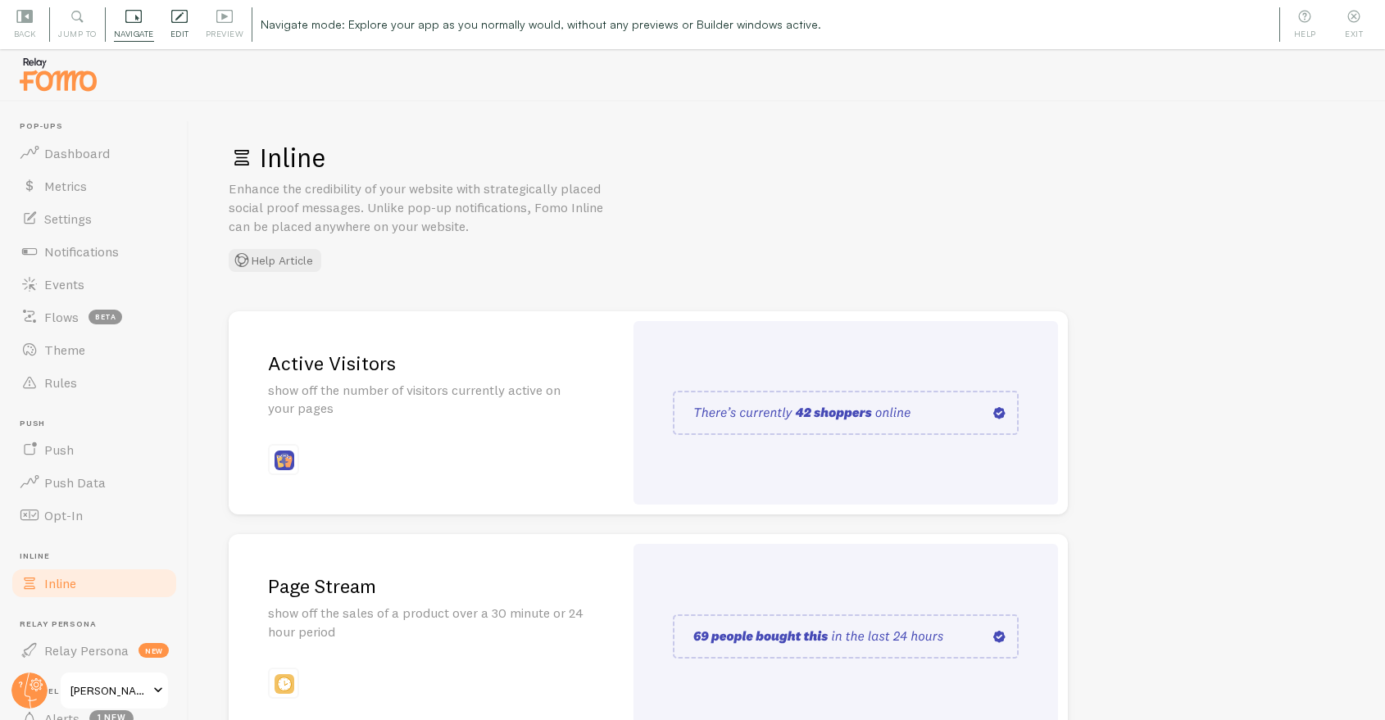
click at [185, 18] on icon at bounding box center [179, 16] width 16 height 16
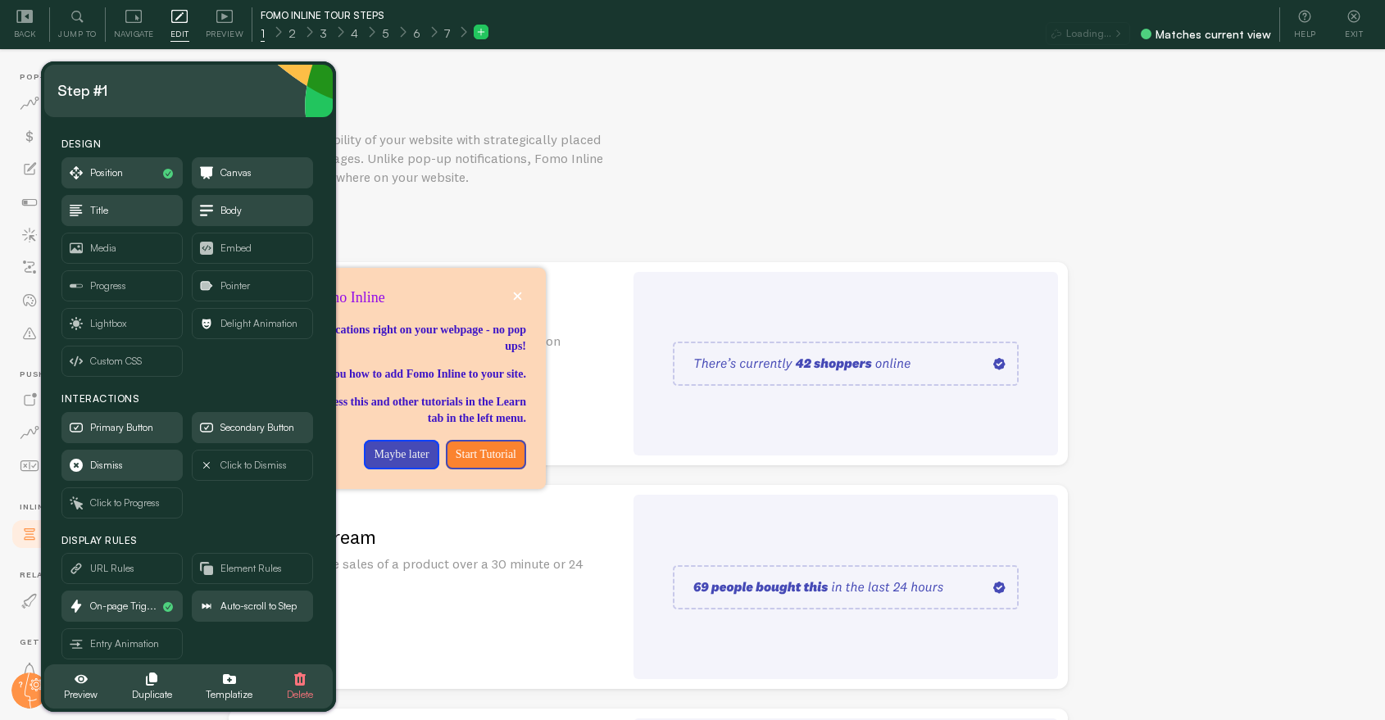
scroll to position [89, 0]
click at [148, 171] on span "Position" at bounding box center [122, 173] width 120 height 30
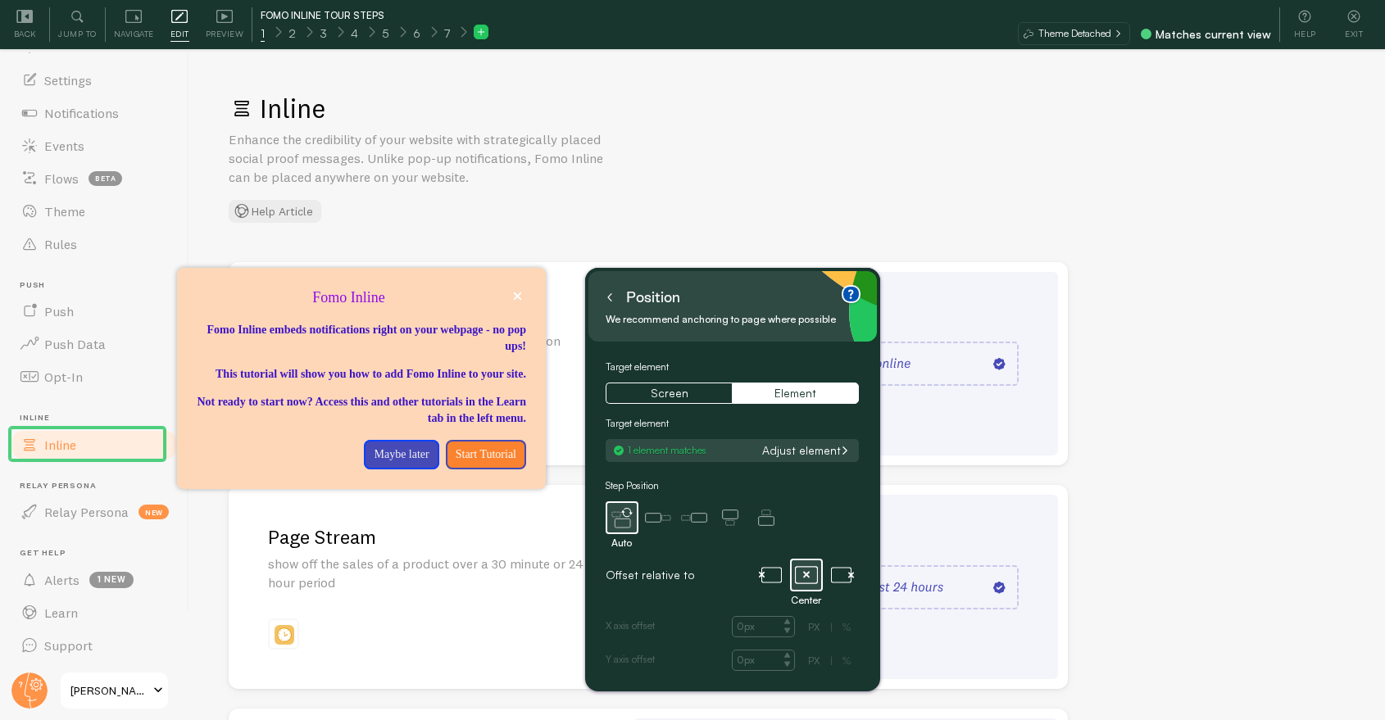
click at [606, 301] on icon at bounding box center [610, 297] width 8 height 8
